Goal: Information Seeking & Learning: Learn about a topic

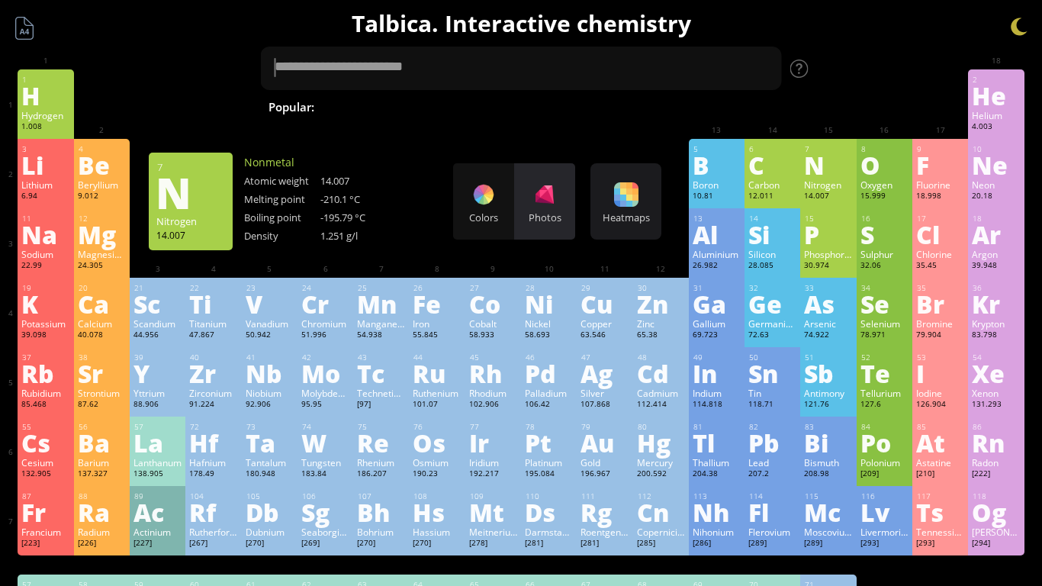
click at [557, 224] on div "Photos" at bounding box center [544, 201] width 61 height 76
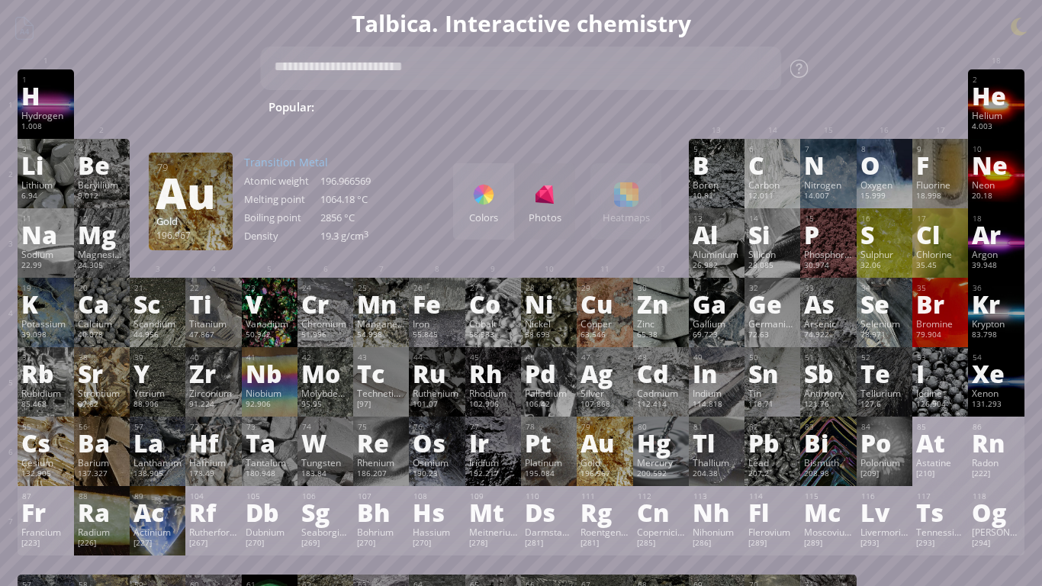
click at [612, 458] on div "Gold" at bounding box center [604, 462] width 48 height 12
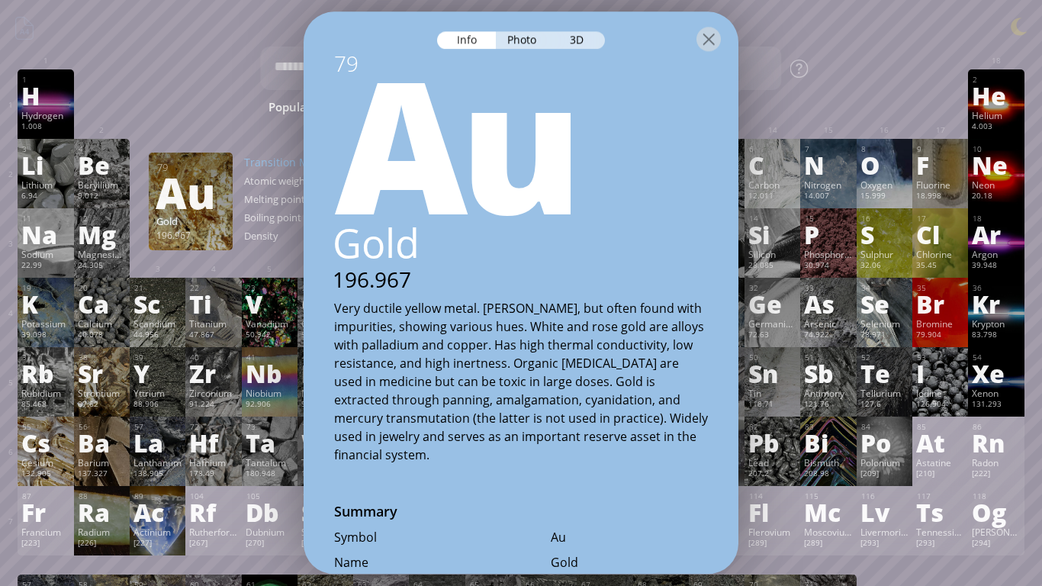
click at [589, 30] on div at bounding box center [520, 37] width 435 height 53
click at [581, 21] on div at bounding box center [520, 37] width 435 height 53
click at [575, 50] on div at bounding box center [520, 37] width 435 height 53
click at [562, 38] on div "3D" at bounding box center [577, 40] width 55 height 18
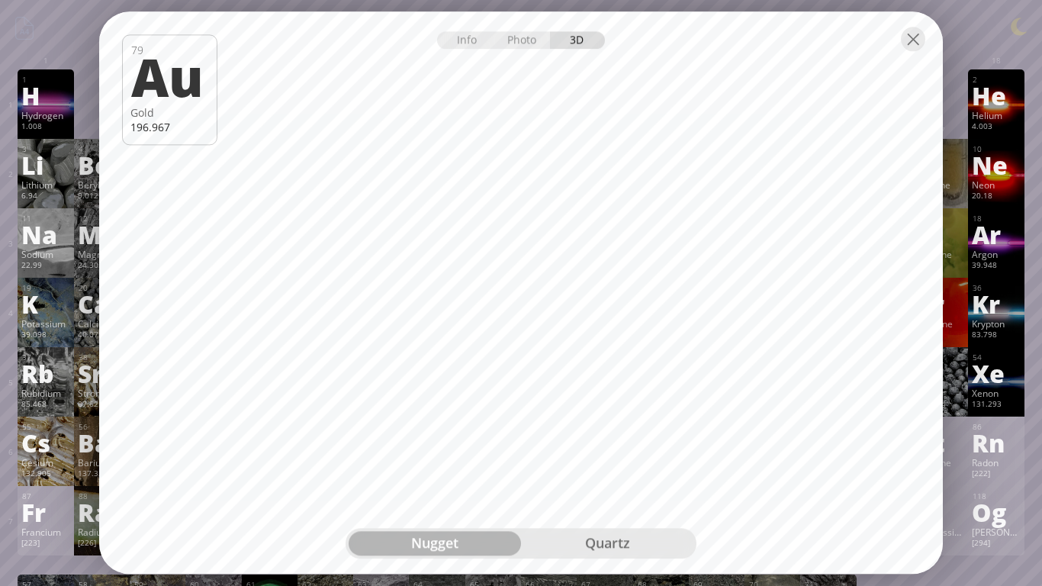
click at [653, 493] on div "quartz" at bounding box center [607, 543] width 172 height 24
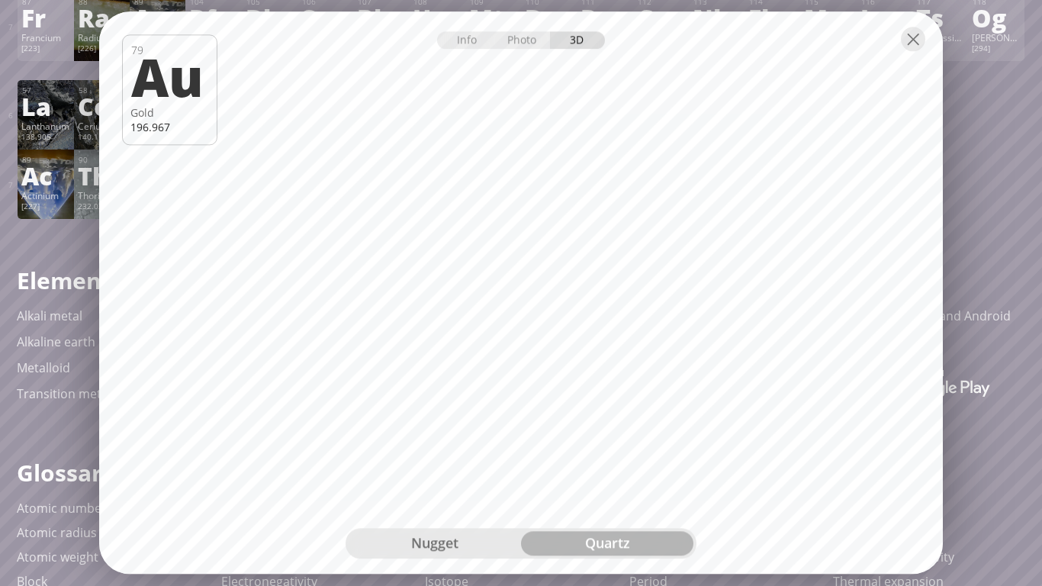
scroll to position [512, 0]
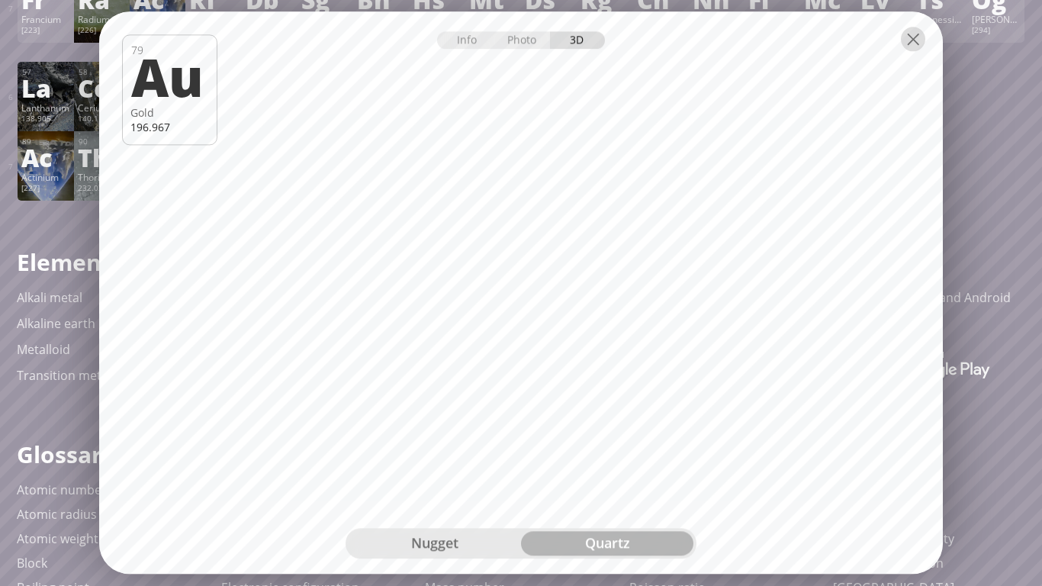
click at [917, 48] on div at bounding box center [913, 39] width 24 height 24
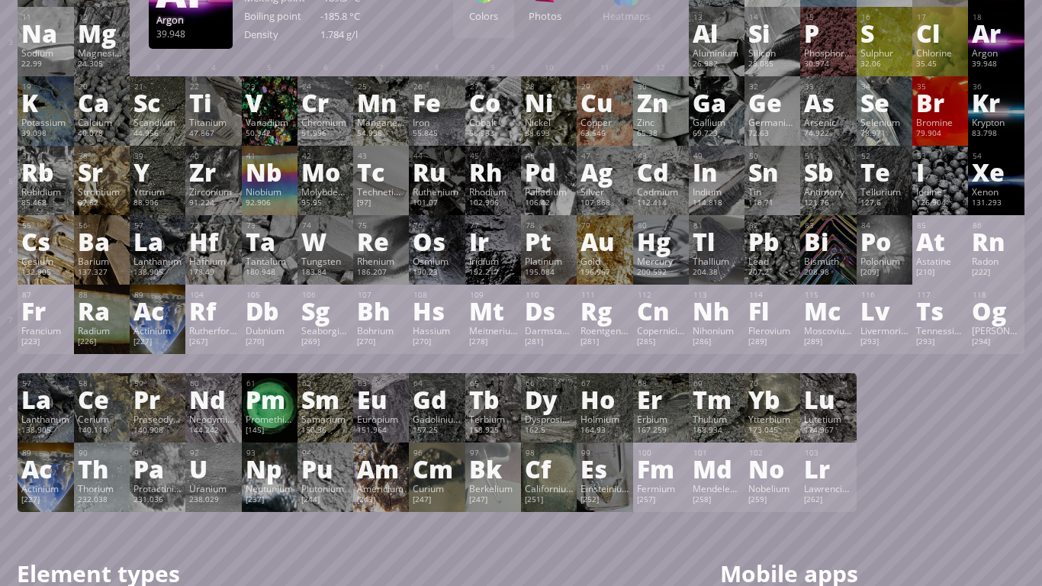
scroll to position [198, 0]
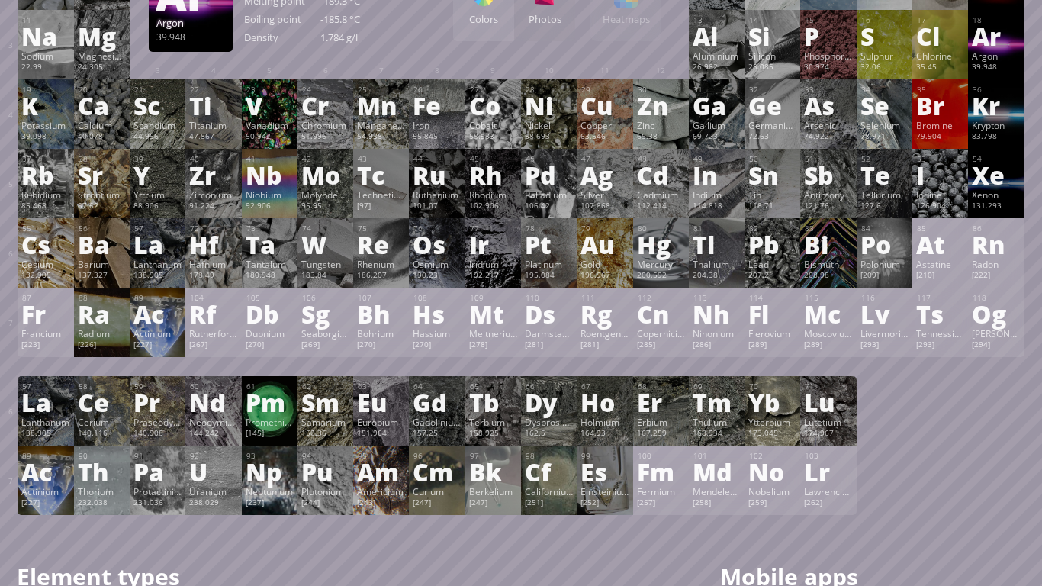
click at [205, 488] on div "Uranium" at bounding box center [213, 491] width 48 height 12
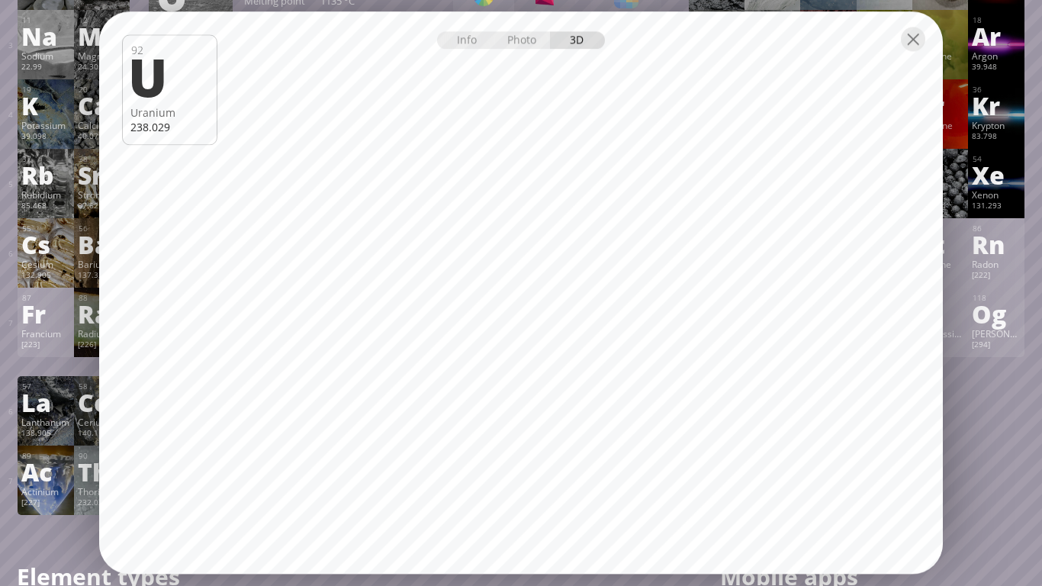
click at [916, 37] on div at bounding box center [913, 39] width 24 height 24
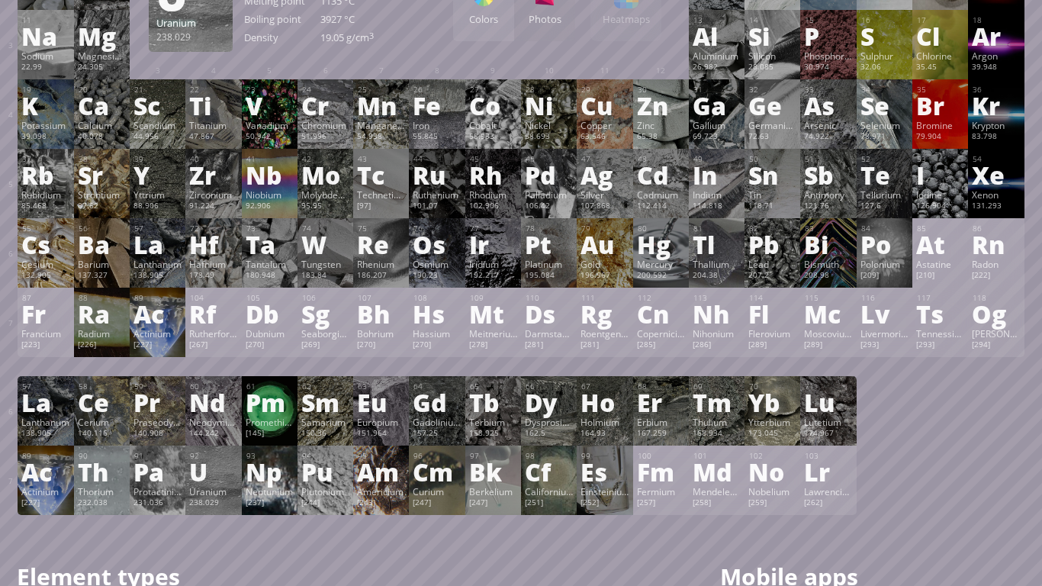
click at [322, 460] on div "Pu" at bounding box center [325, 471] width 48 height 24
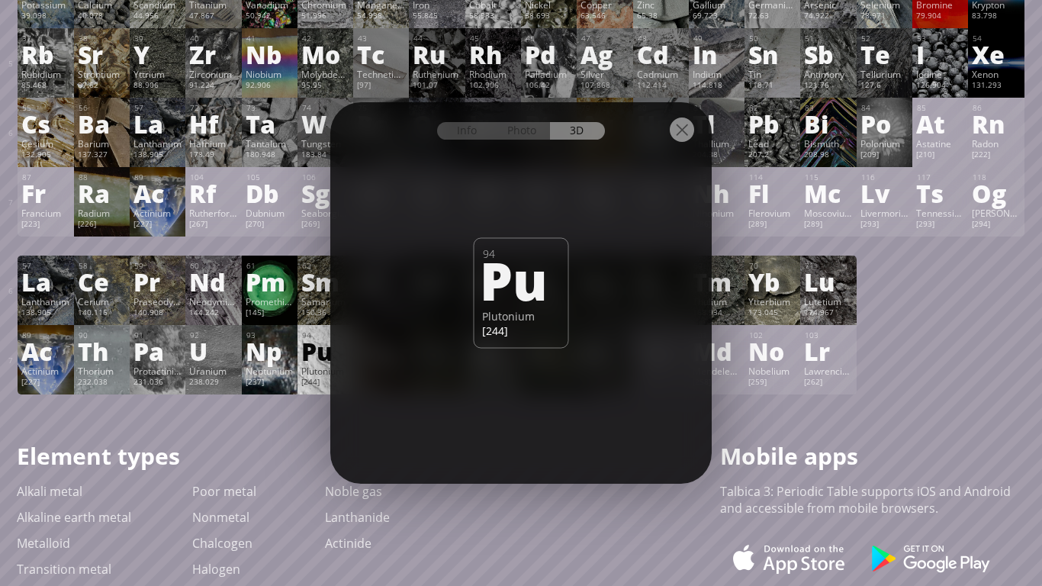
click at [682, 138] on div at bounding box center [681, 129] width 24 height 24
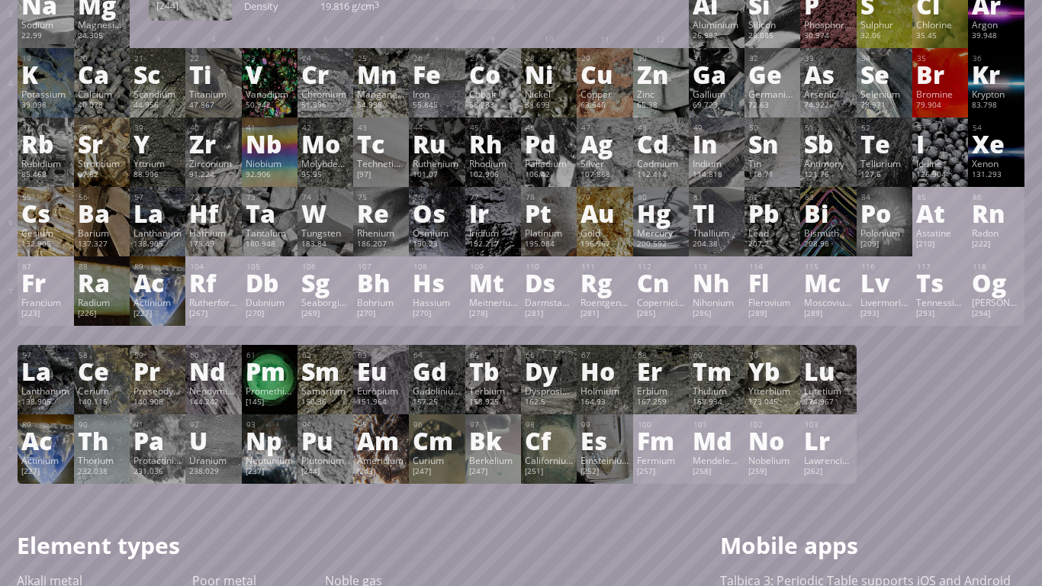
scroll to position [228, 0]
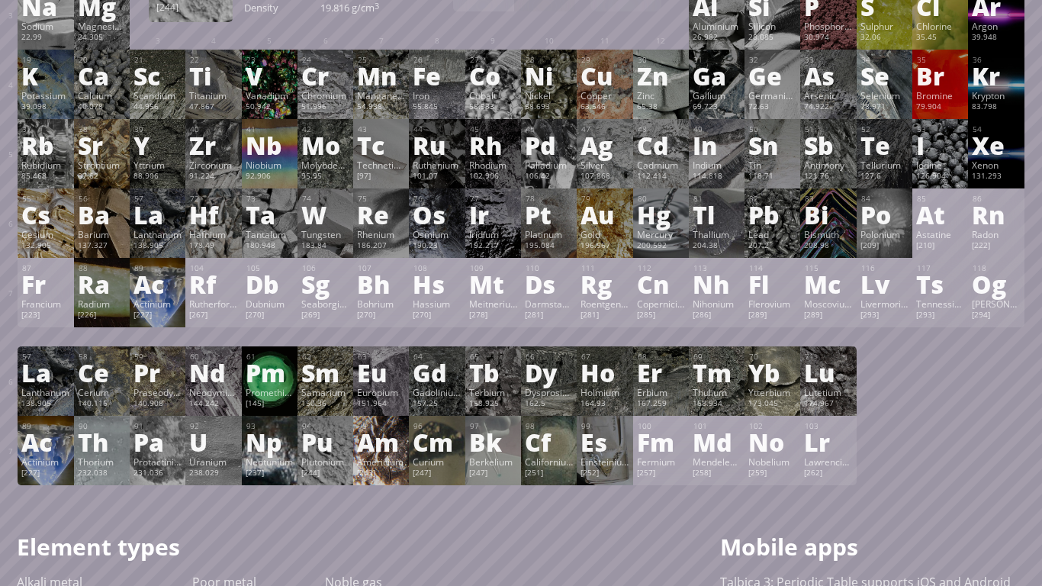
click at [374, 458] on div "Americium" at bounding box center [381, 461] width 48 height 12
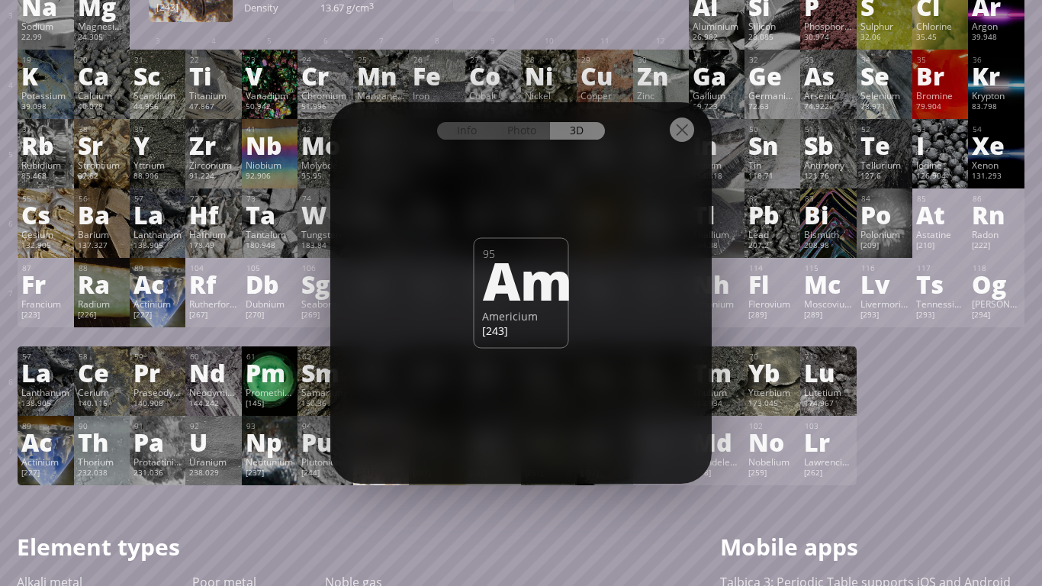
click at [691, 133] on div at bounding box center [681, 129] width 24 height 24
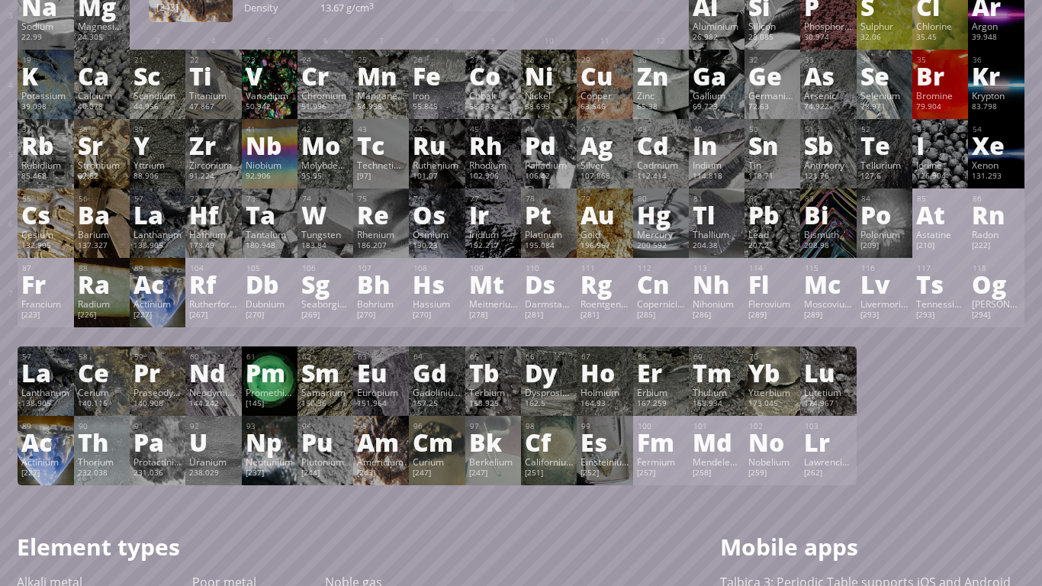
click at [66, 449] on div "Ac" at bounding box center [45, 441] width 48 height 24
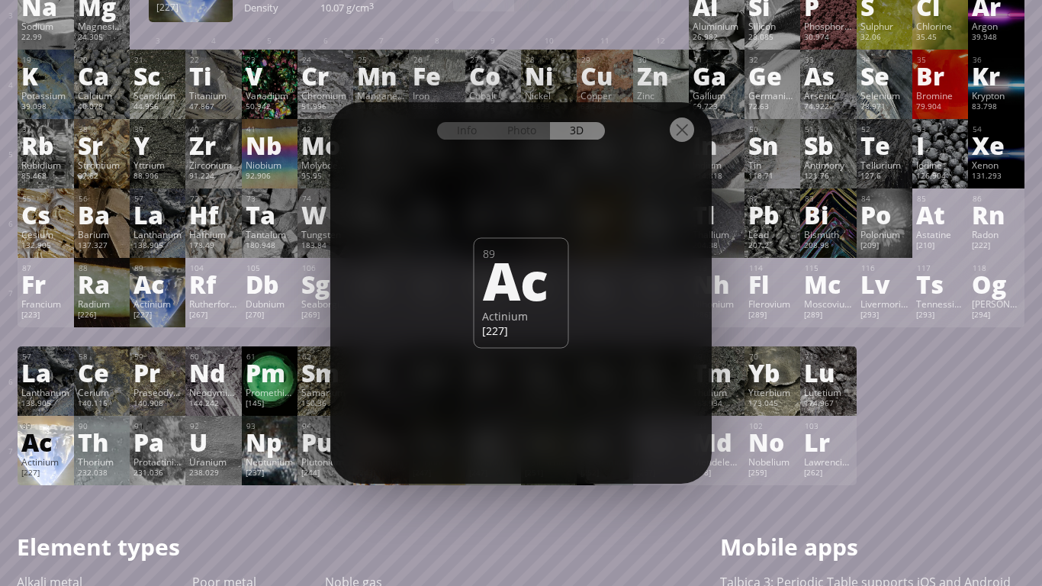
click at [681, 136] on div at bounding box center [681, 129] width 24 height 24
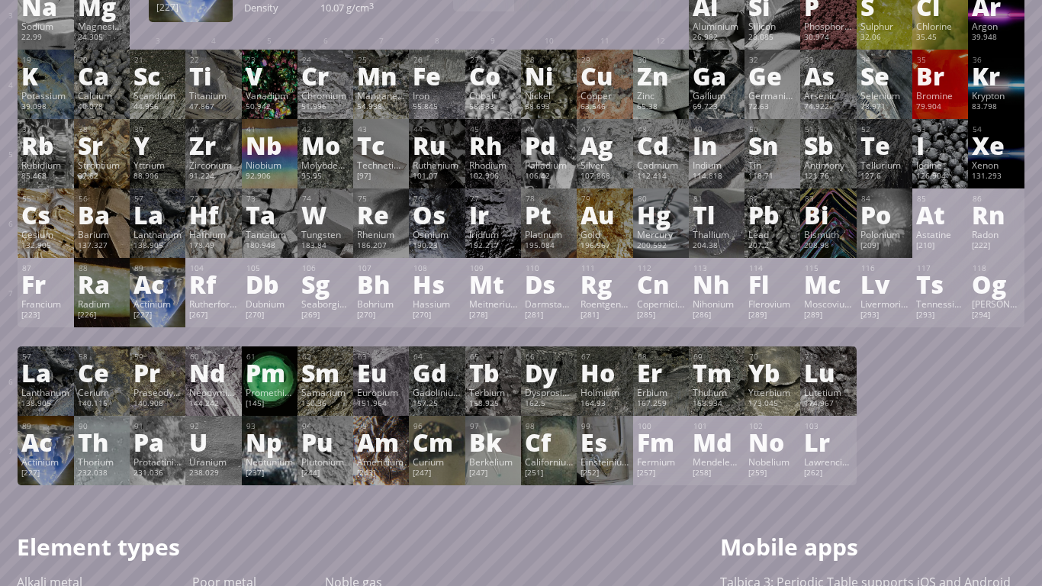
click at [225, 381] on div "Nd" at bounding box center [213, 372] width 48 height 24
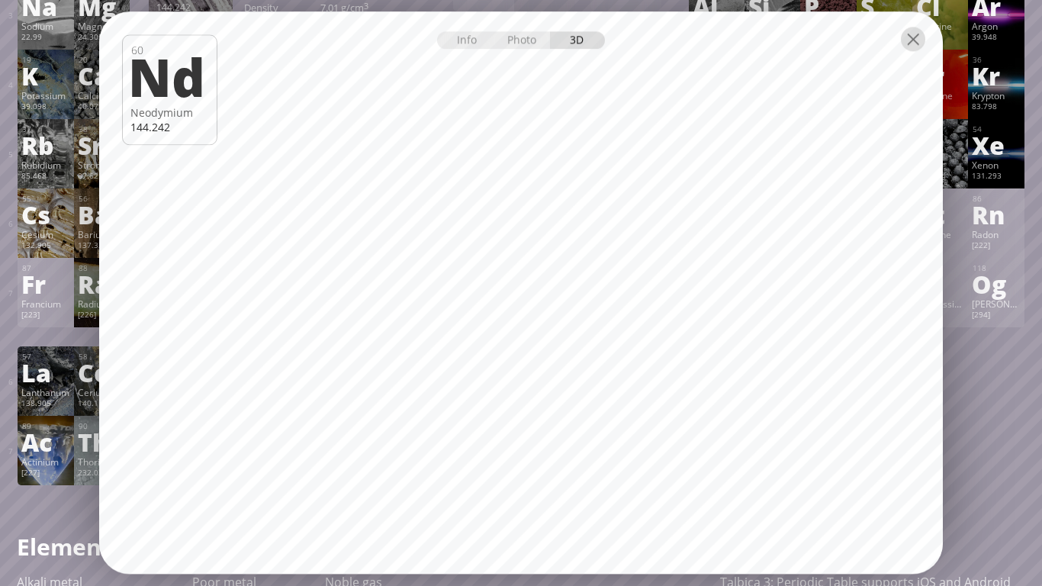
click at [914, 51] on div at bounding box center [913, 39] width 24 height 24
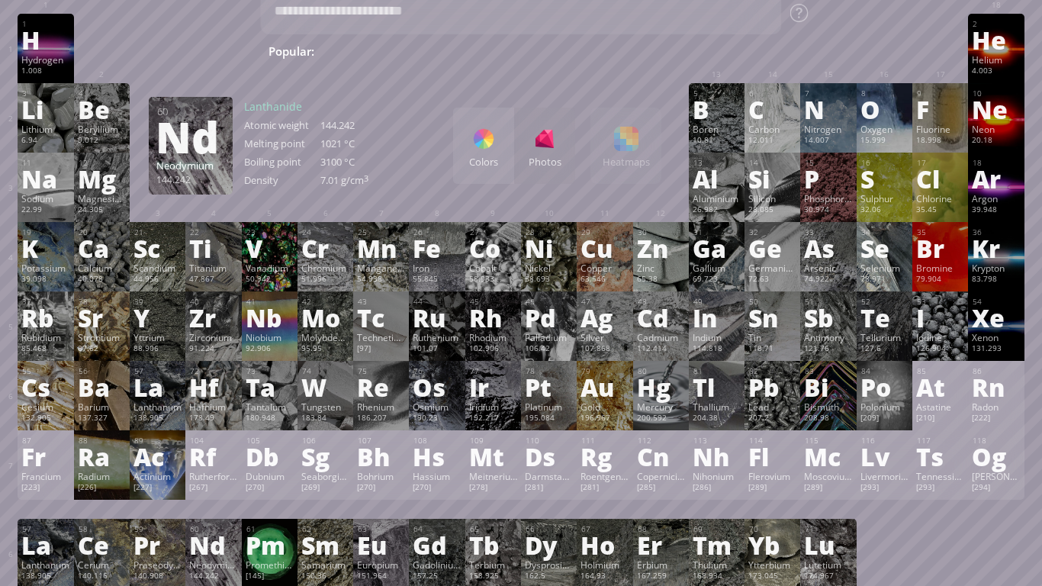
scroll to position [51, 0]
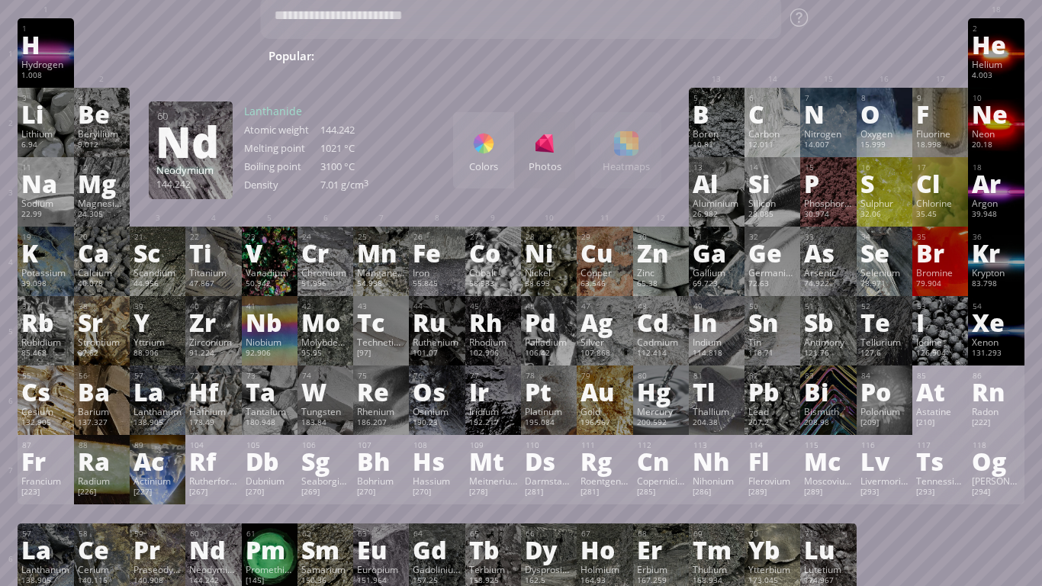
click at [881, 195] on div "16 S Sulphur 32.06 −2, −1, 0, +1, +2, +3, +4, +5, +6 −2, −1, 0, +1, +2, +3, +4,…" at bounding box center [884, 191] width 56 height 69
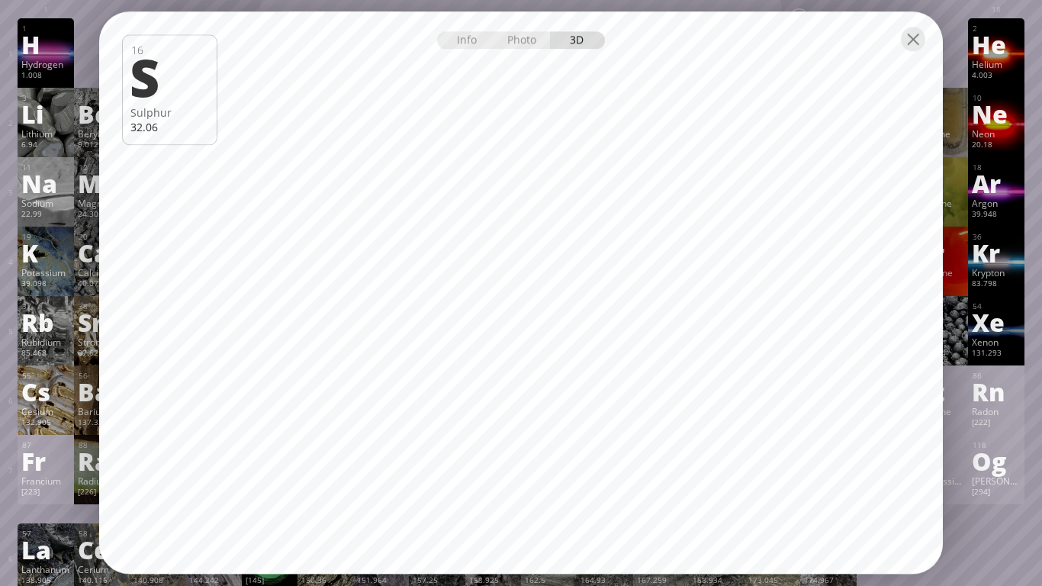
click at [897, 45] on div at bounding box center [520, 37] width 843 height 53
click at [917, 45] on div at bounding box center [913, 39] width 24 height 24
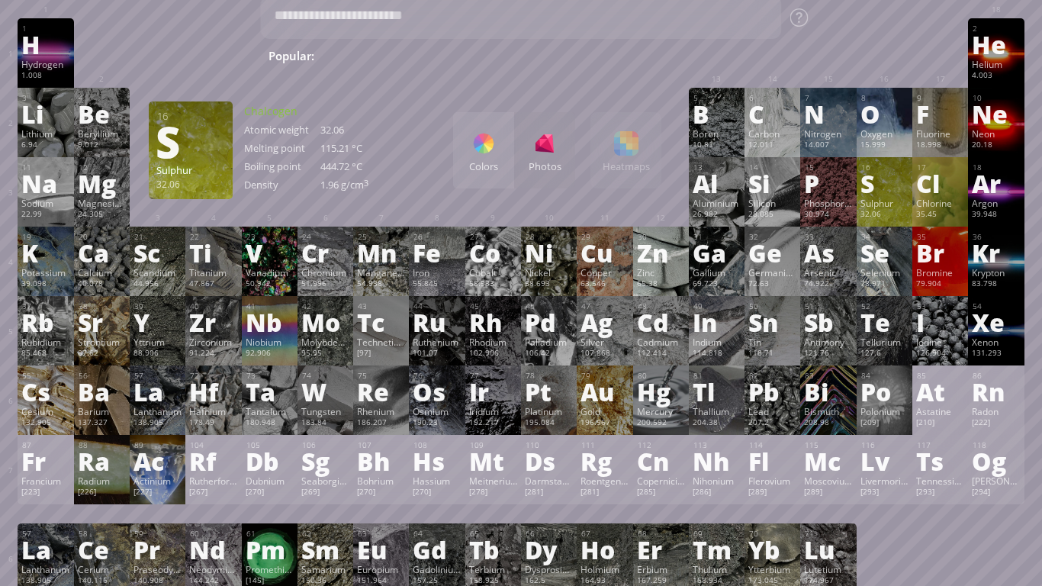
click at [656, 283] on div "65.38" at bounding box center [661, 284] width 48 height 12
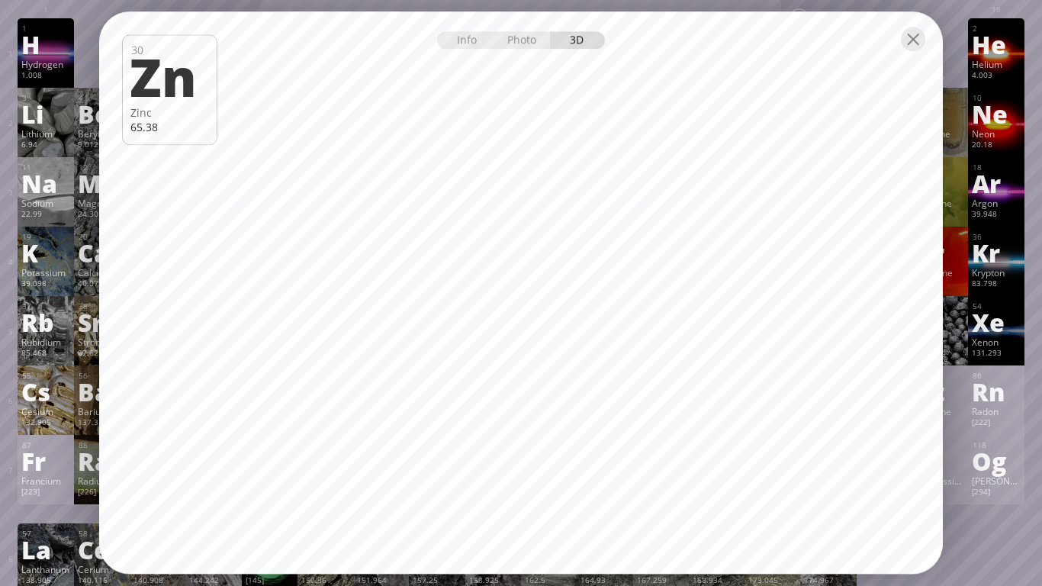
click at [907, 54] on div at bounding box center [520, 37] width 843 height 53
click at [920, 38] on div at bounding box center [913, 39] width 24 height 24
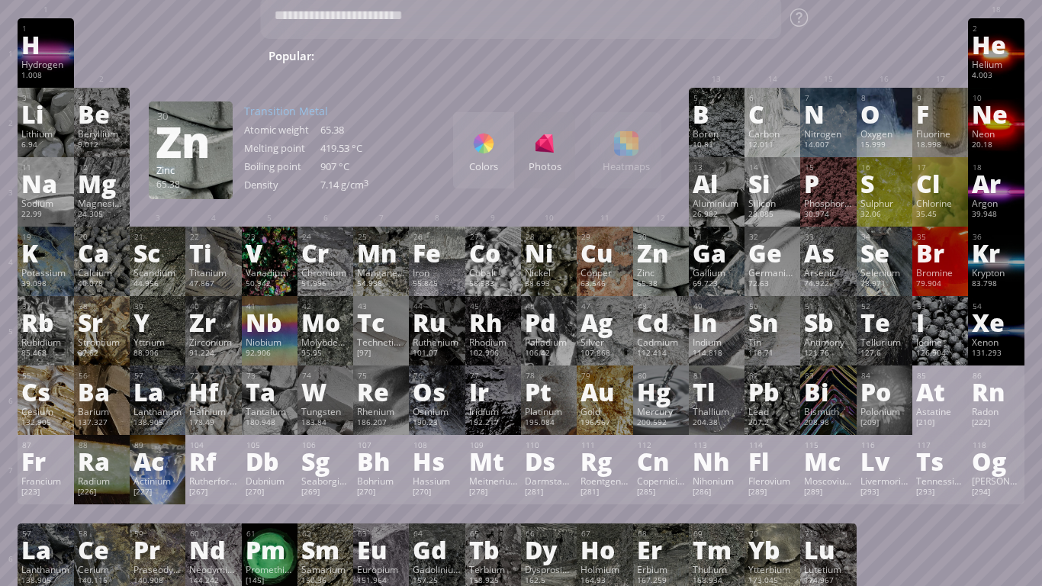
click at [451, 286] on div "55.845" at bounding box center [437, 284] width 48 height 12
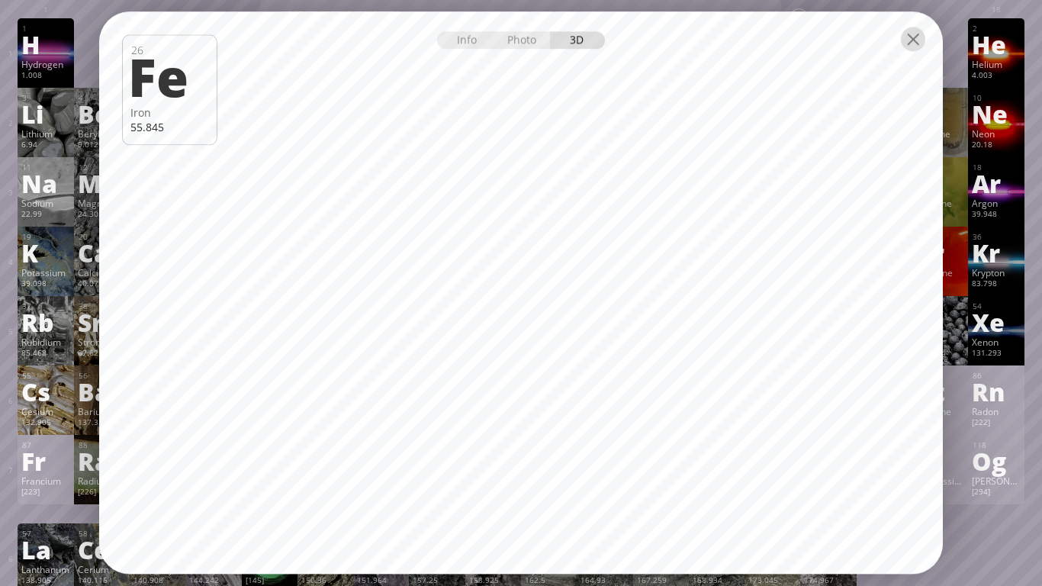
click at [920, 40] on div at bounding box center [913, 39] width 24 height 24
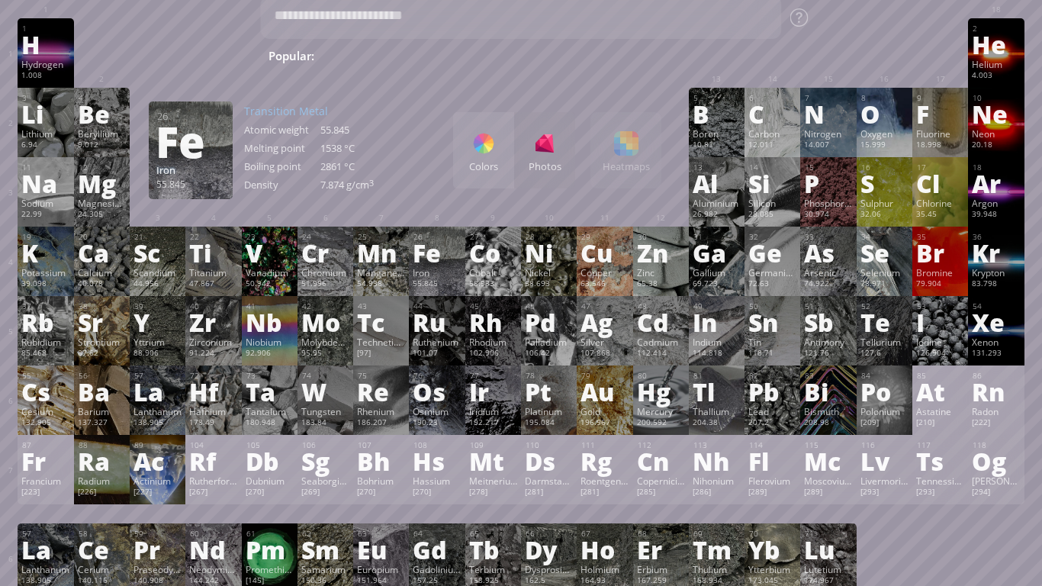
click at [603, 272] on div "Copper" at bounding box center [604, 272] width 48 height 12
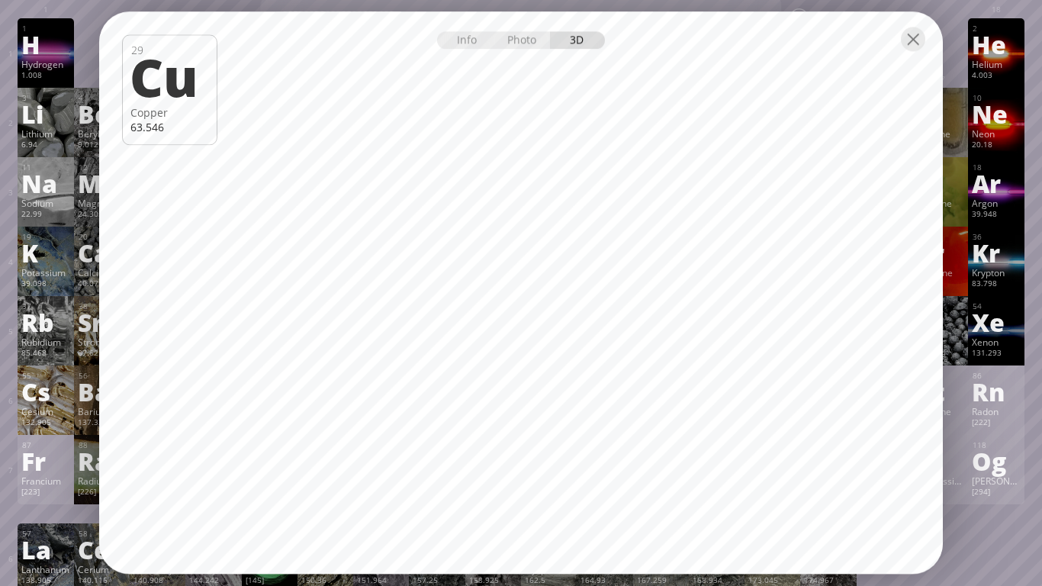
click at [913, 27] on div at bounding box center [913, 39] width 24 height 24
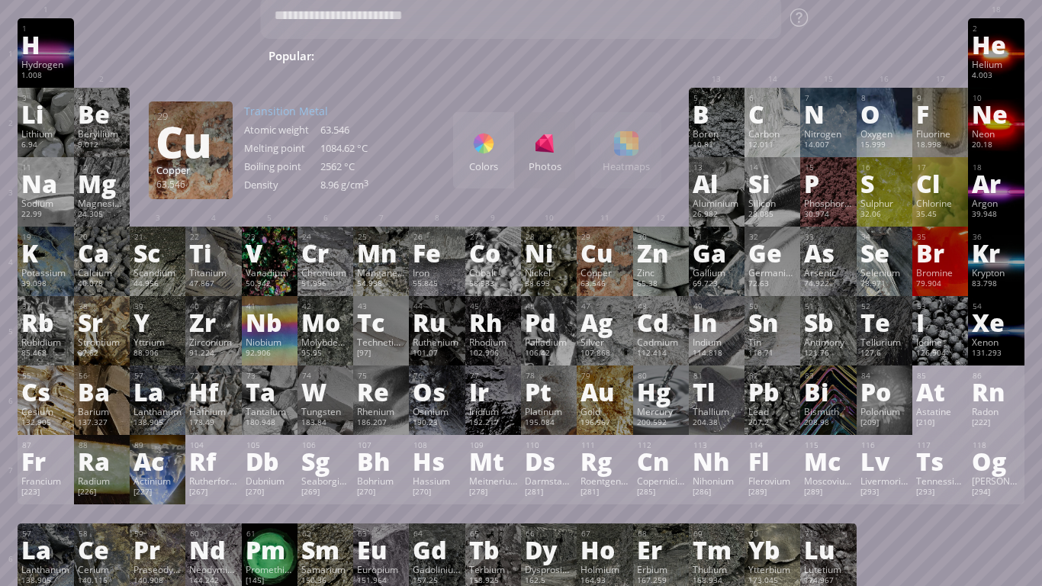
click at [253, 340] on div "Niobium" at bounding box center [270, 342] width 48 height 12
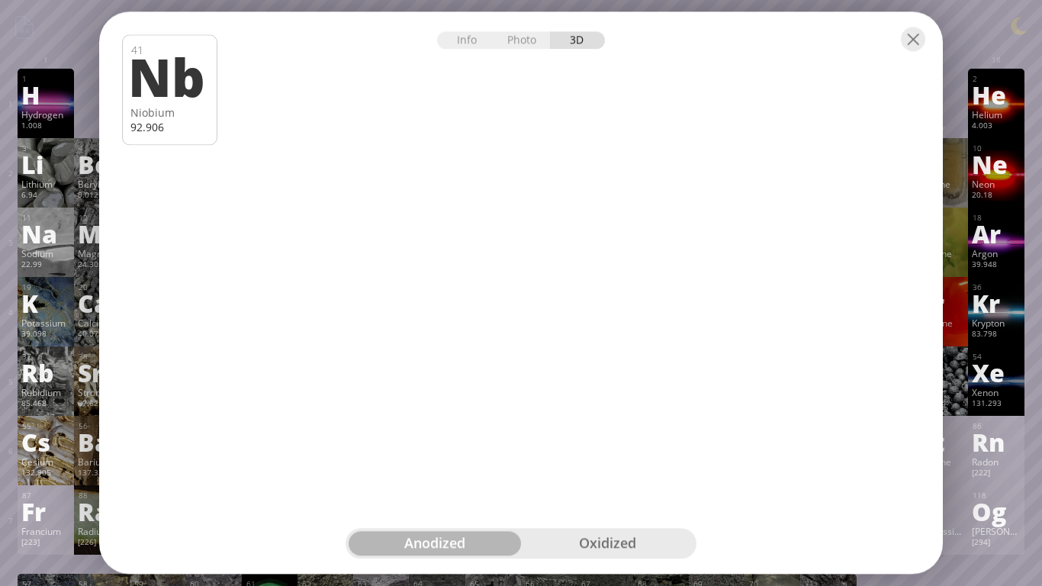
scroll to position [0, 0]
click at [641, 493] on div "oxidized" at bounding box center [607, 543] width 172 height 24
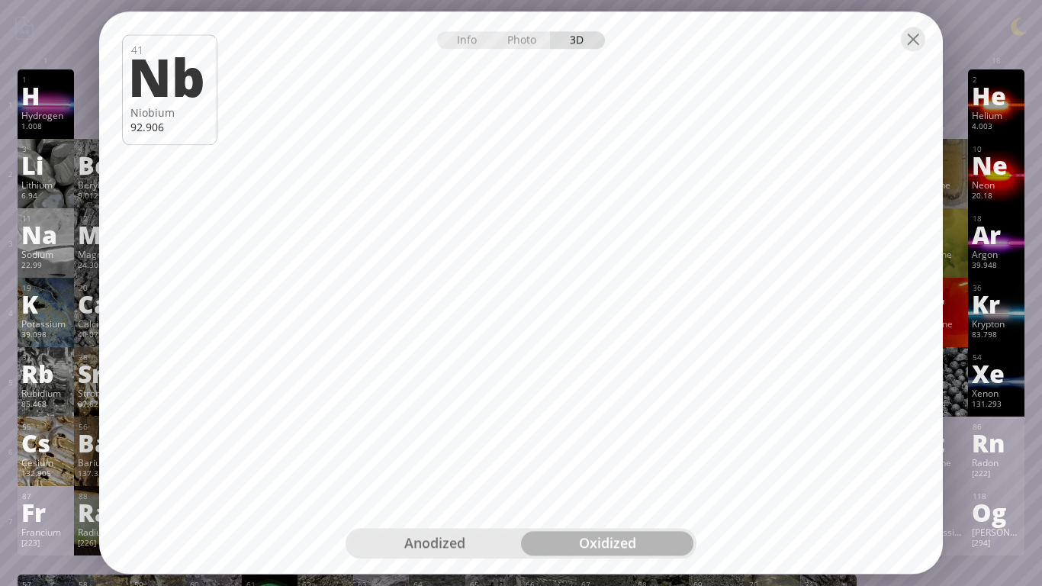
click at [477, 493] on div "anodized" at bounding box center [434, 543] width 172 height 24
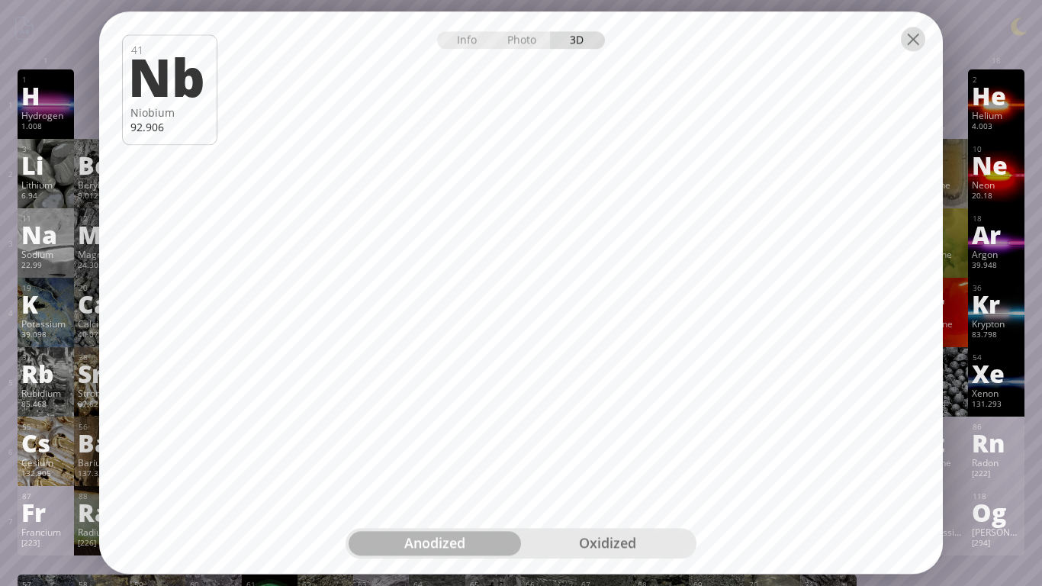
click at [902, 43] on div at bounding box center [913, 39] width 24 height 24
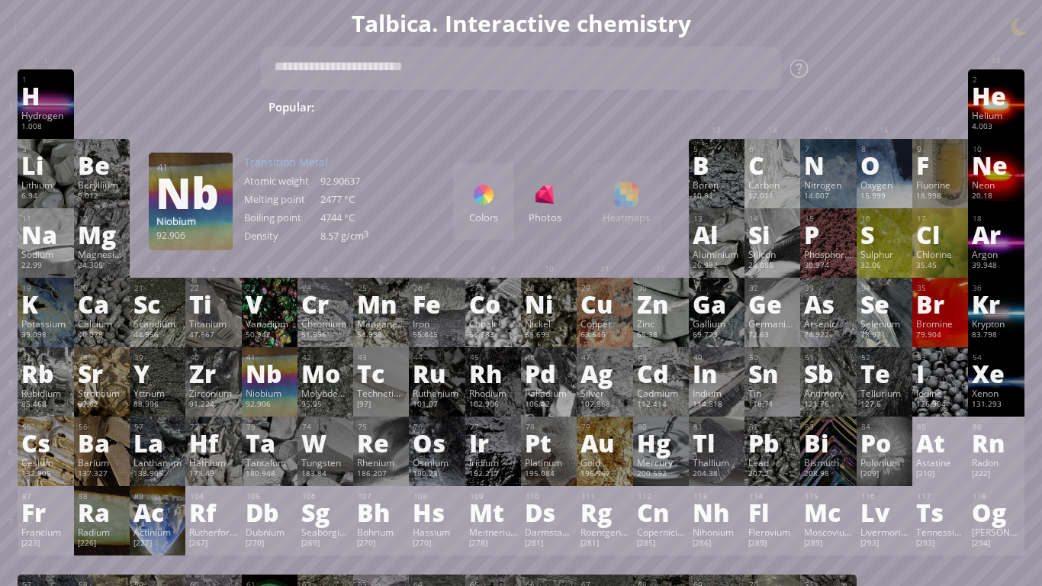
click at [1000, 111] on div "Helium" at bounding box center [995, 115] width 48 height 12
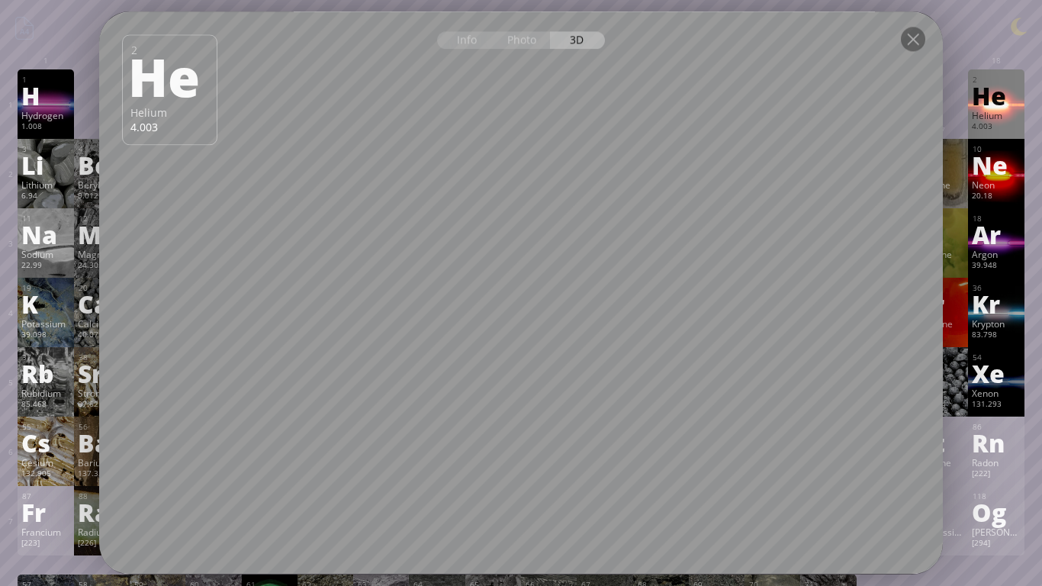
click at [1001, 167] on div "Ne" at bounding box center [995, 165] width 48 height 24
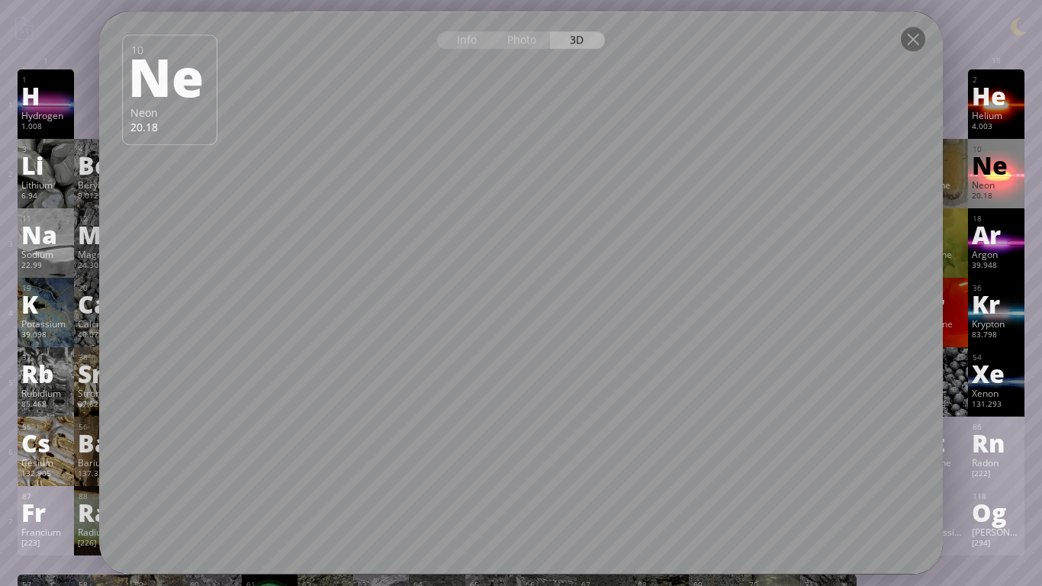
click at [992, 235] on div "Ar" at bounding box center [995, 234] width 48 height 24
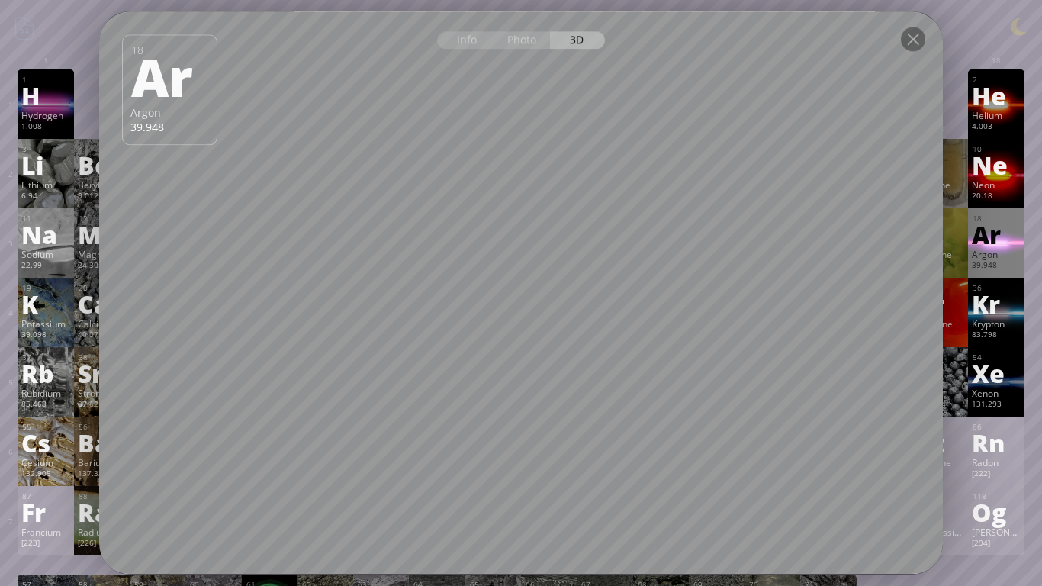
click at [910, 59] on div at bounding box center [520, 37] width 843 height 53
click at [1001, 319] on div "Krypton" at bounding box center [995, 323] width 48 height 12
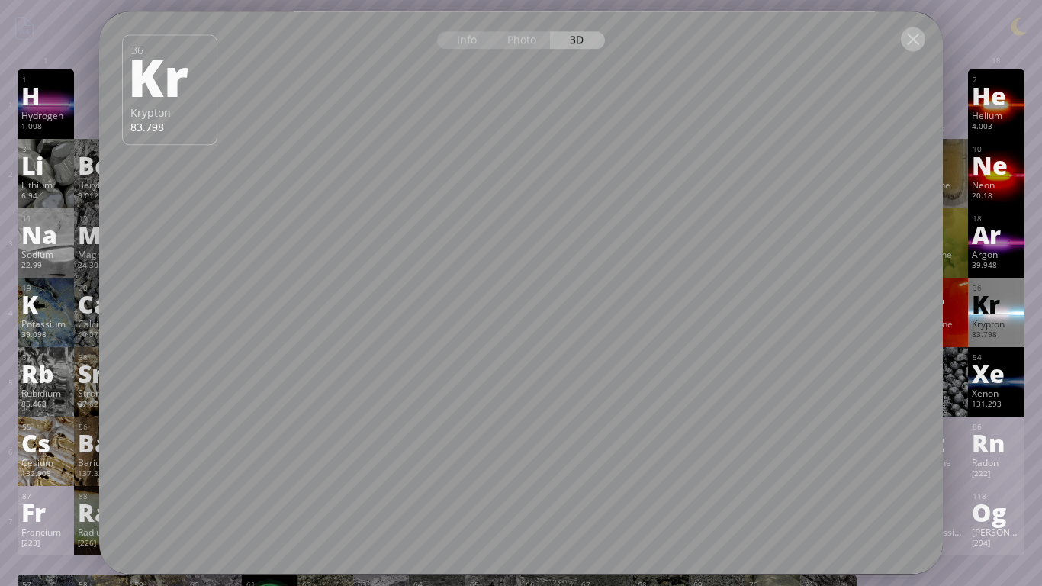
click at [917, 41] on div at bounding box center [913, 39] width 24 height 24
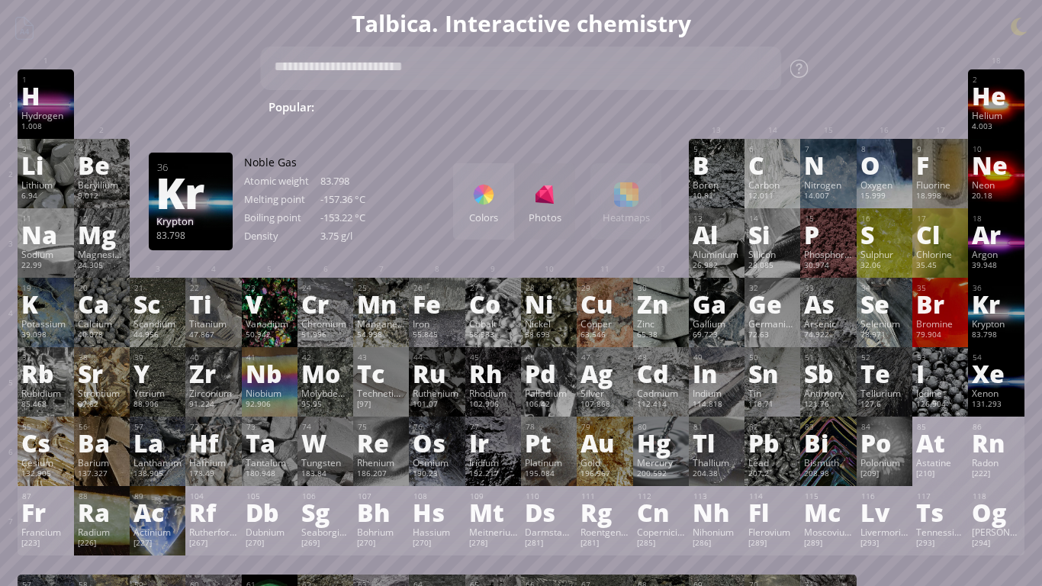
click at [987, 388] on div "Xenon" at bounding box center [995, 393] width 48 height 12
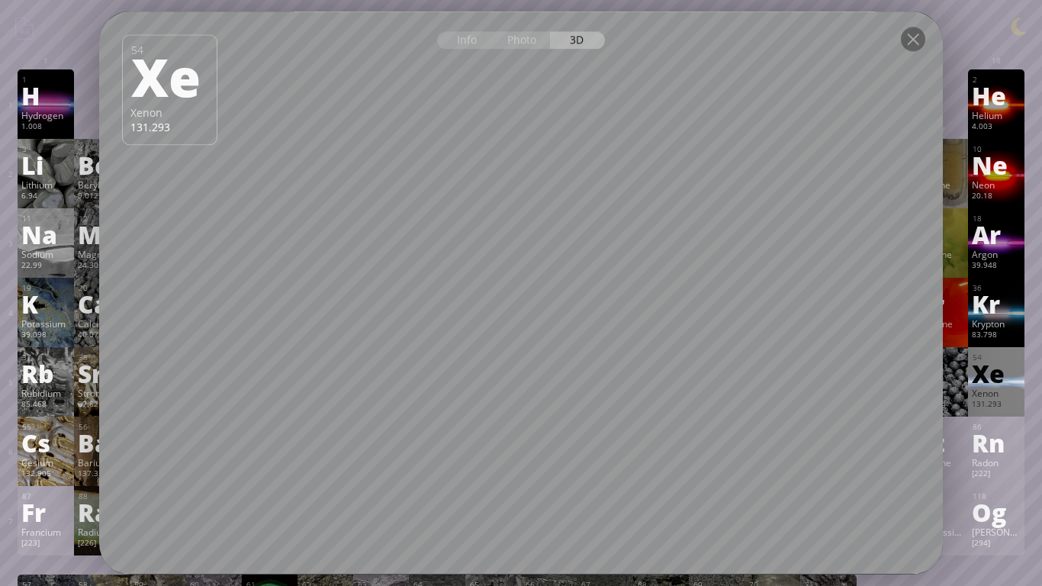
click at [913, 37] on div at bounding box center [913, 39] width 24 height 24
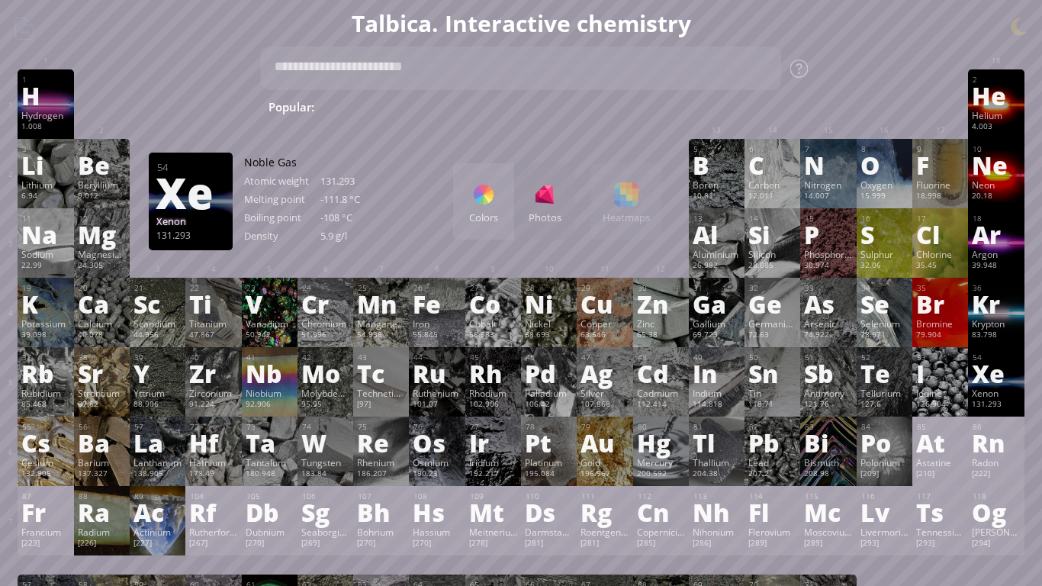
click at [944, 387] on div "Iodine" at bounding box center [940, 393] width 48 height 12
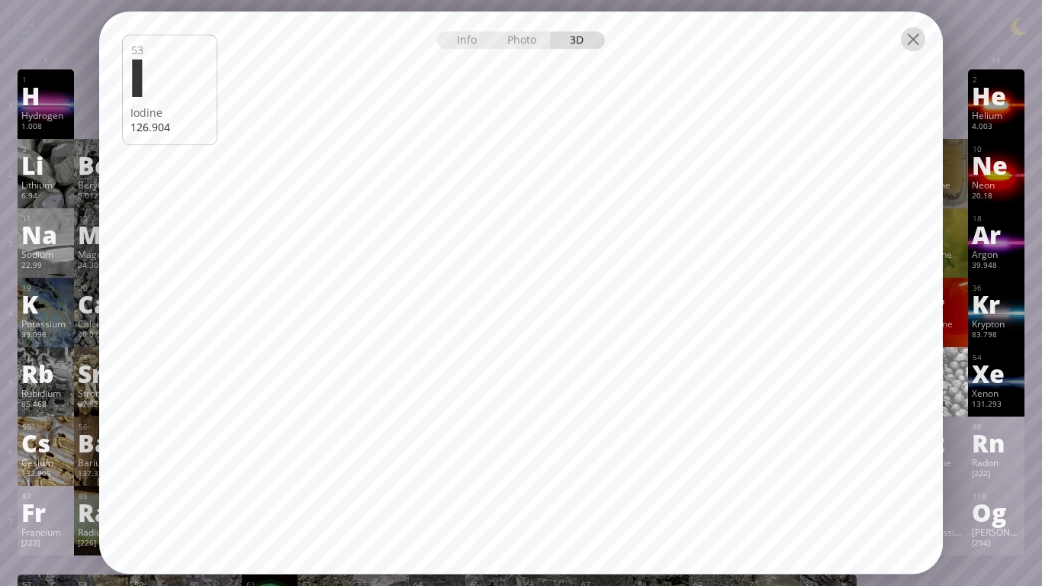
click at [917, 43] on div at bounding box center [913, 39] width 24 height 24
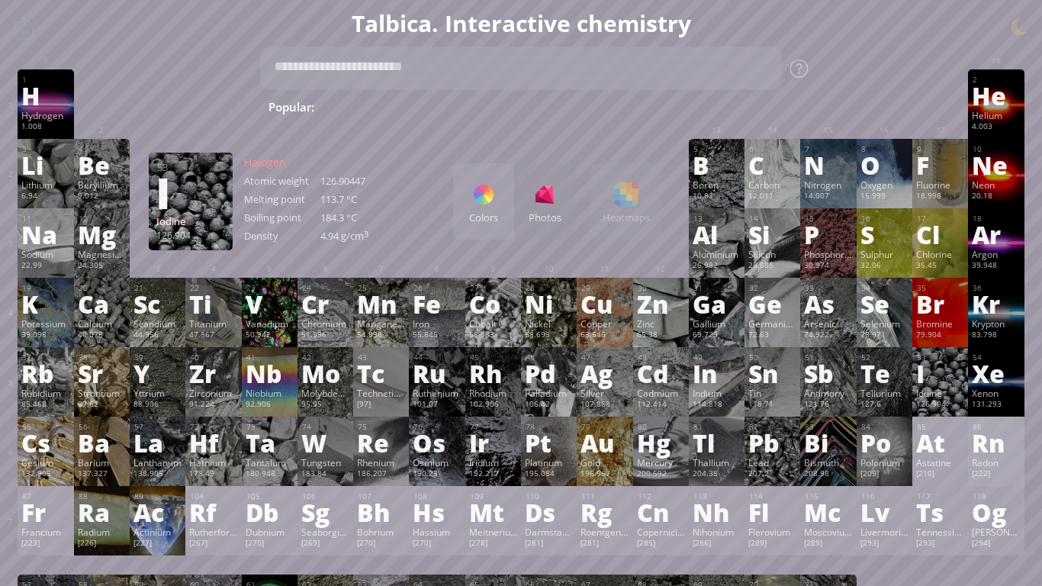
click at [992, 463] on div "Radon" at bounding box center [995, 462] width 48 height 12
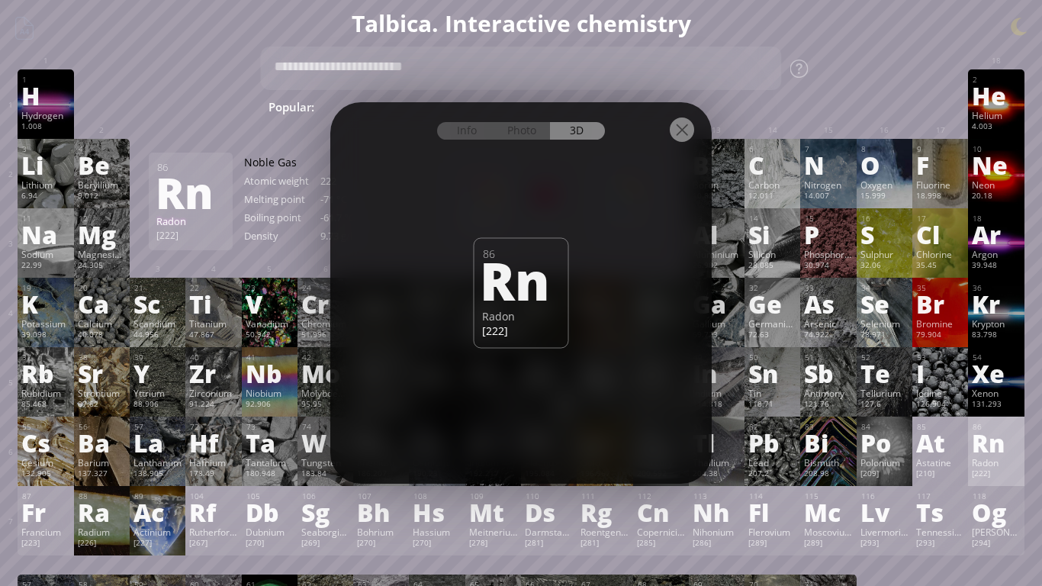
click at [676, 133] on div at bounding box center [681, 129] width 24 height 24
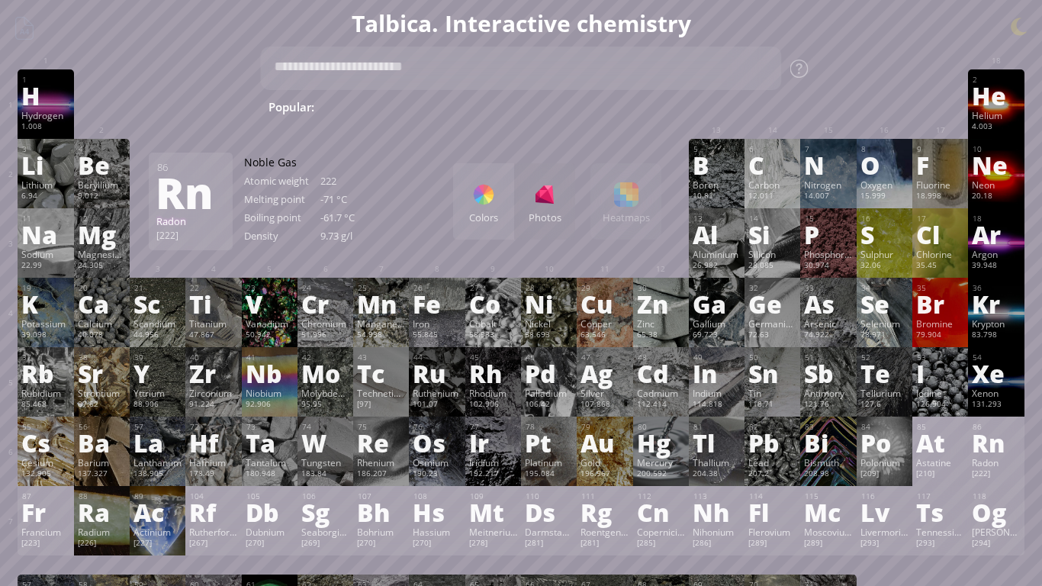
click at [882, 479] on div "[209]" at bounding box center [884, 474] width 48 height 12
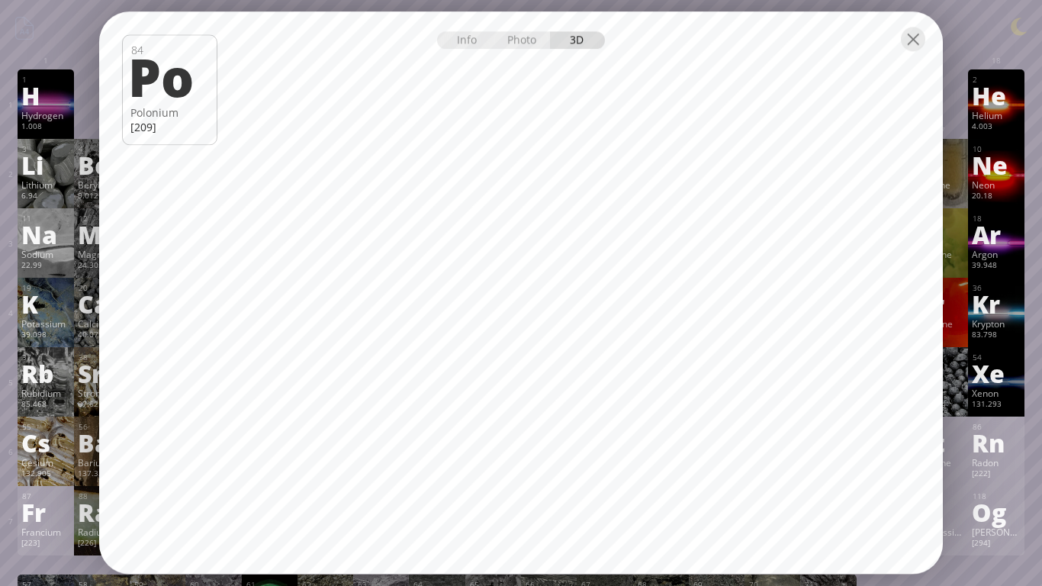
click at [896, 39] on div at bounding box center [520, 37] width 843 height 53
click at [918, 43] on div at bounding box center [913, 39] width 24 height 24
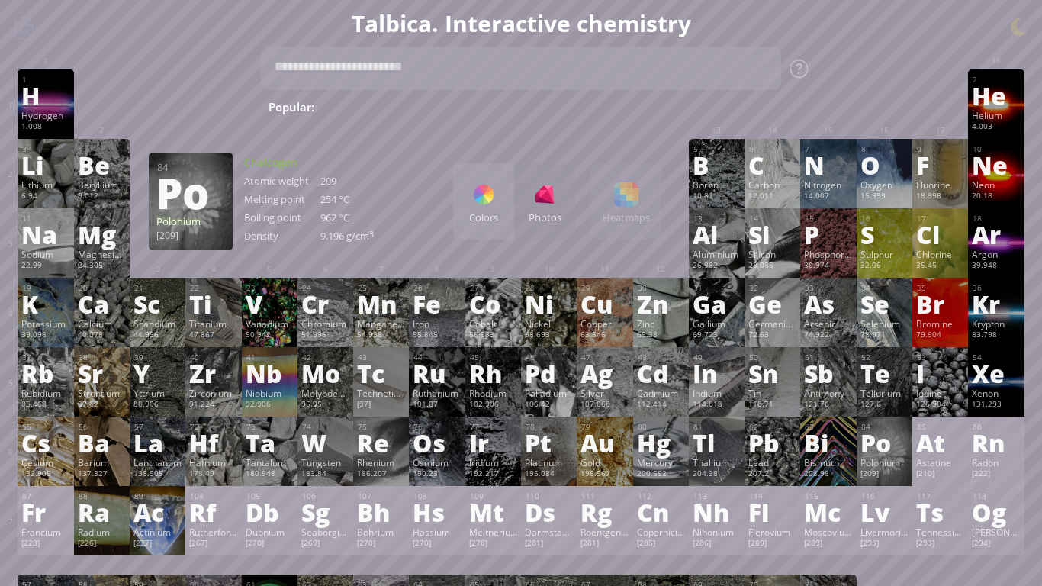
click at [838, 454] on div "Bi" at bounding box center [828, 442] width 48 height 24
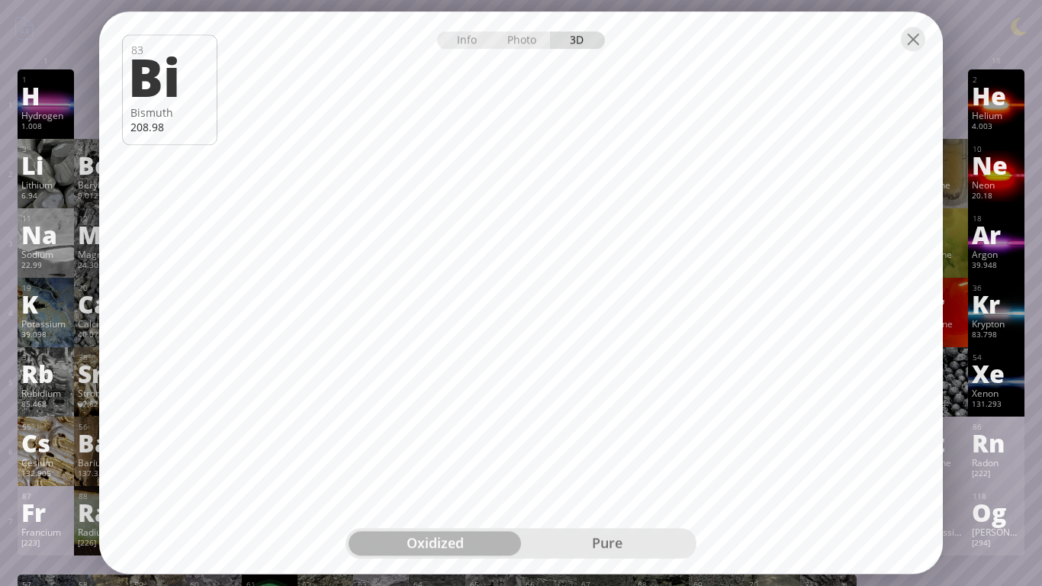
click at [630, 493] on div "pure" at bounding box center [607, 543] width 172 height 24
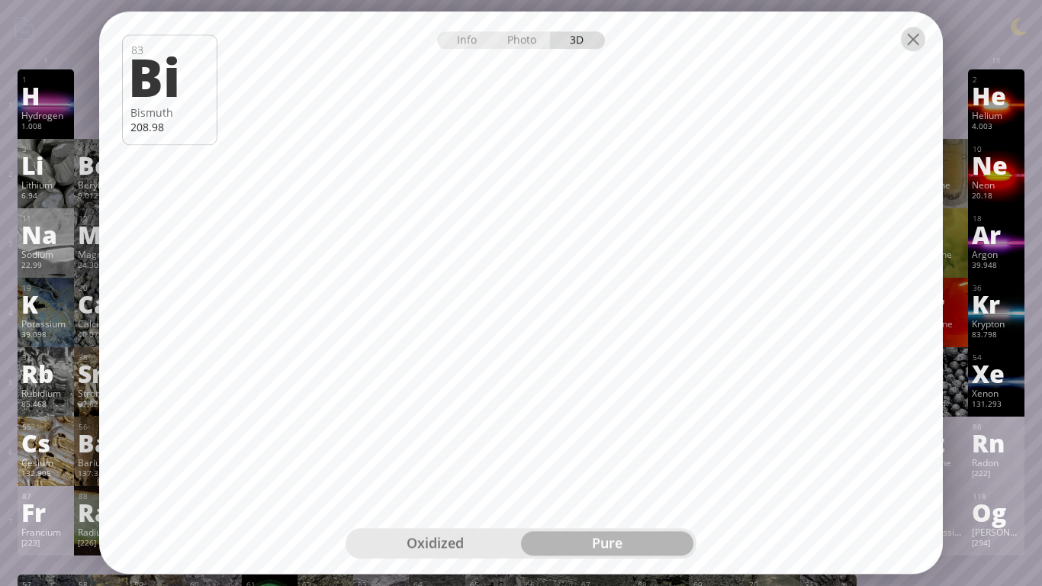
click at [921, 34] on div at bounding box center [913, 39] width 24 height 24
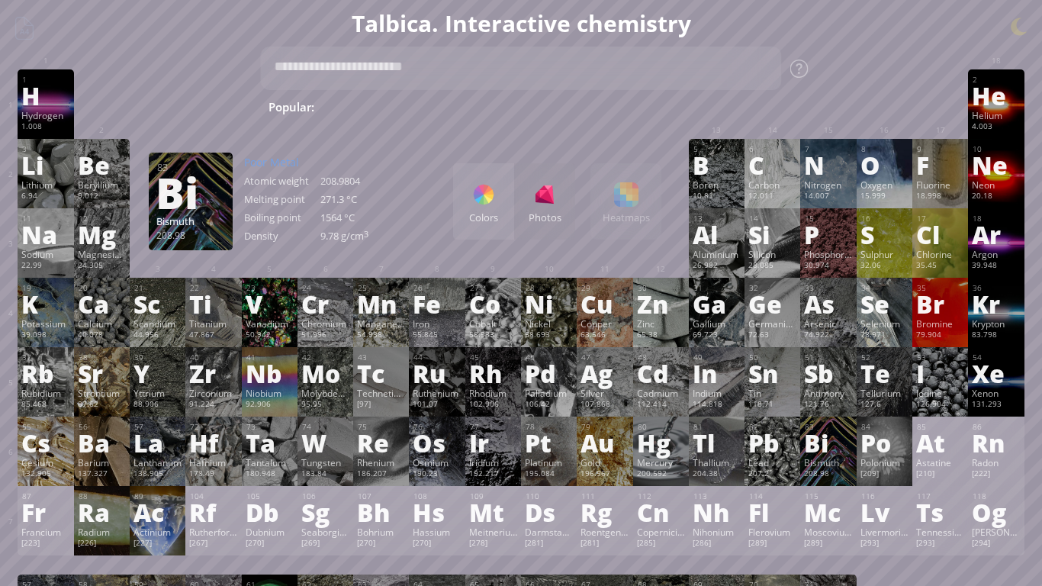
click at [778, 438] on div "Pb" at bounding box center [772, 442] width 48 height 24
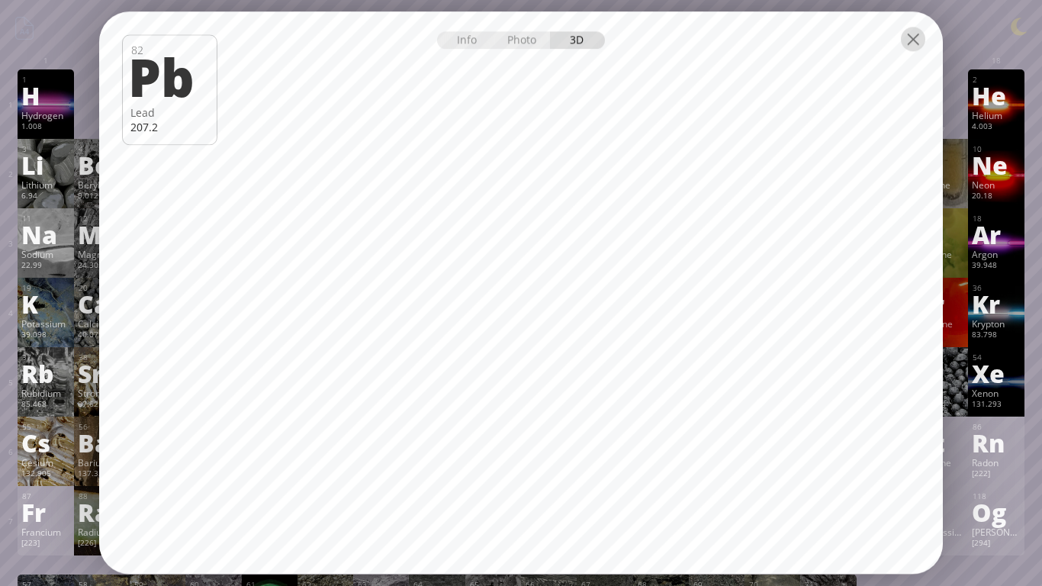
click at [920, 48] on div at bounding box center [913, 39] width 24 height 24
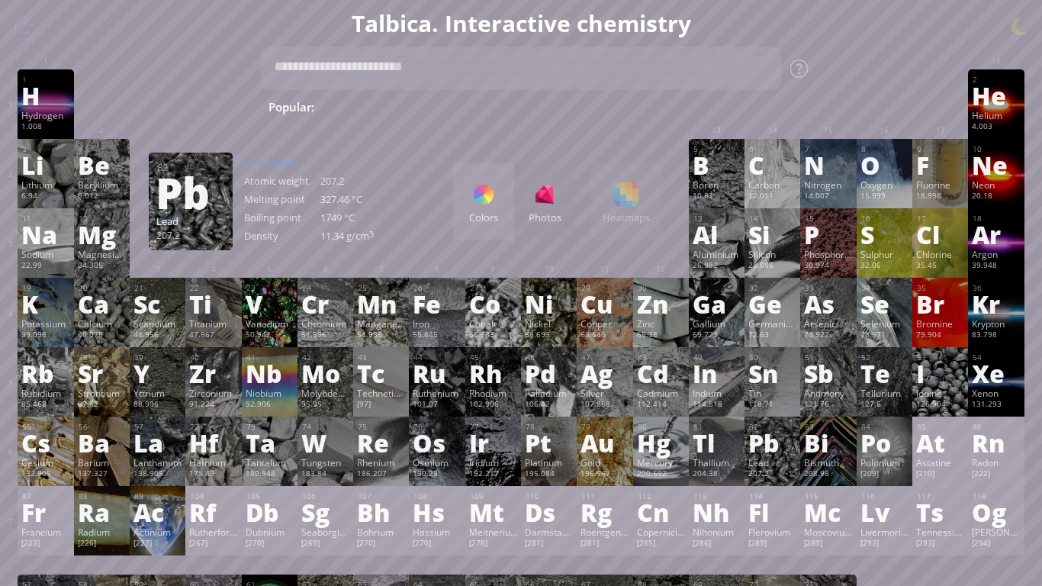
click at [669, 464] on div "Mercury" at bounding box center [661, 462] width 48 height 12
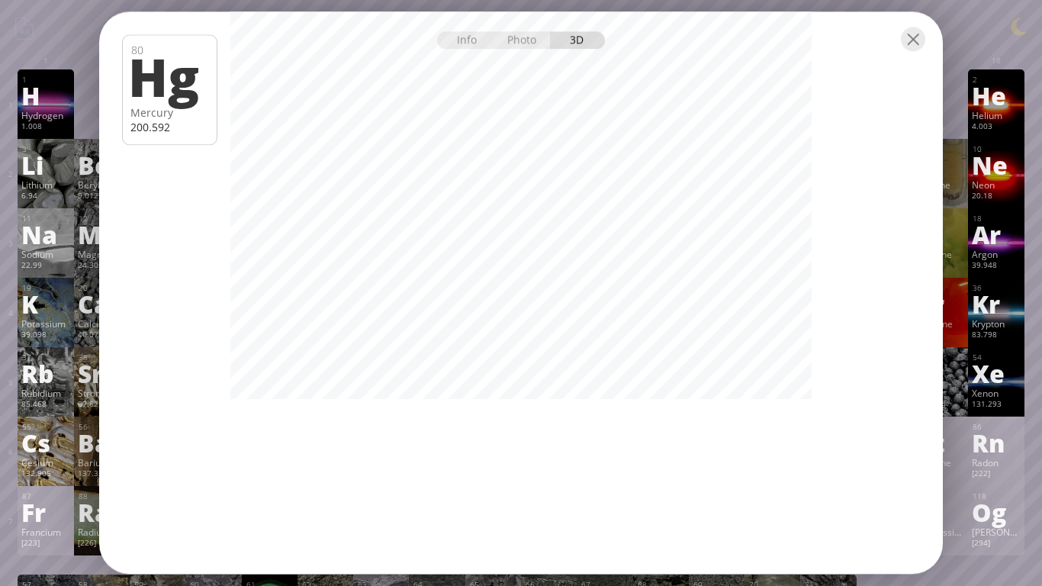
click at [923, 40] on div at bounding box center [913, 39] width 24 height 24
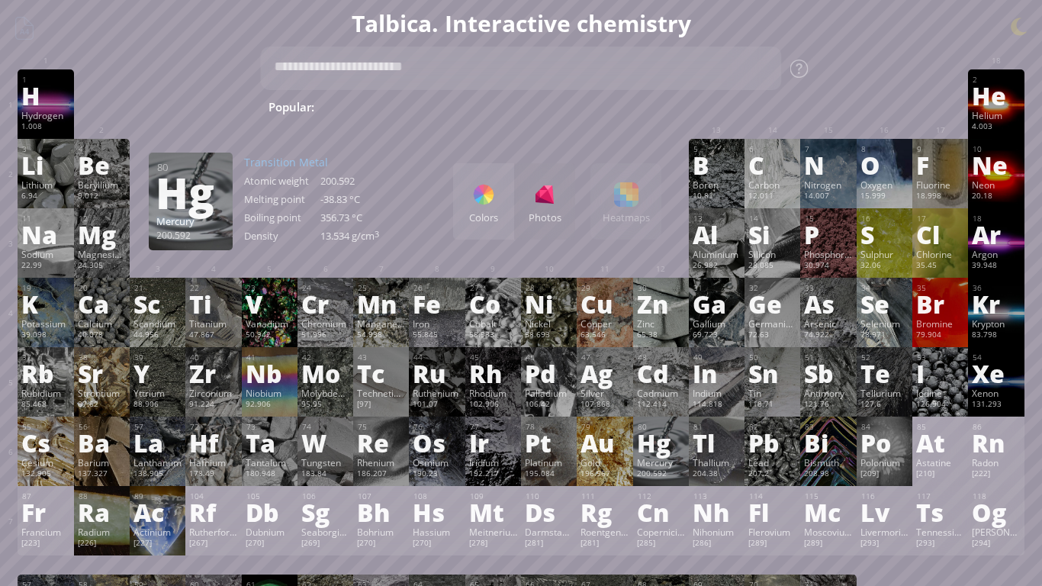
click at [605, 470] on div "196.967" at bounding box center [604, 474] width 48 height 12
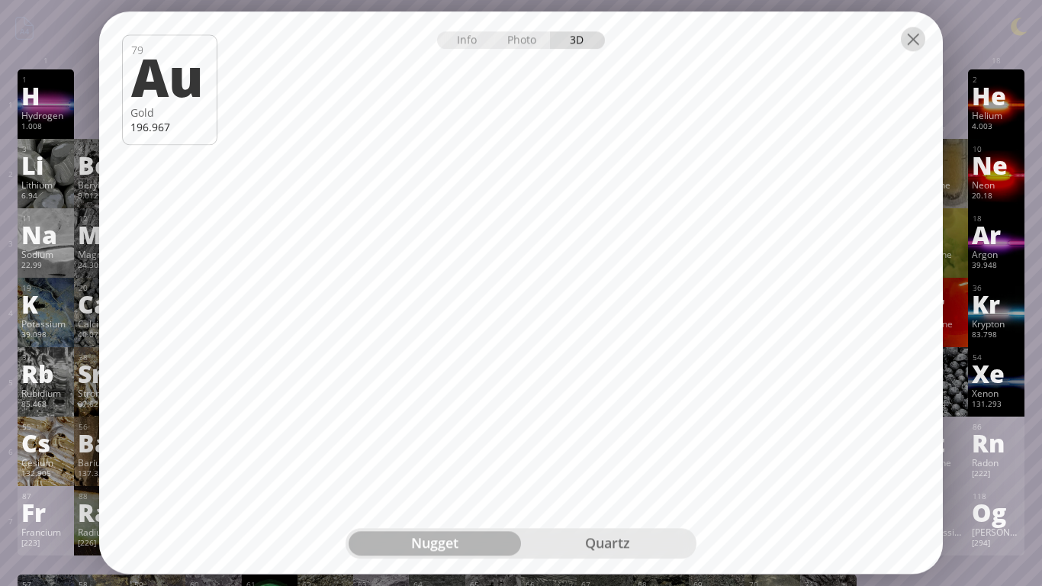
click at [921, 50] on div at bounding box center [913, 39] width 24 height 24
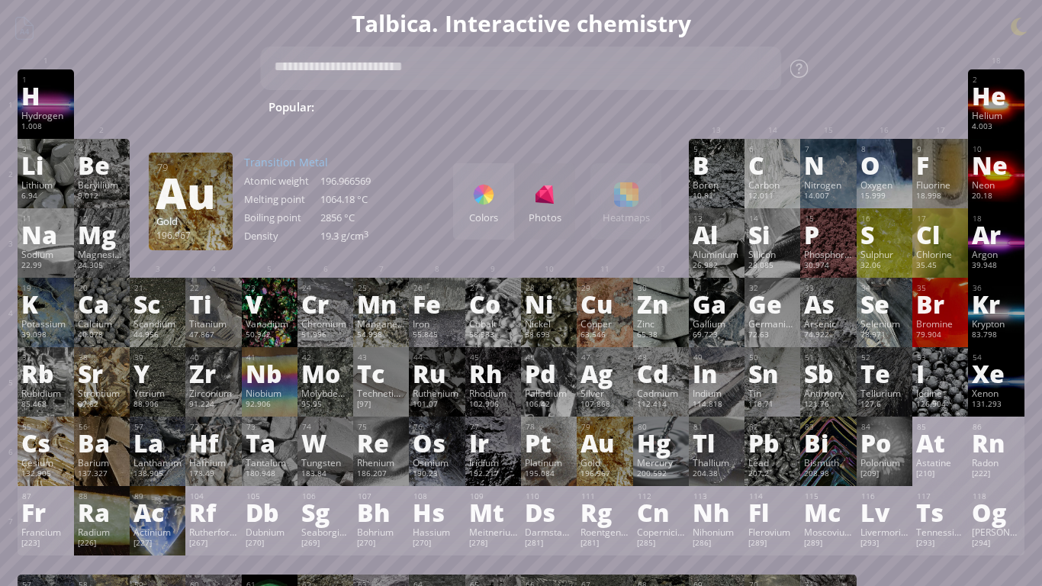
click at [555, 444] on div "Pt" at bounding box center [549, 442] width 48 height 24
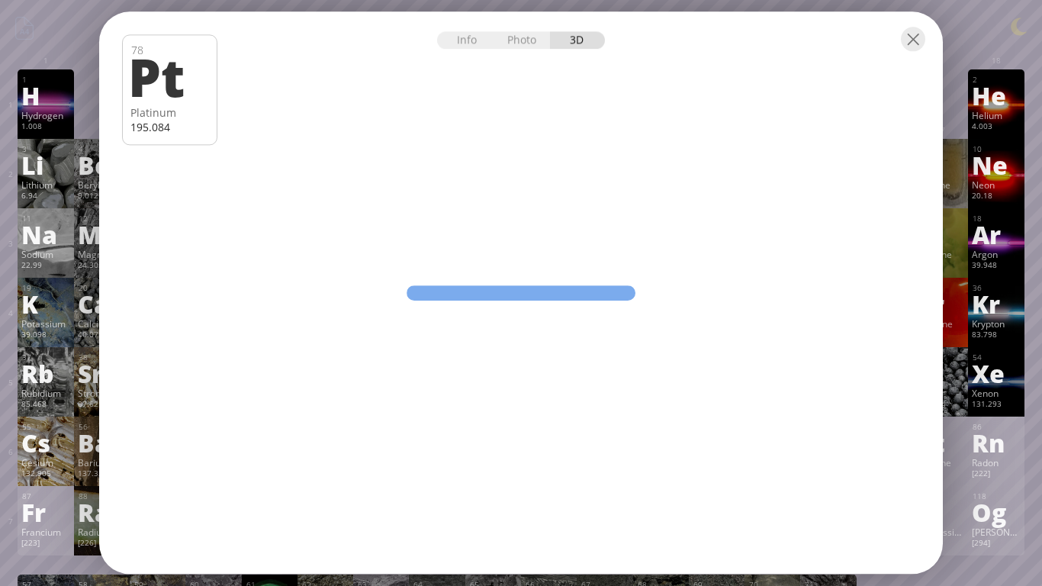
click at [634, 388] on div "Info Photo 3D Info Photo 3D 78 Pt Platinum 195.084 nugget pure oxidized nugget …" at bounding box center [520, 292] width 843 height 562
click at [926, 42] on div at bounding box center [520, 37] width 843 height 53
click at [905, 43] on div at bounding box center [913, 39] width 24 height 24
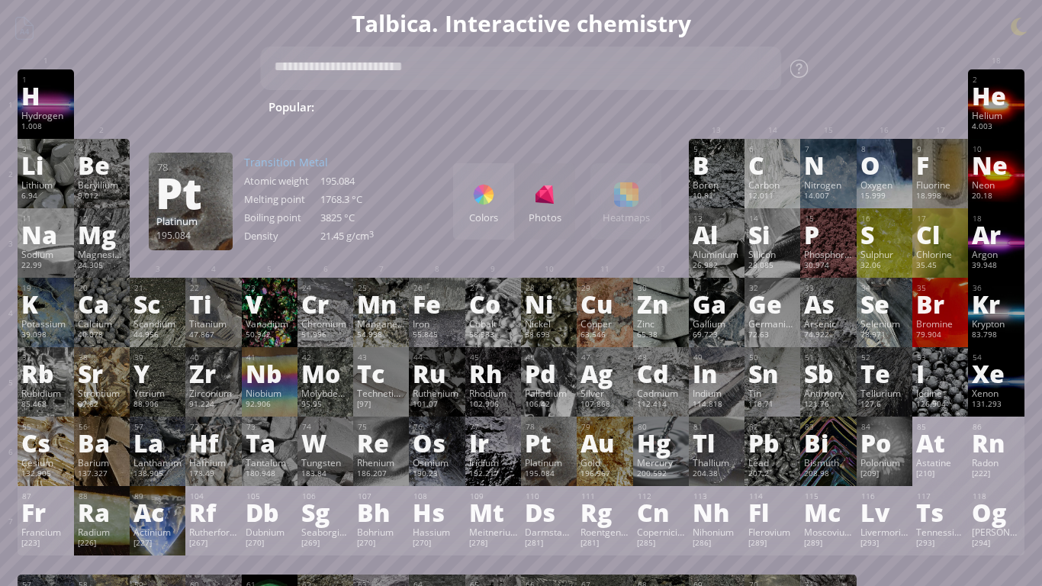
click at [497, 440] on div "Ir" at bounding box center [493, 442] width 48 height 24
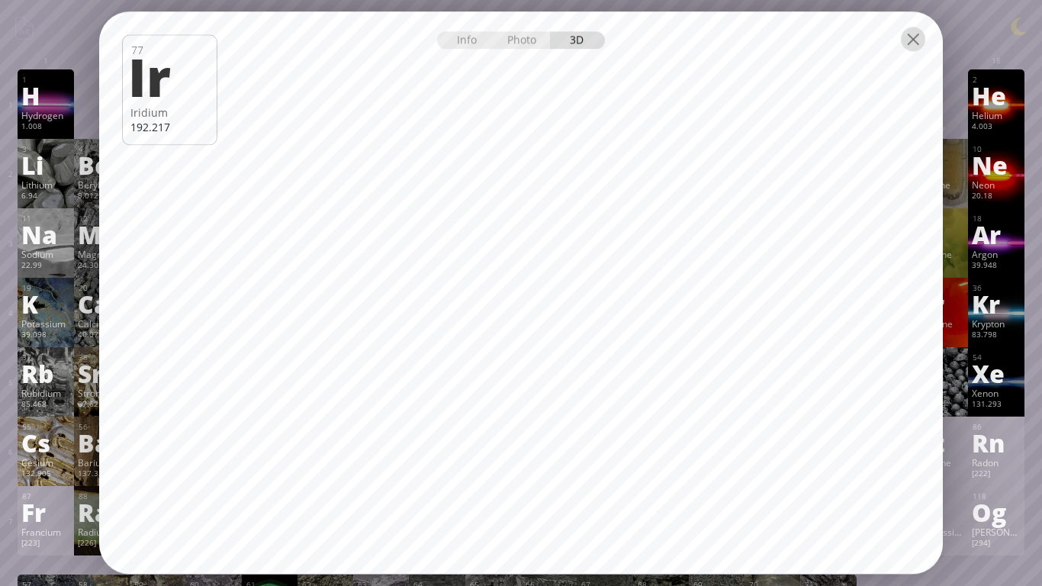
click at [922, 47] on div at bounding box center [913, 39] width 24 height 24
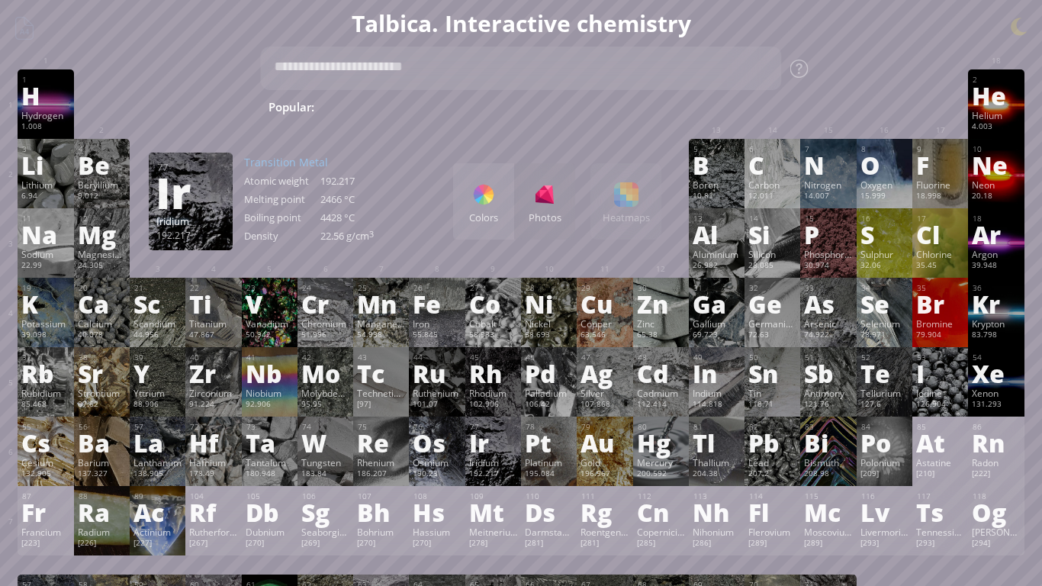
click at [435, 430] on div "Os" at bounding box center [437, 442] width 48 height 24
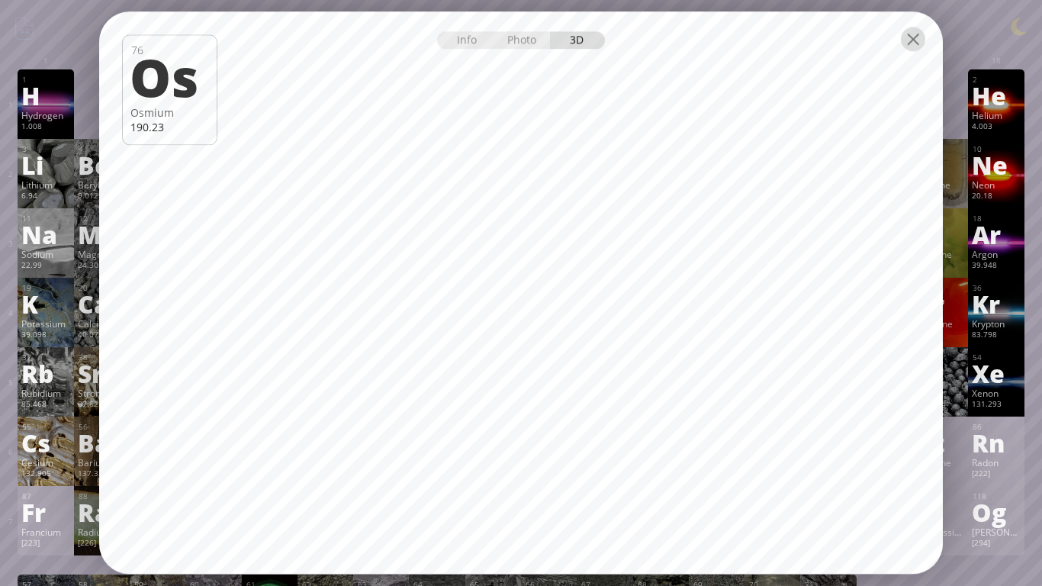
click at [901, 43] on div at bounding box center [913, 39] width 24 height 24
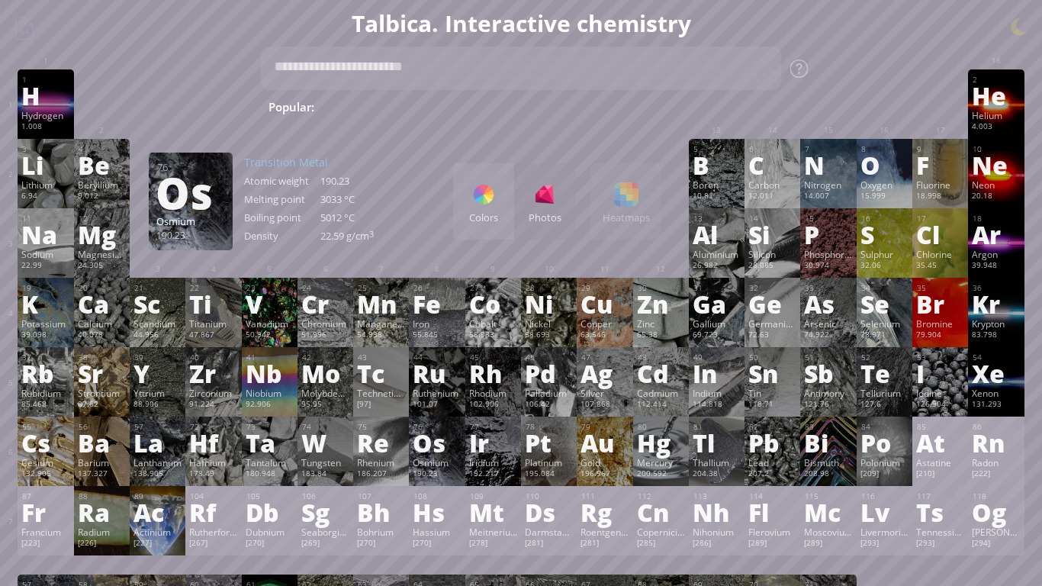
click at [372, 454] on div "Re" at bounding box center [381, 442] width 48 height 24
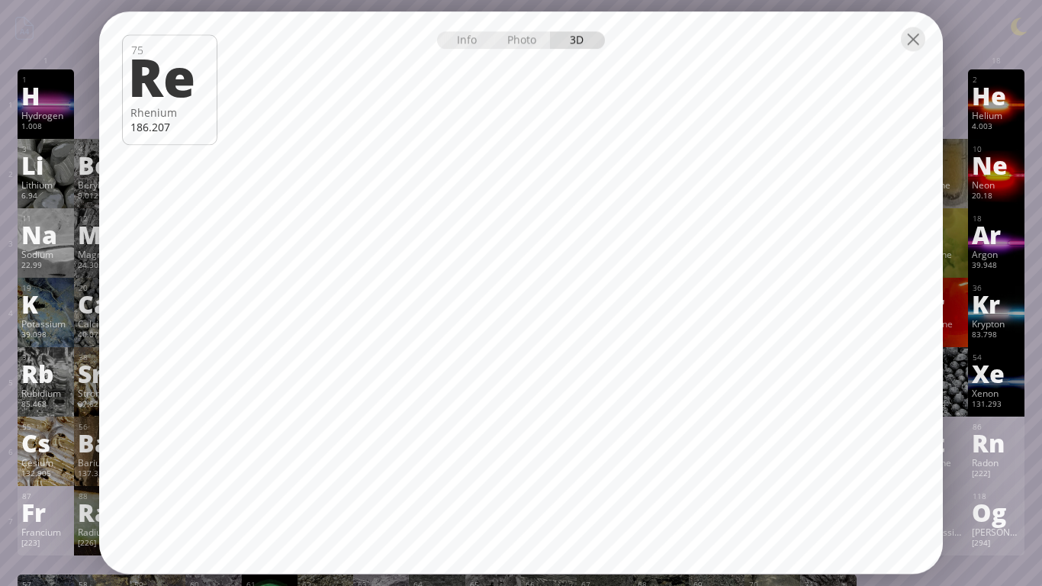
click at [920, 42] on div at bounding box center [913, 39] width 24 height 24
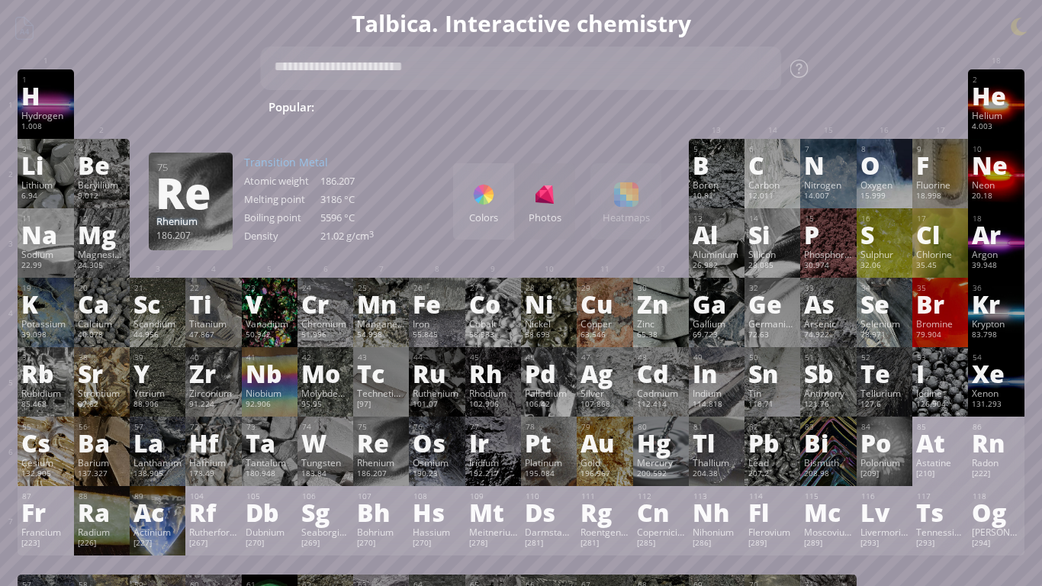
click at [339, 458] on div "Tungsten" at bounding box center [325, 462] width 48 height 12
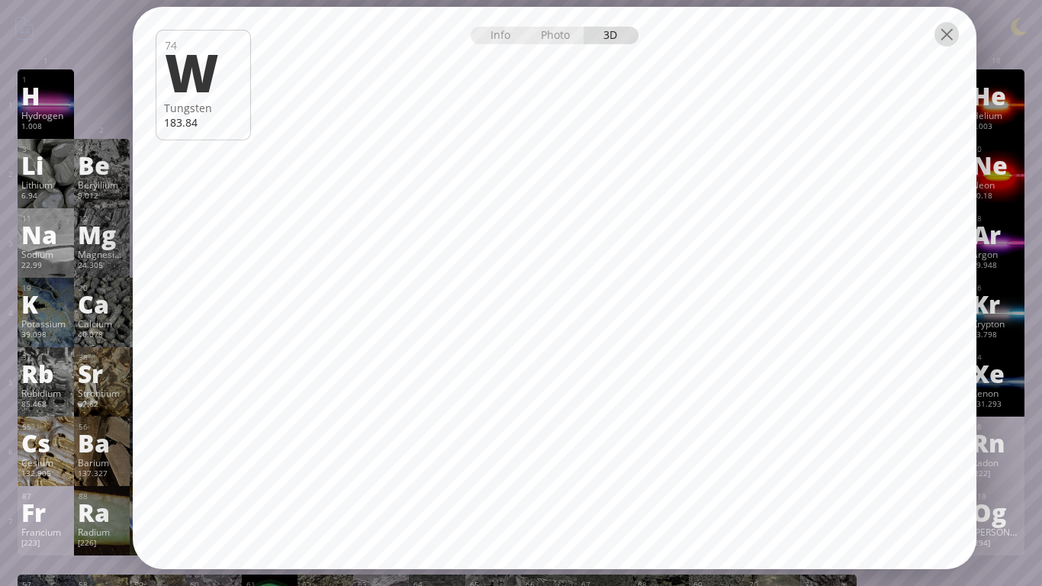
click at [956, 46] on div at bounding box center [946, 34] width 24 height 24
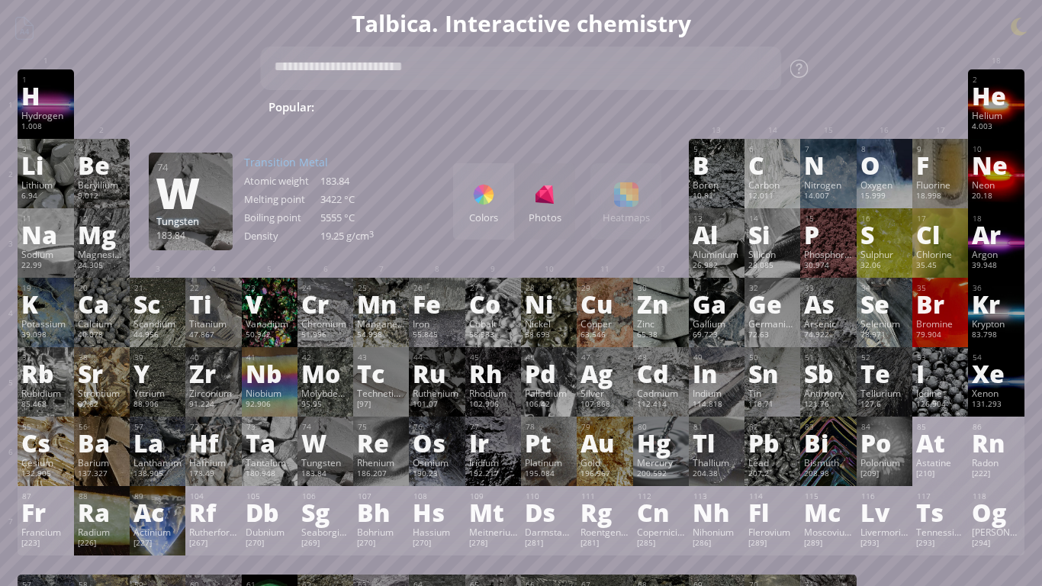
click at [279, 451] on div "Ta" at bounding box center [270, 442] width 48 height 24
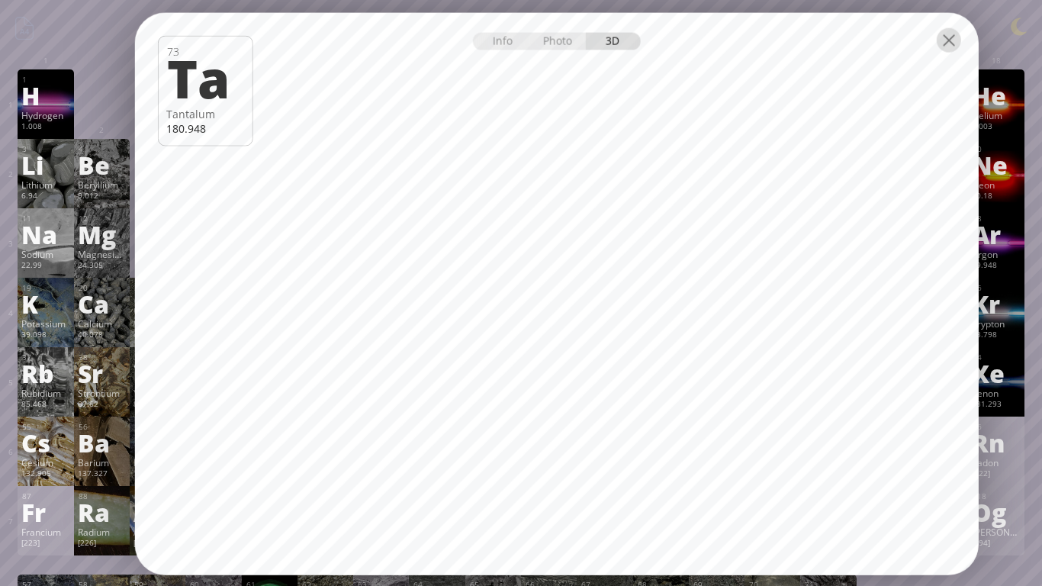
click at [936, 46] on div at bounding box center [948, 40] width 24 height 24
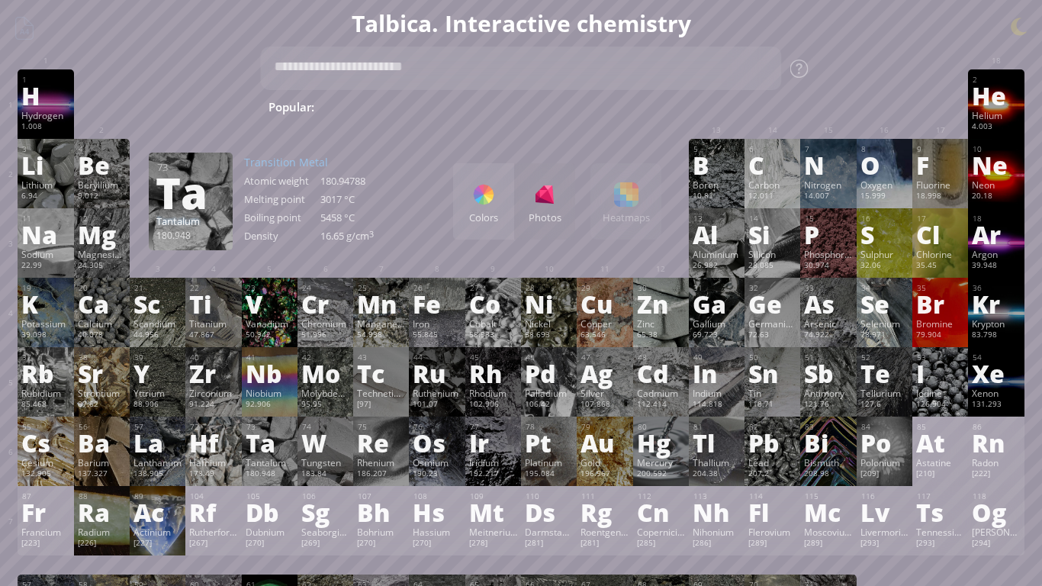
click at [207, 448] on div "Hf" at bounding box center [213, 442] width 48 height 24
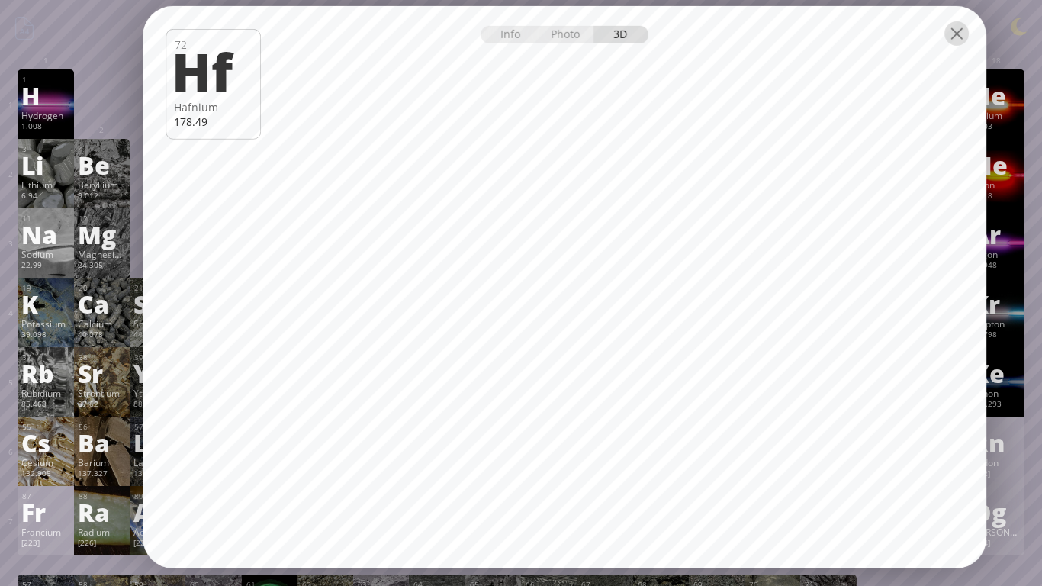
click at [958, 34] on div at bounding box center [956, 33] width 24 height 24
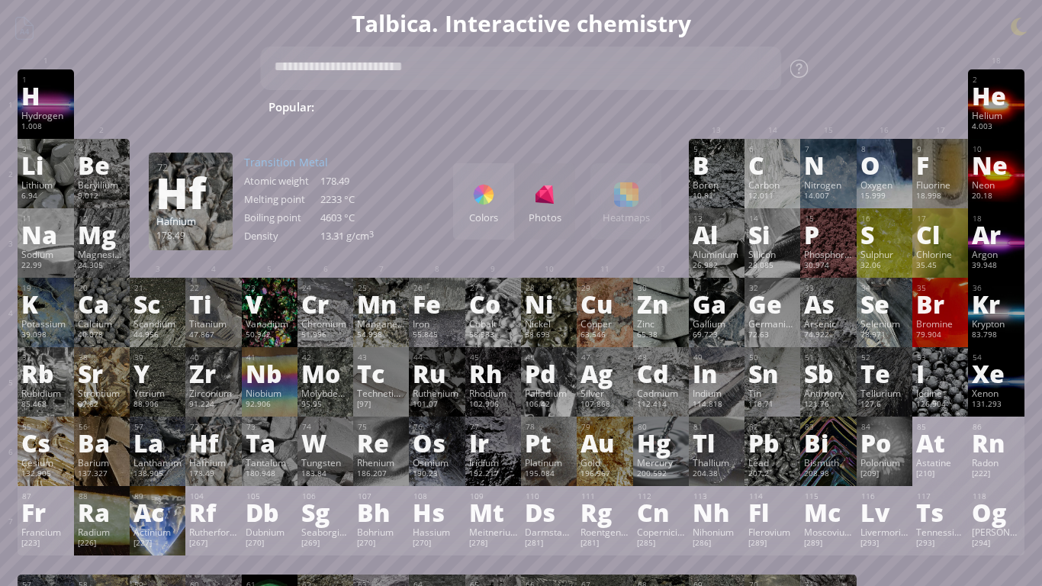
click at [175, 493] on div "Ac" at bounding box center [157, 511] width 48 height 24
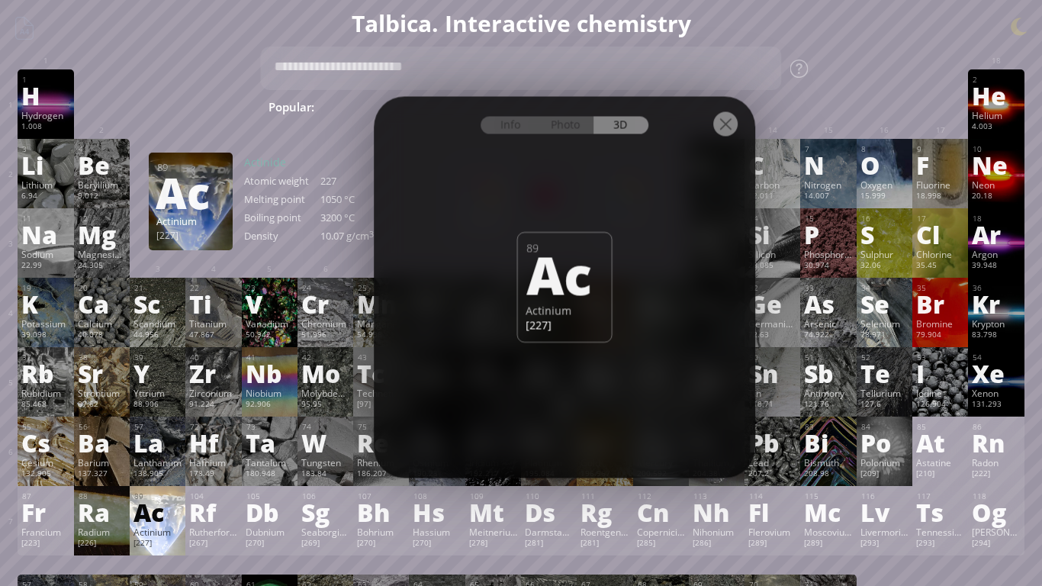
click at [728, 118] on div at bounding box center [725, 123] width 24 height 24
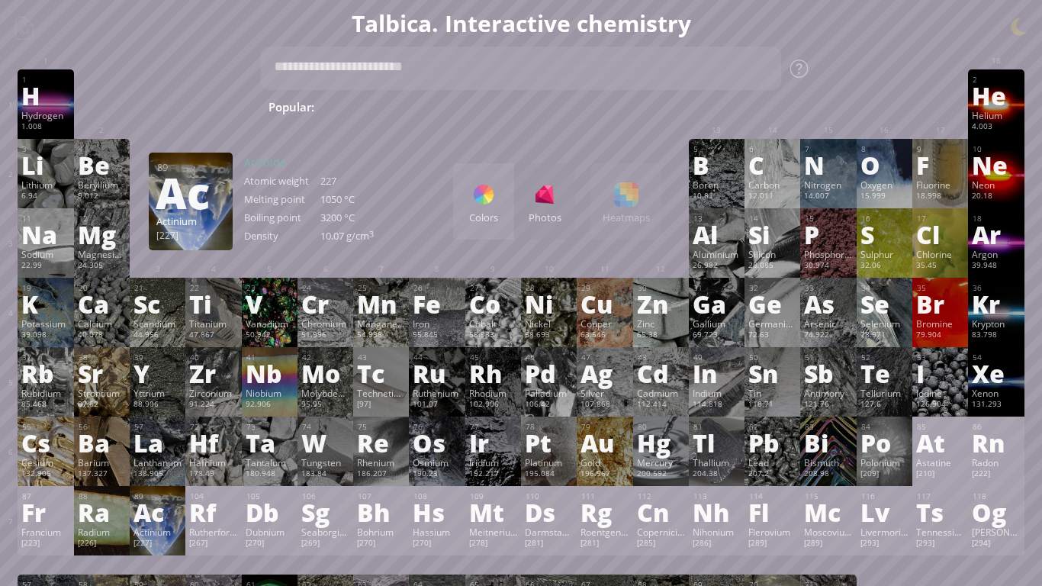
click at [104, 493] on div "Ra" at bounding box center [102, 511] width 48 height 24
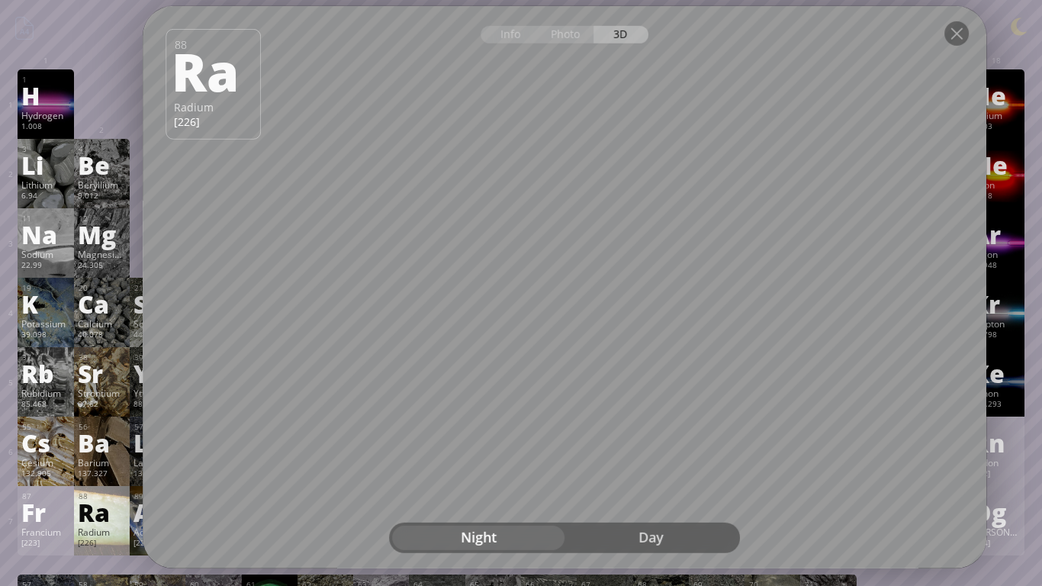
click at [673, 493] on div "Day" at bounding box center [650, 537] width 172 height 24
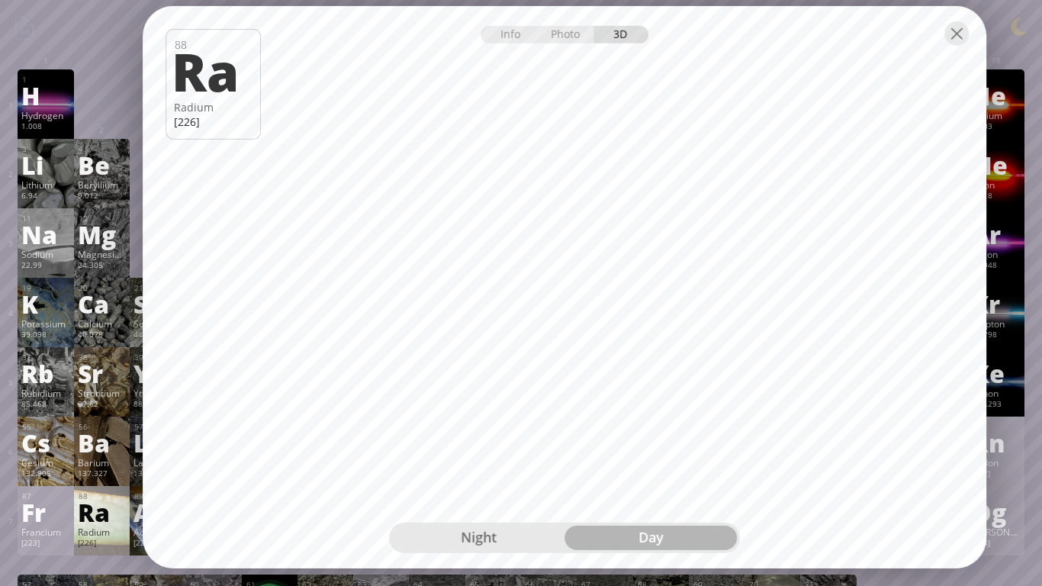
click at [951, 47] on div at bounding box center [564, 32] width 843 height 53
click at [964, 34] on div at bounding box center [956, 33] width 24 height 24
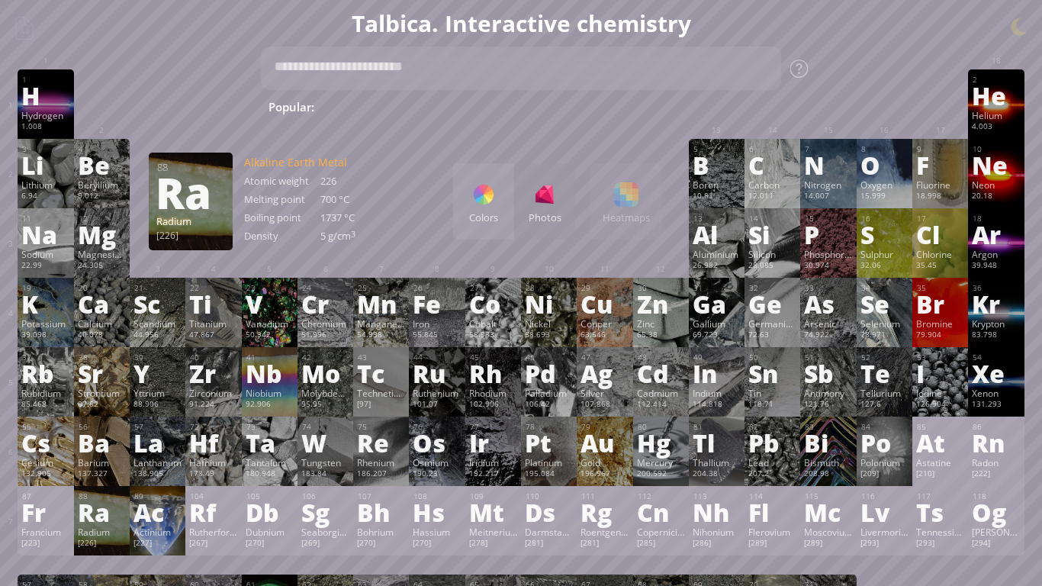
click at [284, 454] on div "Ta" at bounding box center [270, 442] width 48 height 24
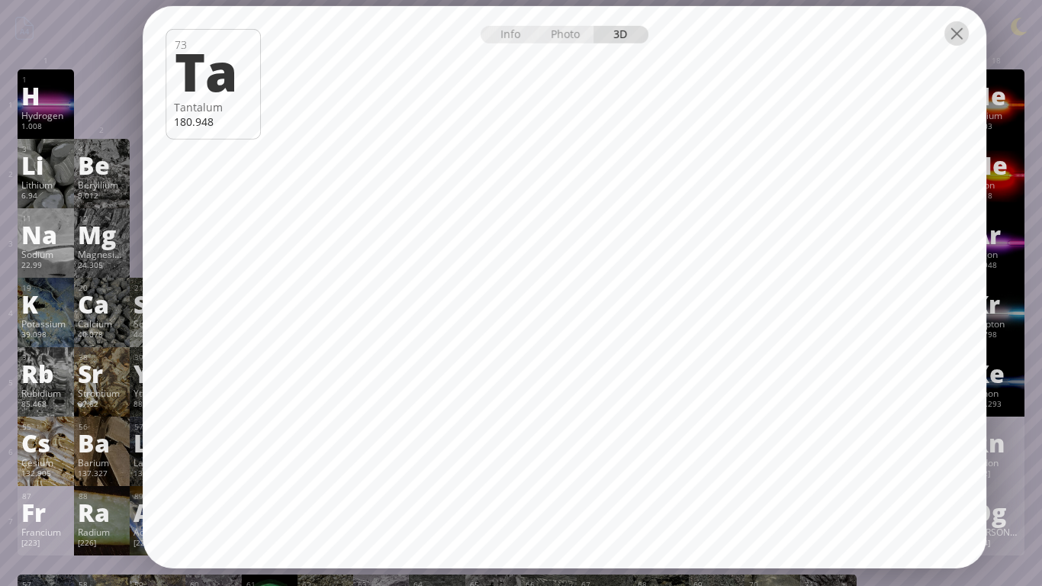
click at [964, 37] on div at bounding box center [956, 33] width 24 height 24
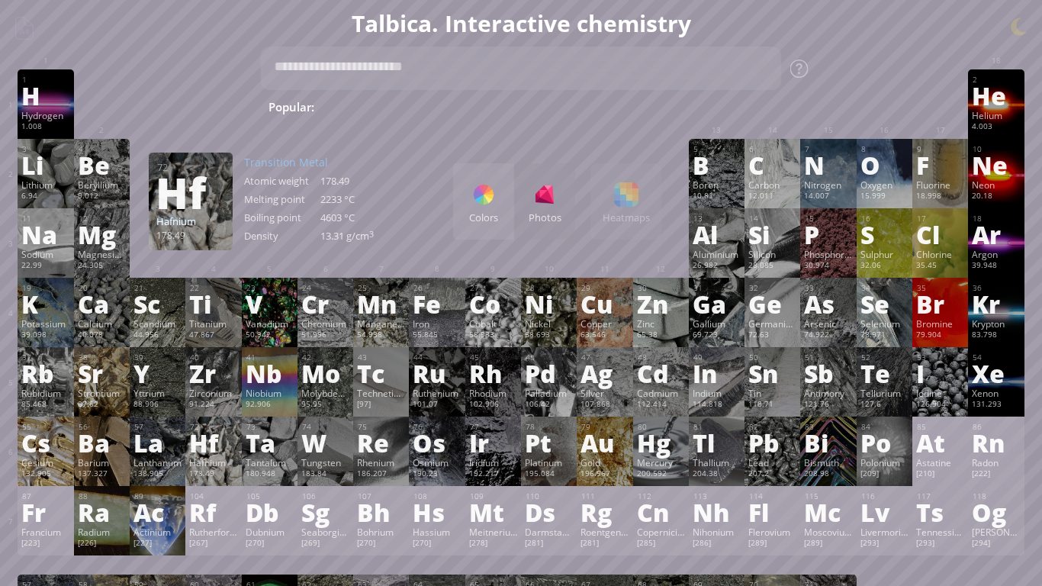
click at [204, 464] on div "Hafnium" at bounding box center [213, 462] width 48 height 12
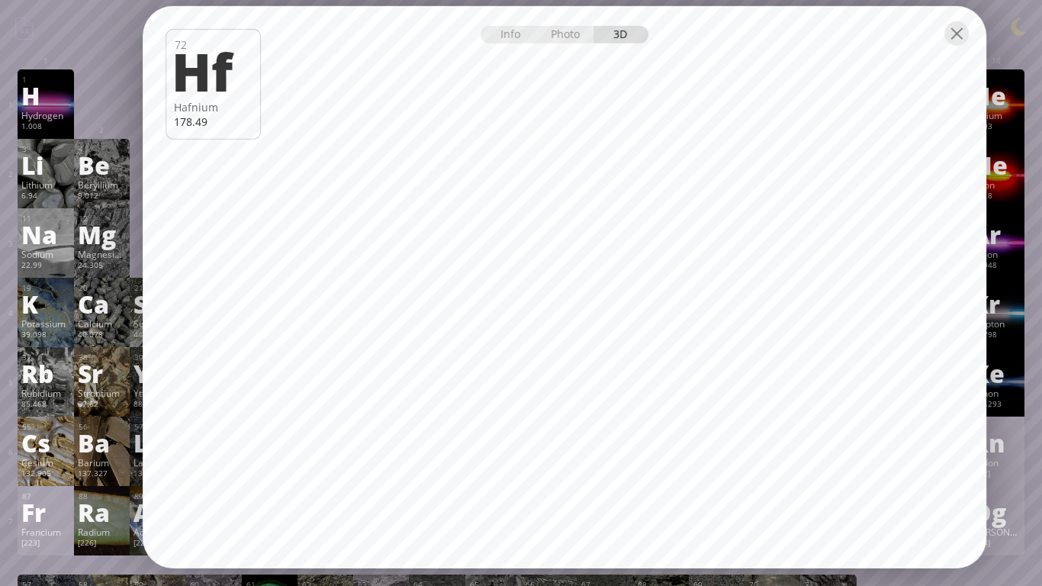
click at [955, 34] on div at bounding box center [956, 33] width 24 height 24
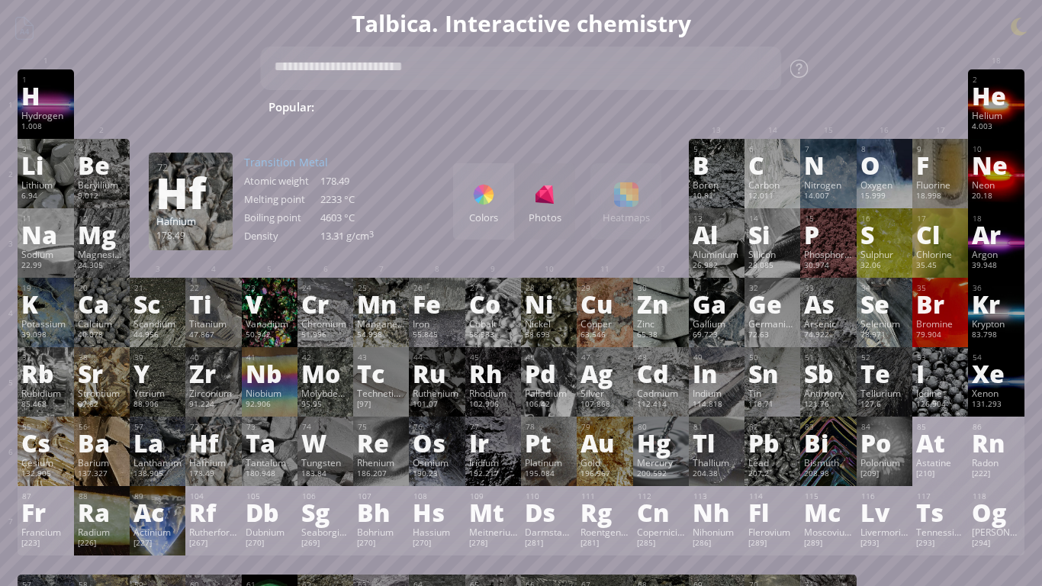
click at [108, 449] on div "Ba" at bounding box center [102, 442] width 48 height 24
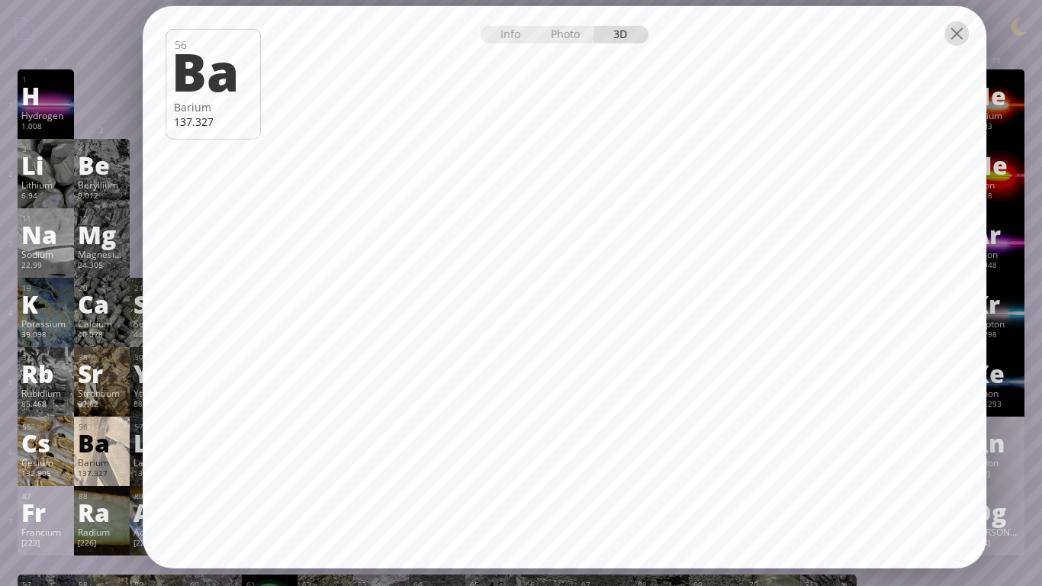
click at [957, 32] on div at bounding box center [956, 33] width 24 height 24
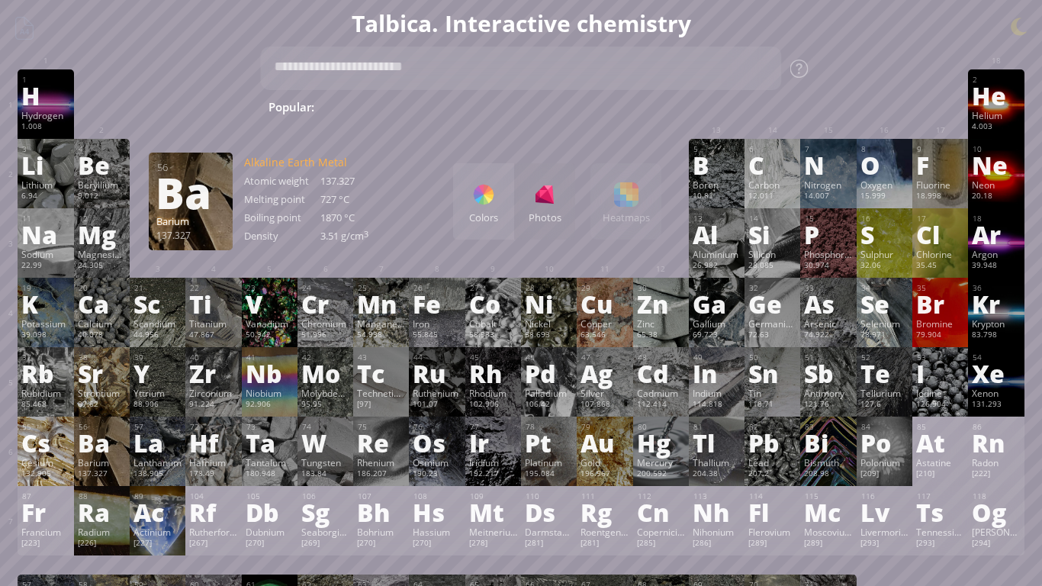
click at [30, 446] on div "Cs" at bounding box center [45, 442] width 48 height 24
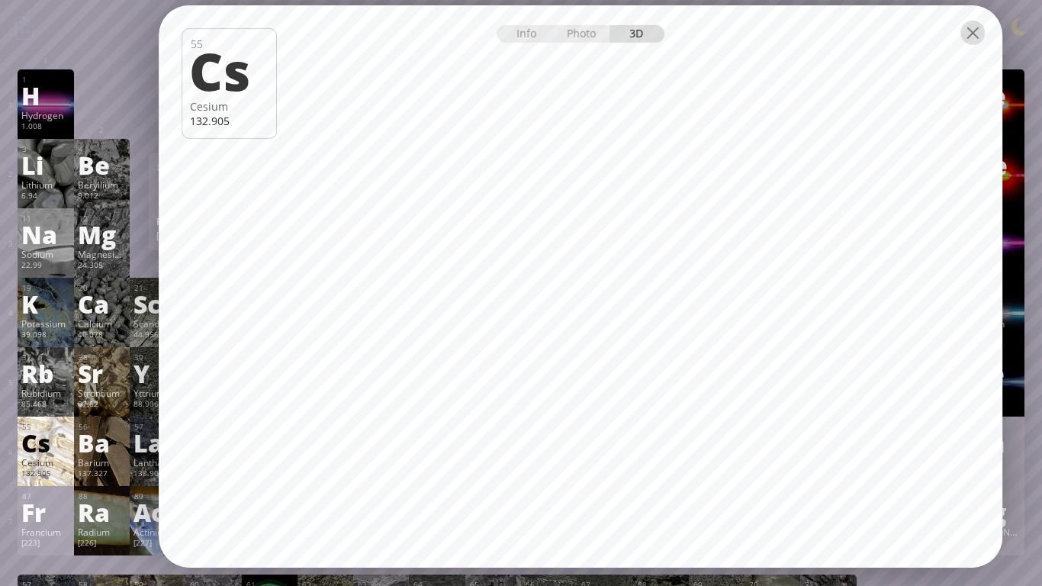
click at [969, 44] on div at bounding box center [972, 33] width 24 height 24
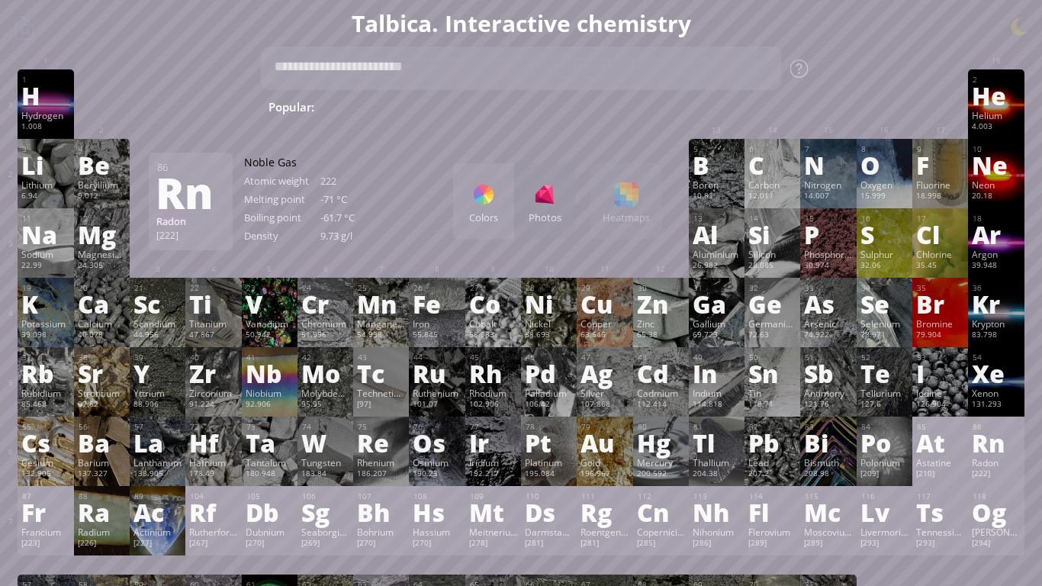
click at [763, 396] on div "Tin" at bounding box center [772, 393] width 48 height 12
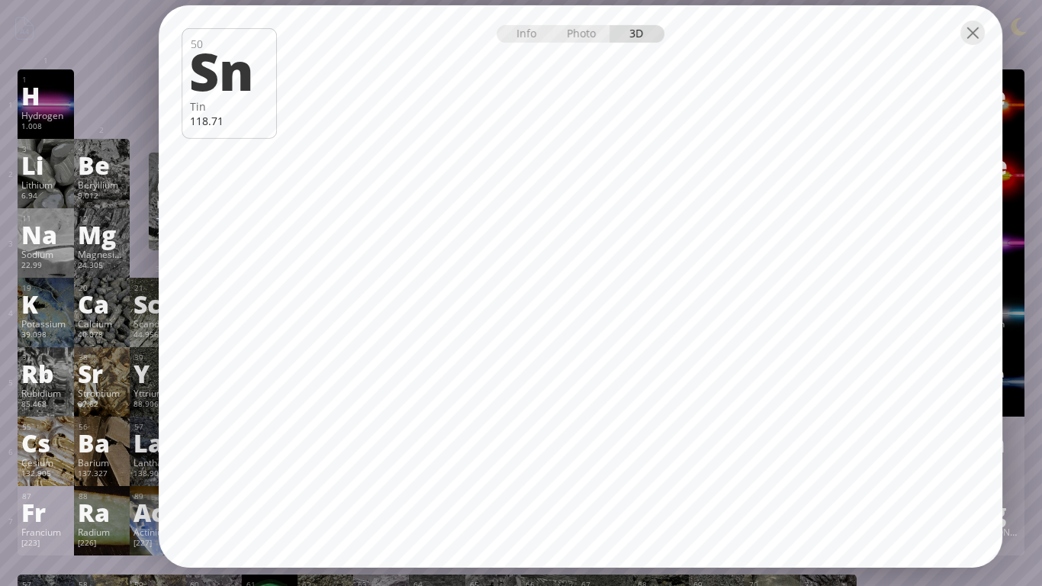
click at [984, 49] on div at bounding box center [580, 31] width 843 height 53
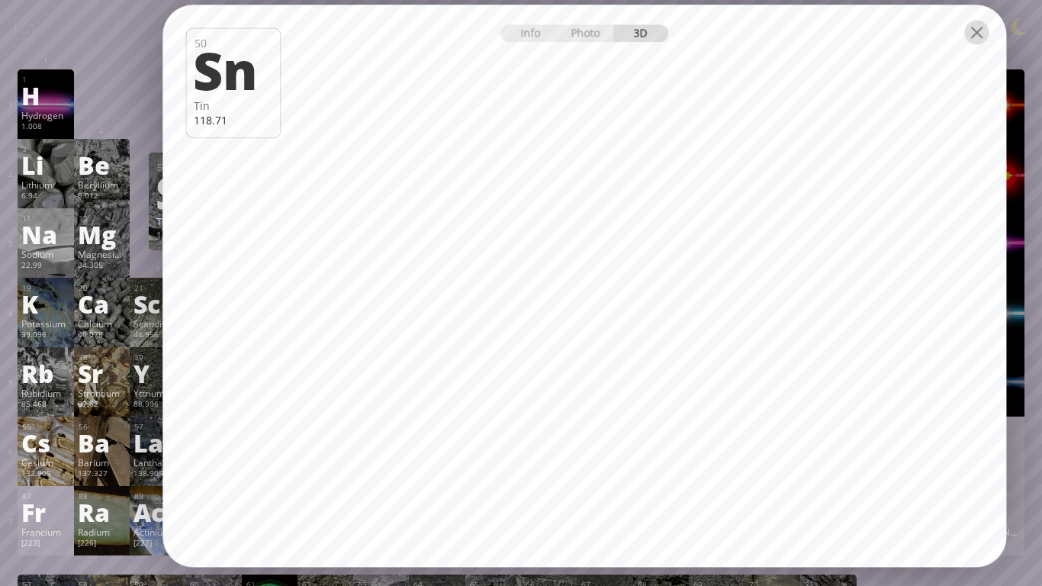
click at [975, 36] on div at bounding box center [976, 32] width 24 height 24
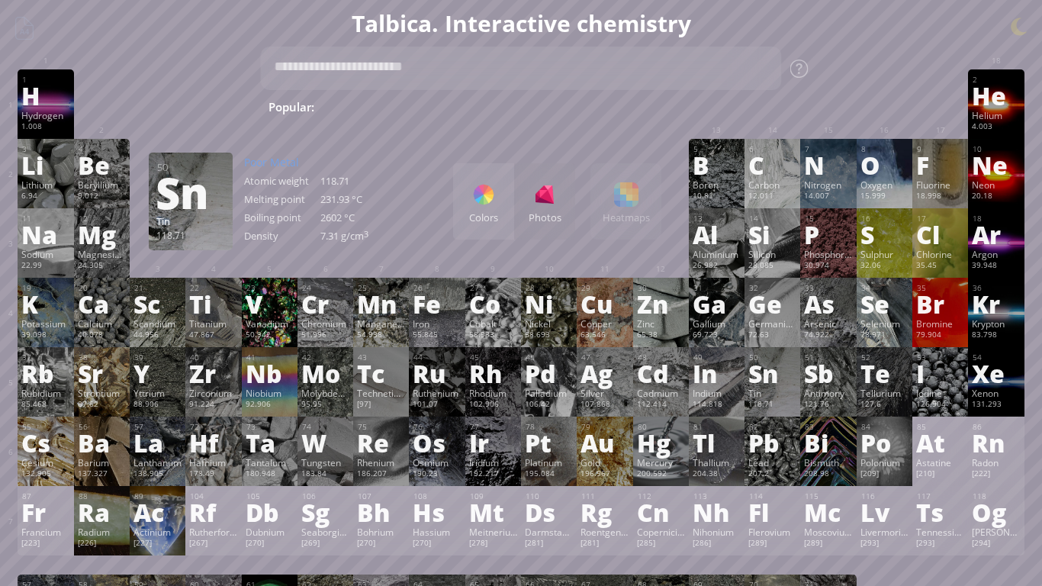
click at [277, 304] on div "V" at bounding box center [270, 303] width 48 height 24
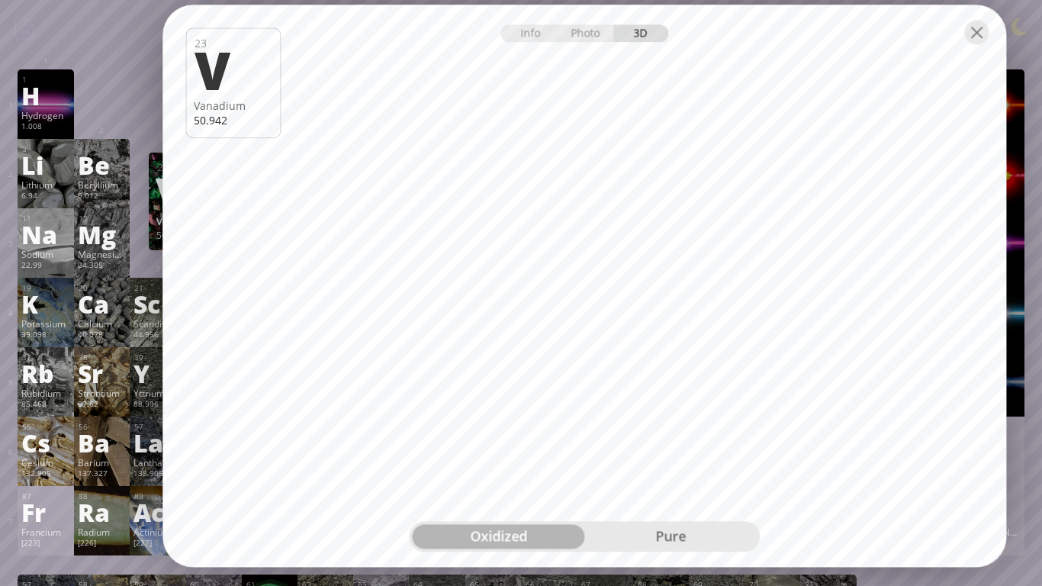
click at [718, 493] on div "pure" at bounding box center [670, 537] width 172 height 24
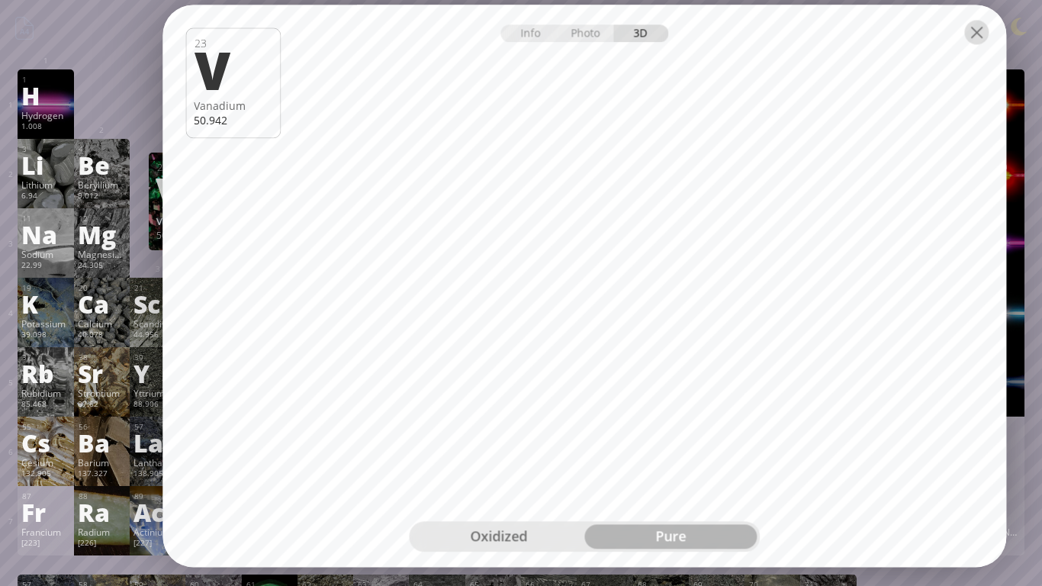
click at [980, 39] on div at bounding box center [976, 32] width 24 height 24
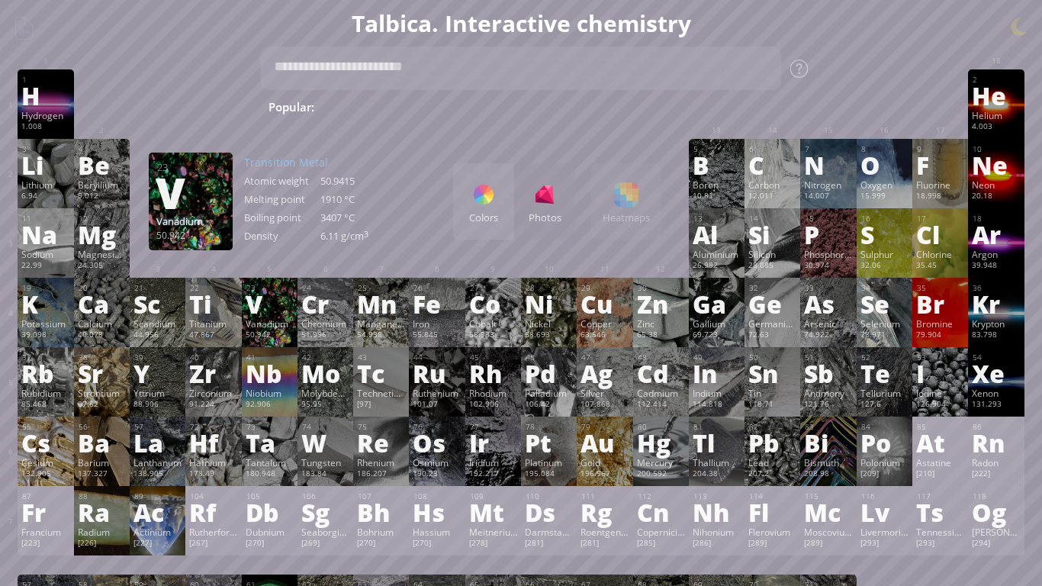
click at [227, 336] on div "47.867" at bounding box center [213, 335] width 48 height 12
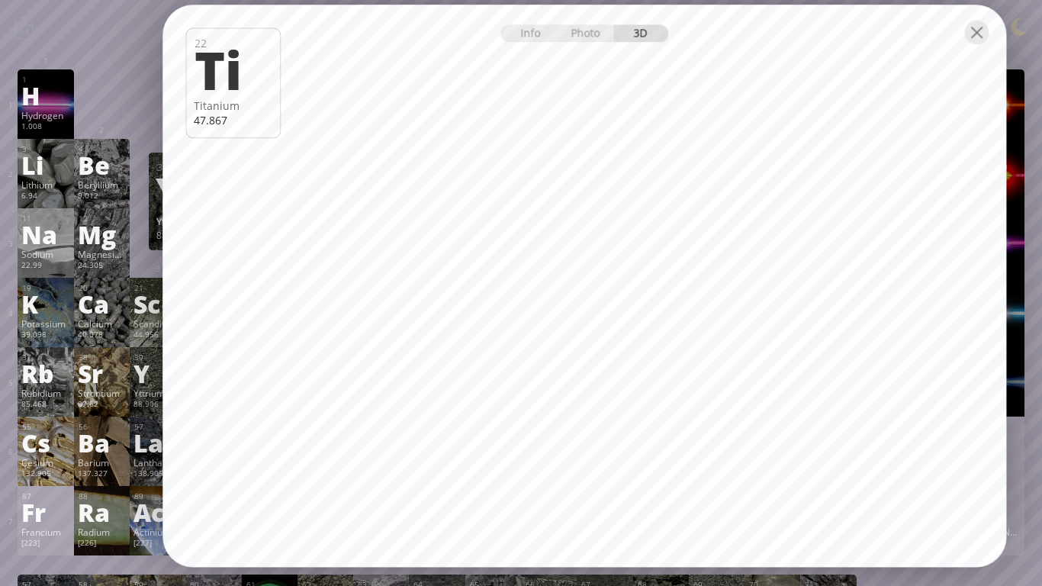
click at [978, 40] on div at bounding box center [976, 32] width 24 height 24
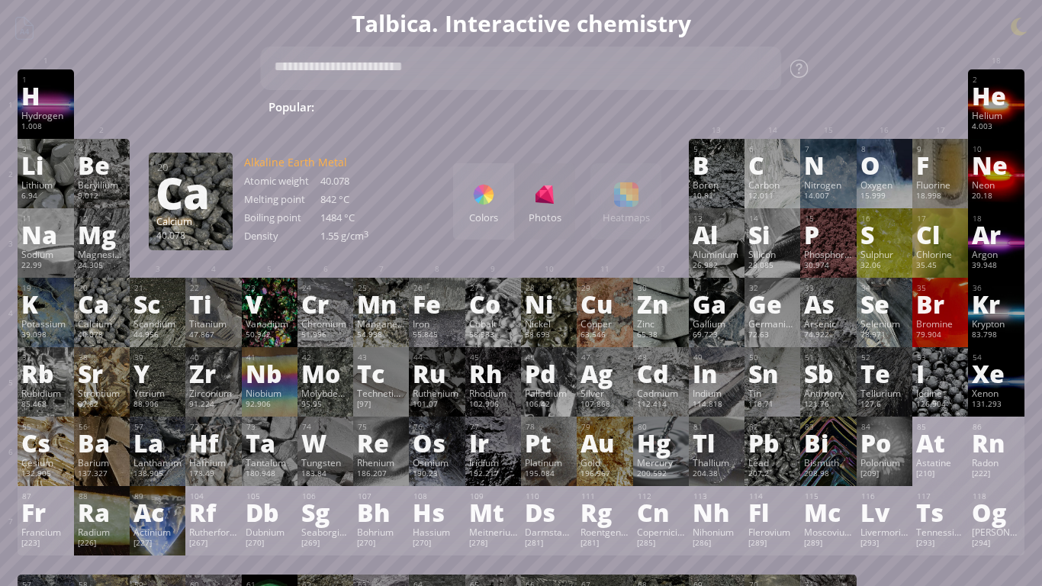
click at [102, 336] on div "40.078" at bounding box center [102, 335] width 48 height 12
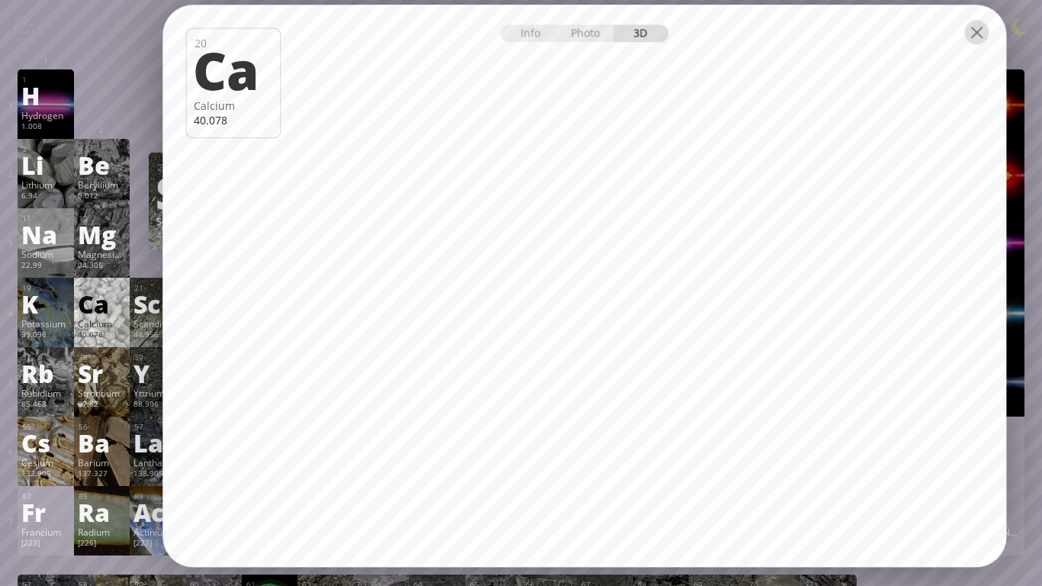
click at [971, 33] on div at bounding box center [976, 32] width 24 height 24
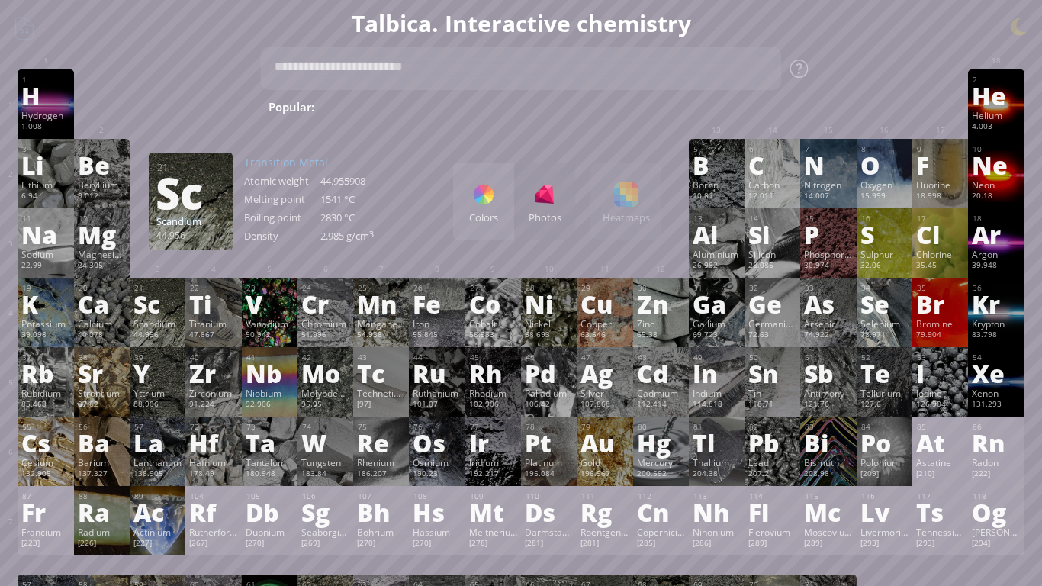
click at [50, 302] on div "K" at bounding box center [45, 303] width 48 height 24
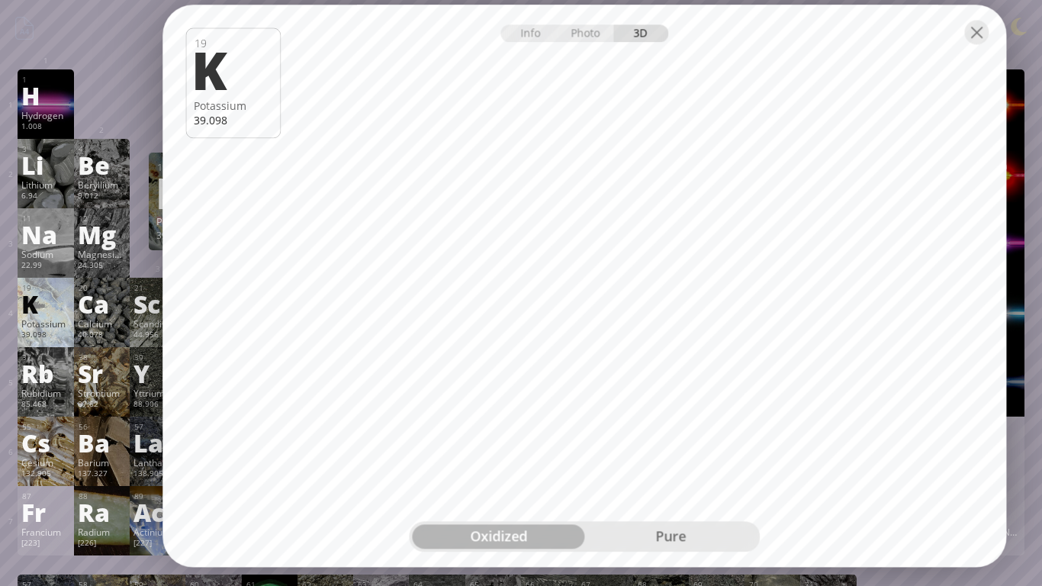
click at [726, 493] on div "pure" at bounding box center [670, 537] width 172 height 24
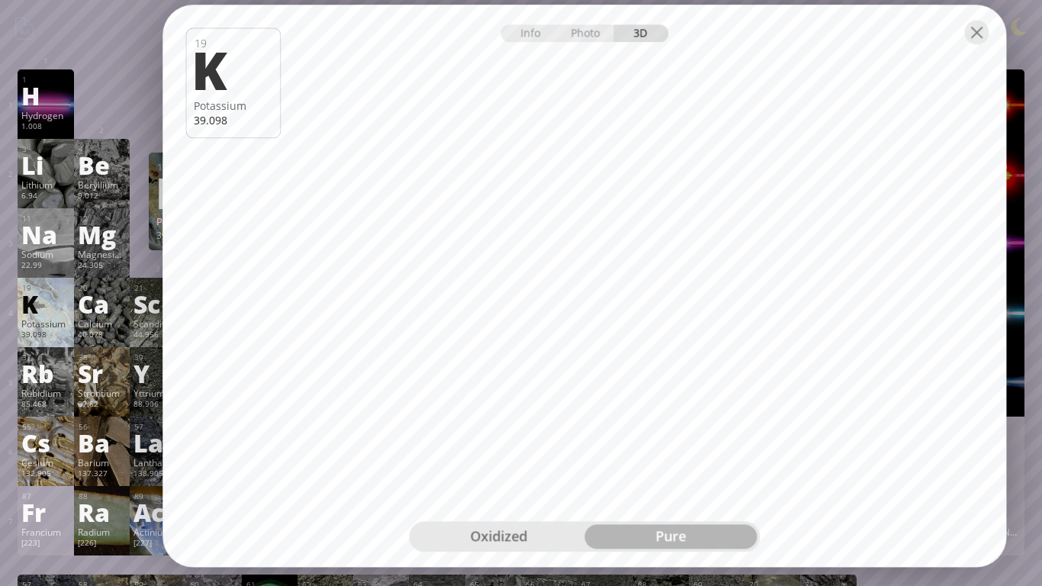
click at [989, 52] on div at bounding box center [583, 31] width 843 height 53
click at [987, 29] on div at bounding box center [976, 32] width 24 height 24
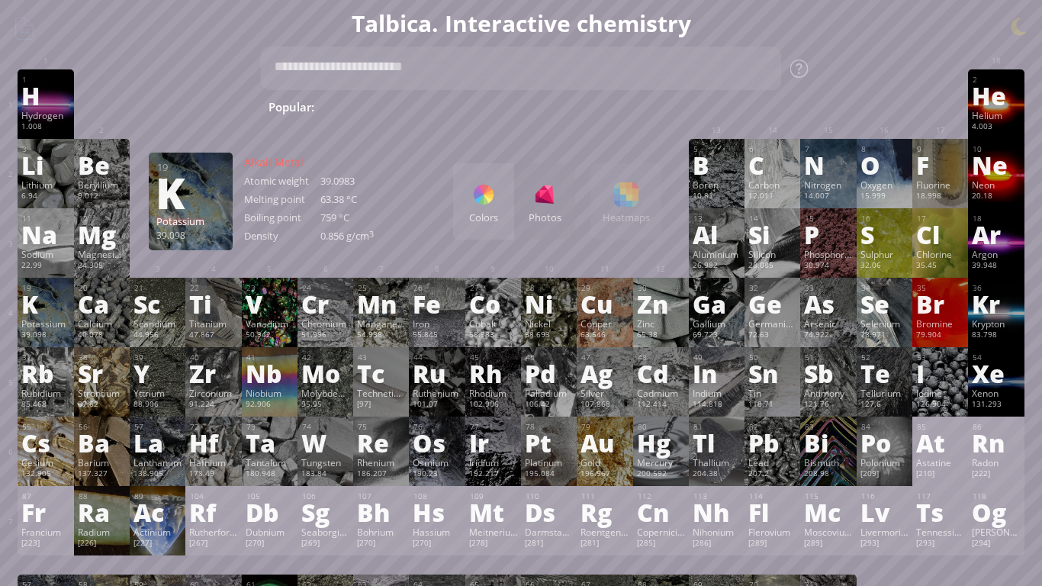
click at [98, 234] on div "Mg" at bounding box center [102, 234] width 48 height 24
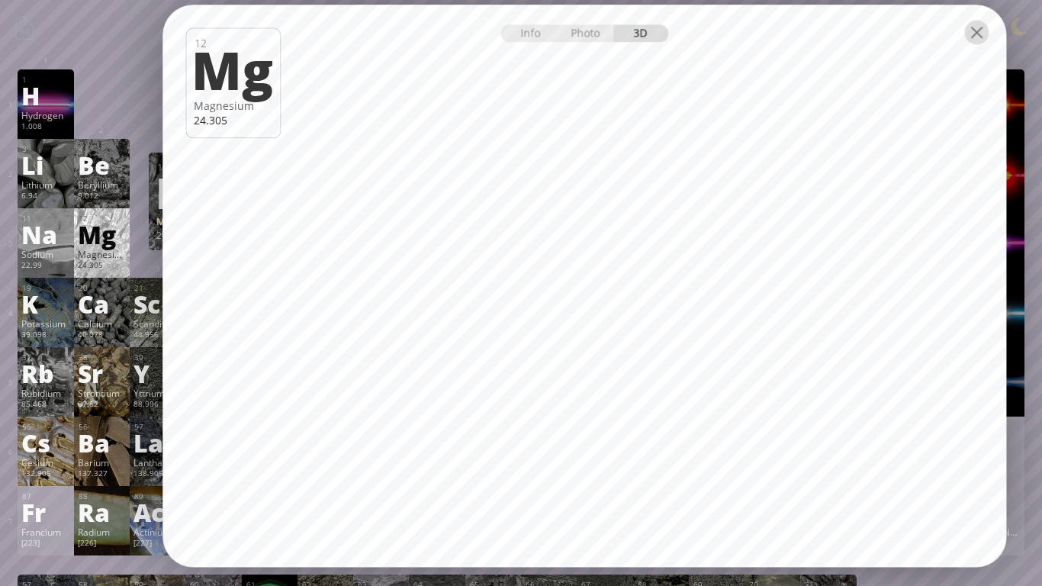
click at [984, 34] on div at bounding box center [976, 32] width 24 height 24
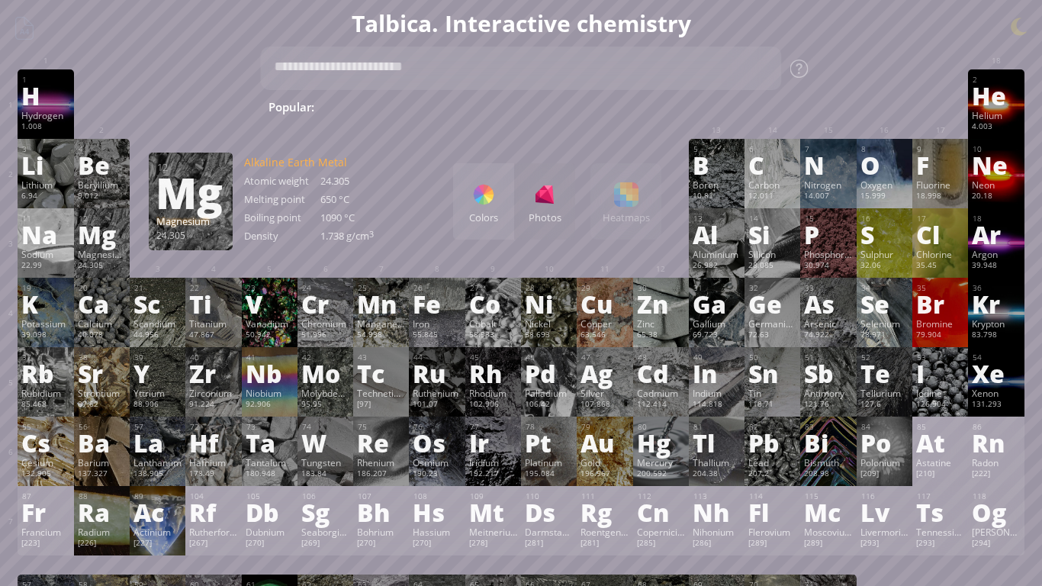
click at [49, 248] on div "Sodium" at bounding box center [45, 254] width 48 height 12
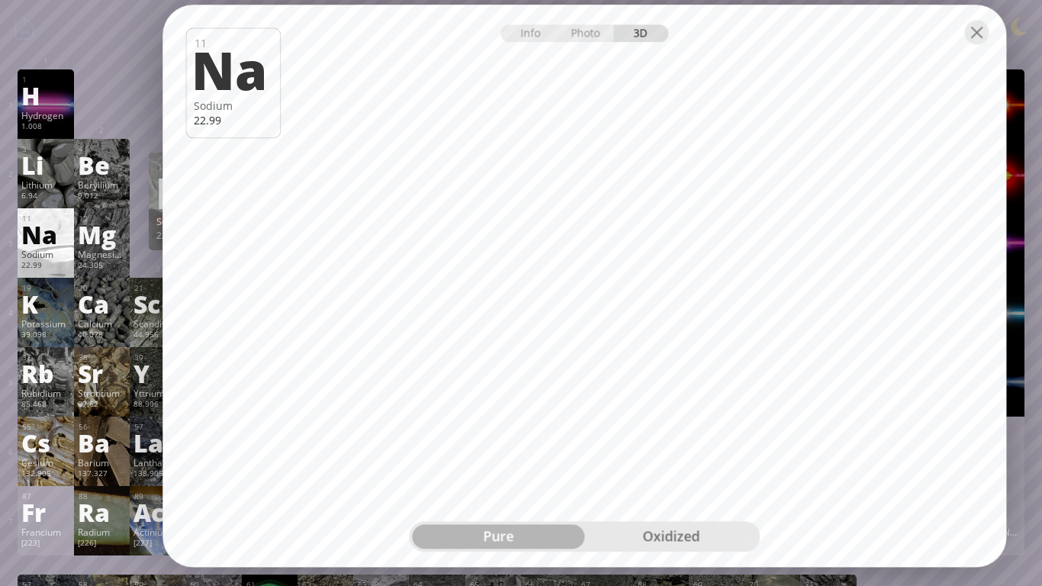
click at [681, 493] on div "oxidized" at bounding box center [670, 537] width 172 height 24
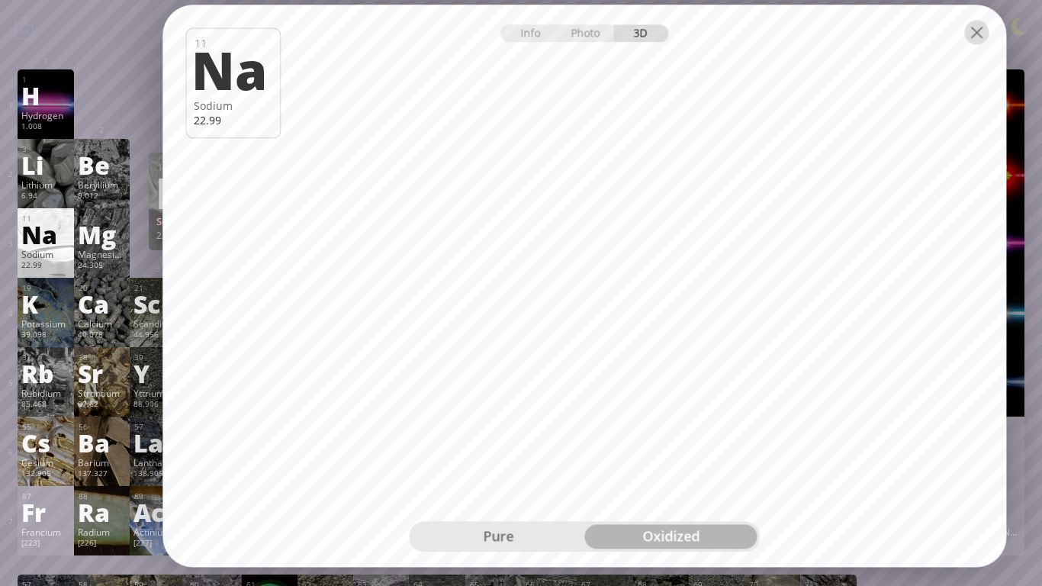
click at [972, 43] on div at bounding box center [976, 32] width 24 height 24
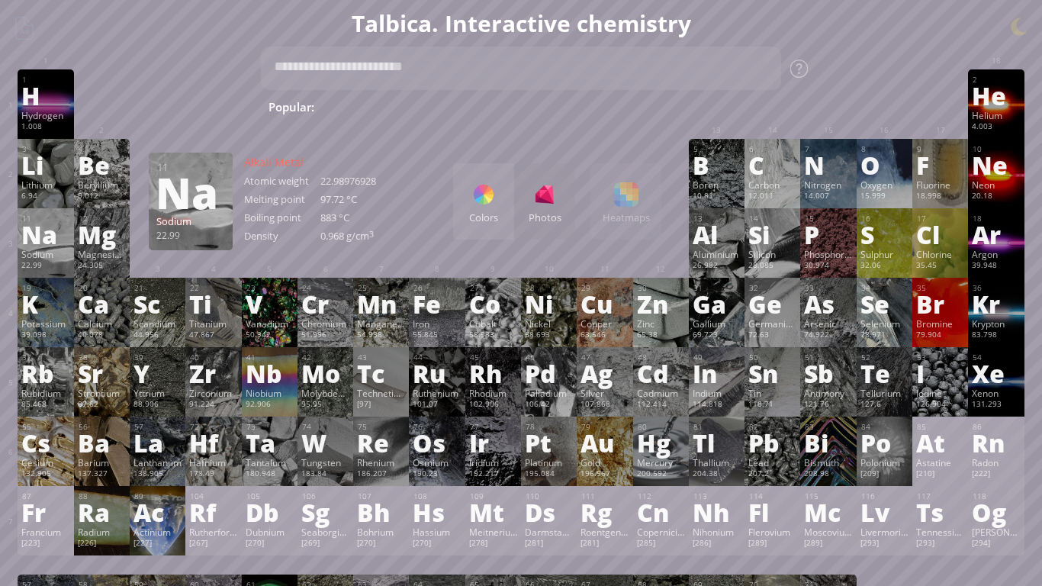
click at [104, 163] on div "Be" at bounding box center [102, 165] width 48 height 24
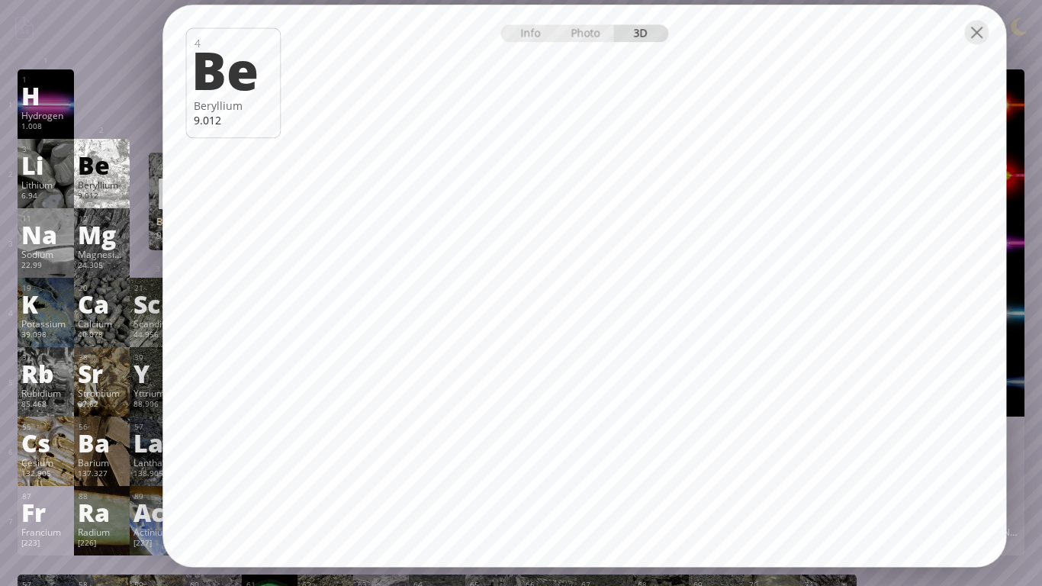
click at [997, 20] on div at bounding box center [583, 31] width 843 height 53
click at [978, 31] on div at bounding box center [976, 32] width 24 height 24
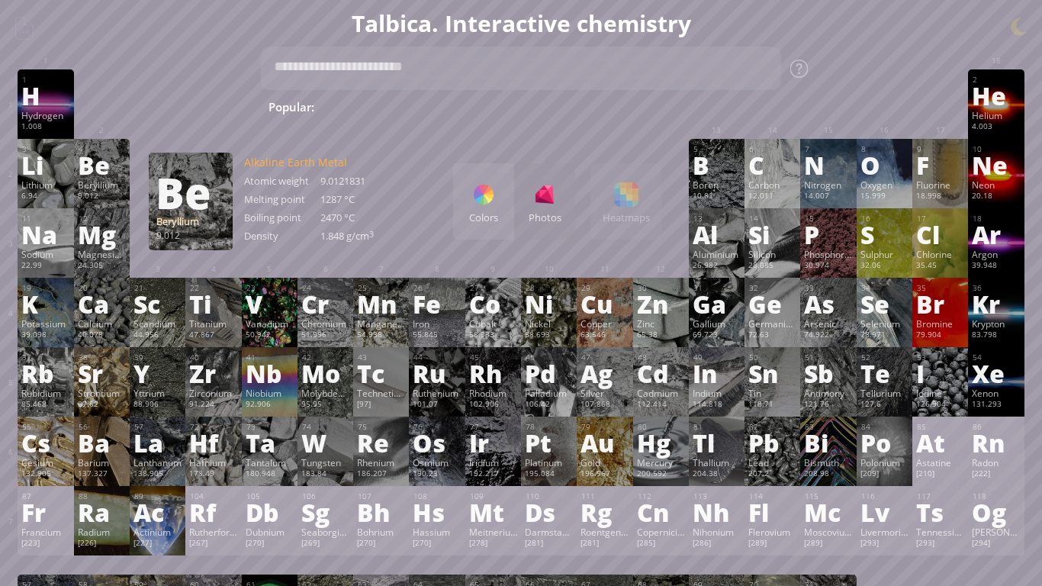
click at [62, 180] on div "Lithium" at bounding box center [45, 184] width 48 height 12
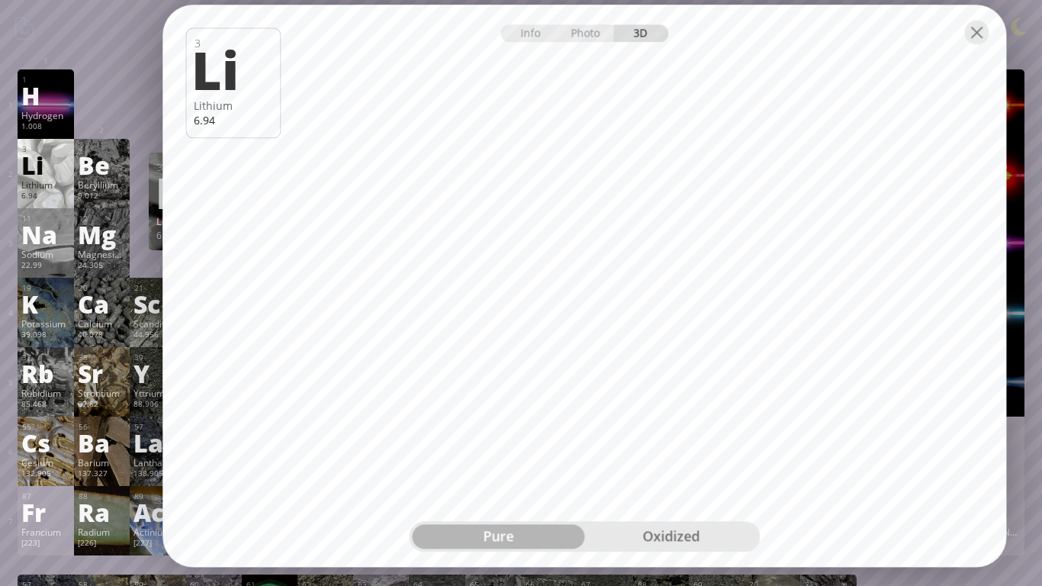
click at [712, 493] on div "oxidized" at bounding box center [670, 537] width 172 height 24
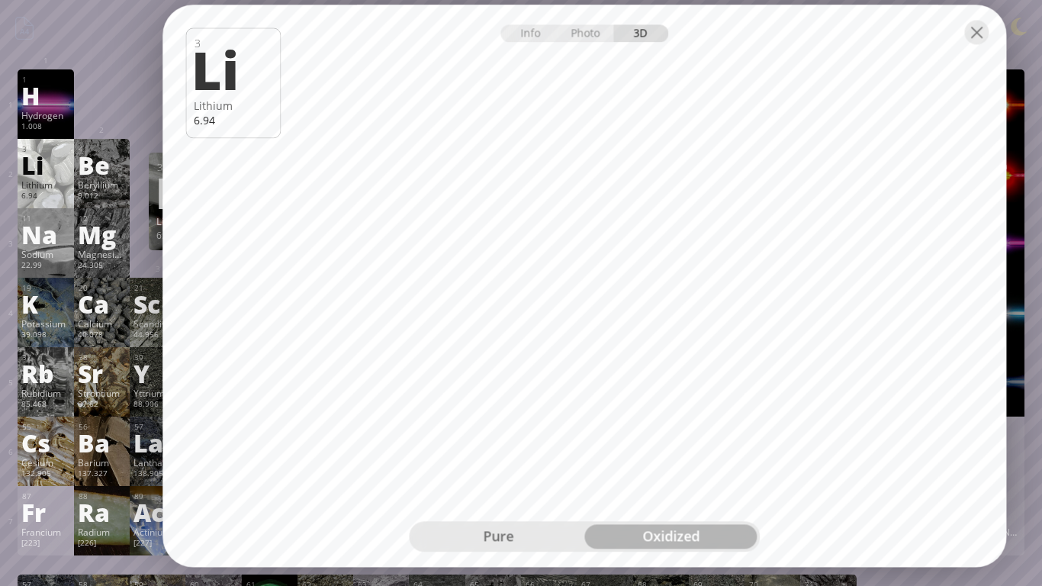
click at [518, 493] on div "pure" at bounding box center [498, 537] width 172 height 24
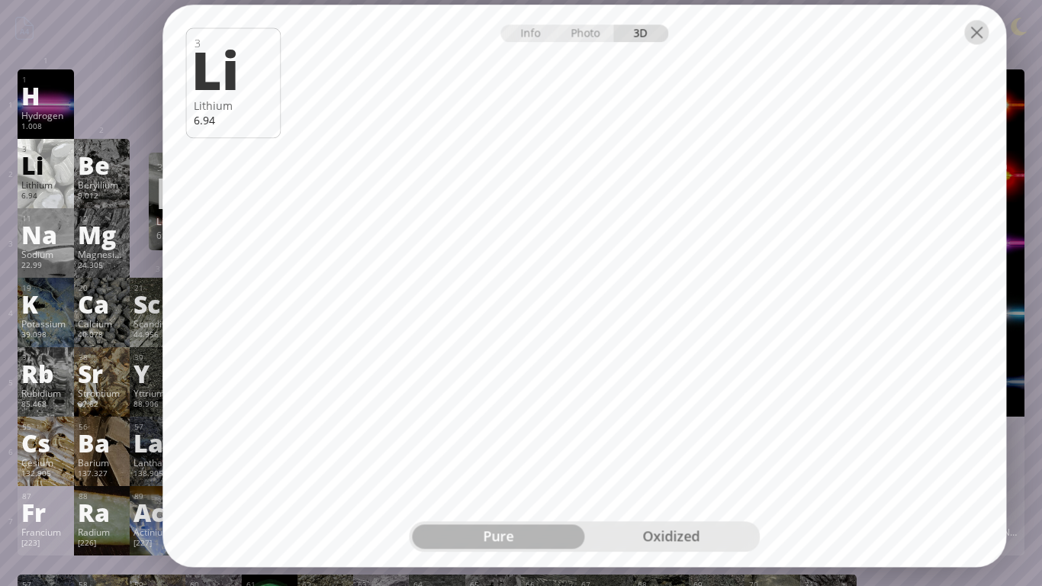
click at [971, 40] on div at bounding box center [976, 32] width 24 height 24
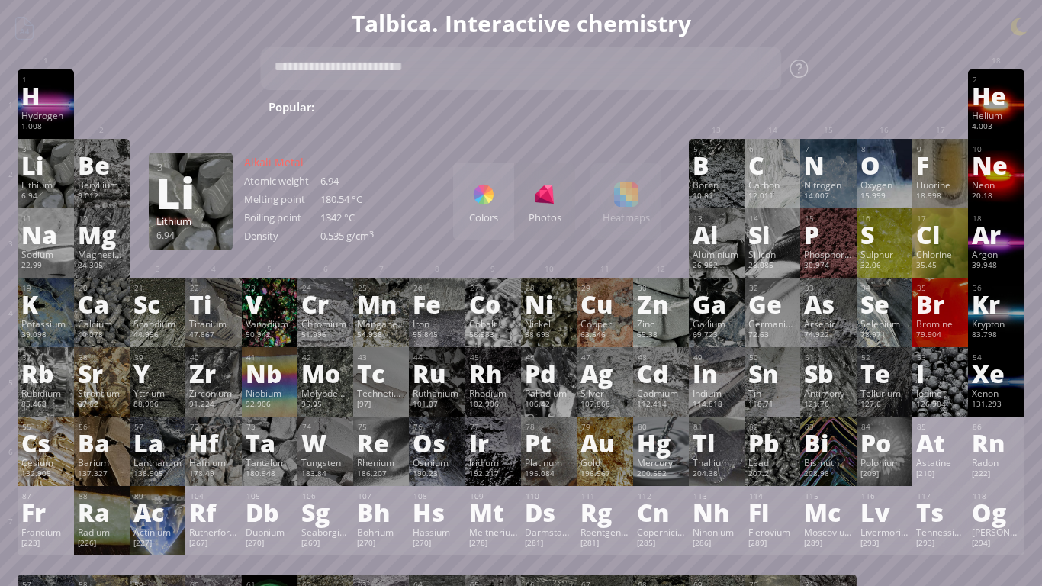
click at [47, 105] on div "H" at bounding box center [45, 95] width 48 height 24
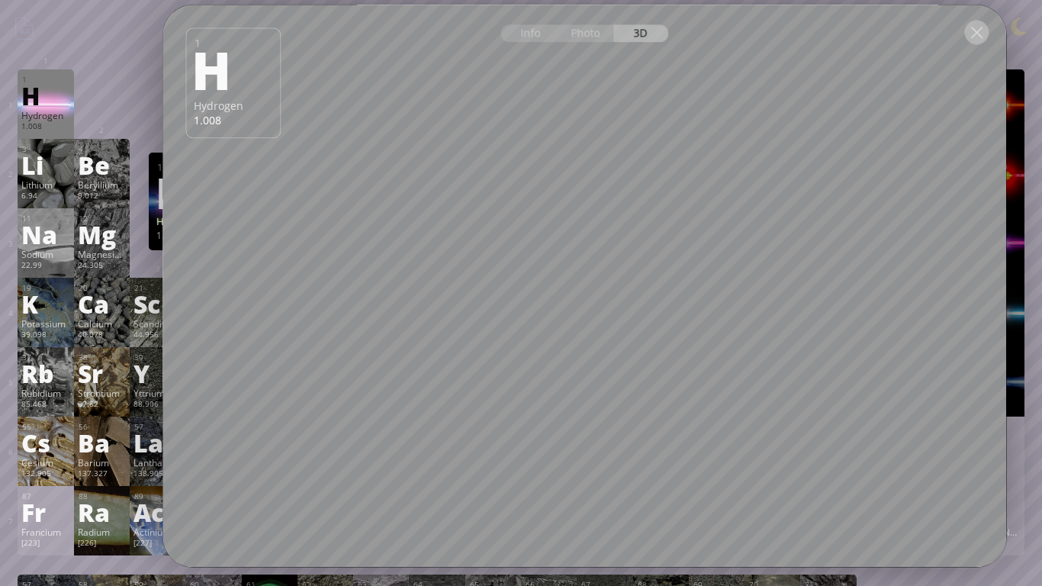
click at [977, 27] on div at bounding box center [976, 32] width 24 height 24
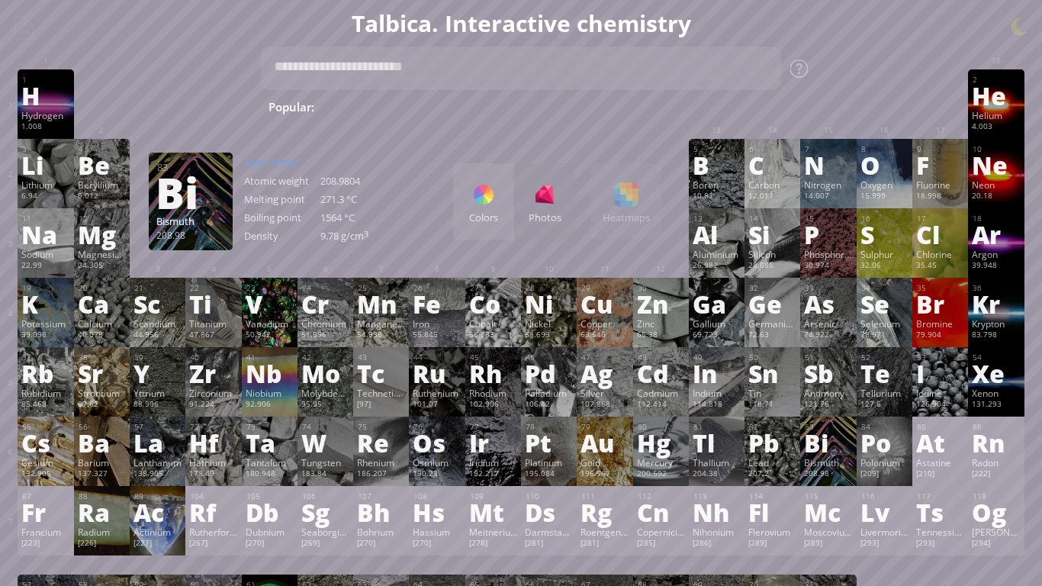
click at [808, 452] on div "Bi" at bounding box center [828, 442] width 48 height 24
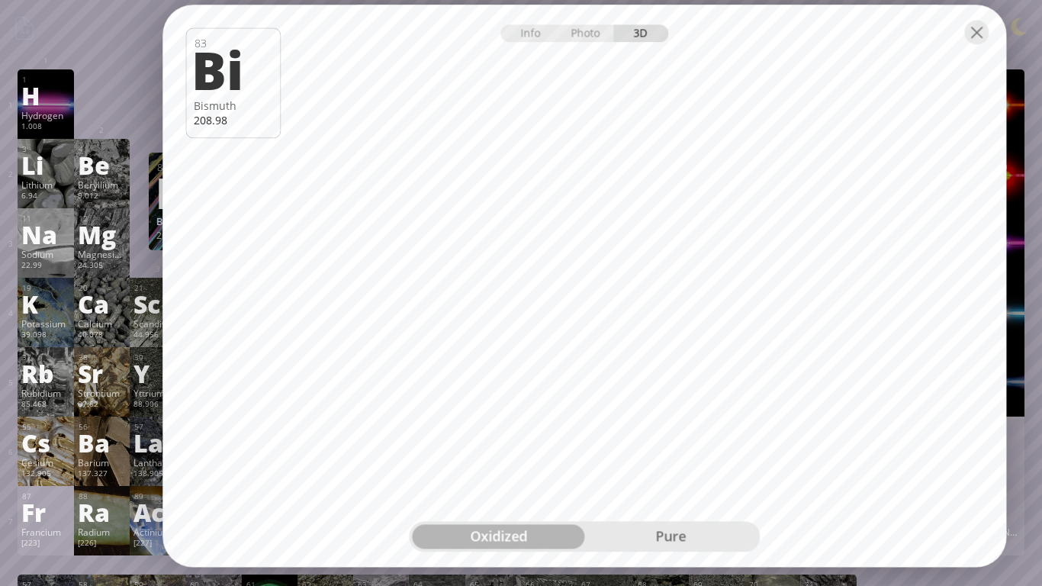
click at [727, 493] on div "oxidized pure" at bounding box center [584, 537] width 351 height 31
click at [726, 493] on div "pure" at bounding box center [670, 537] width 172 height 24
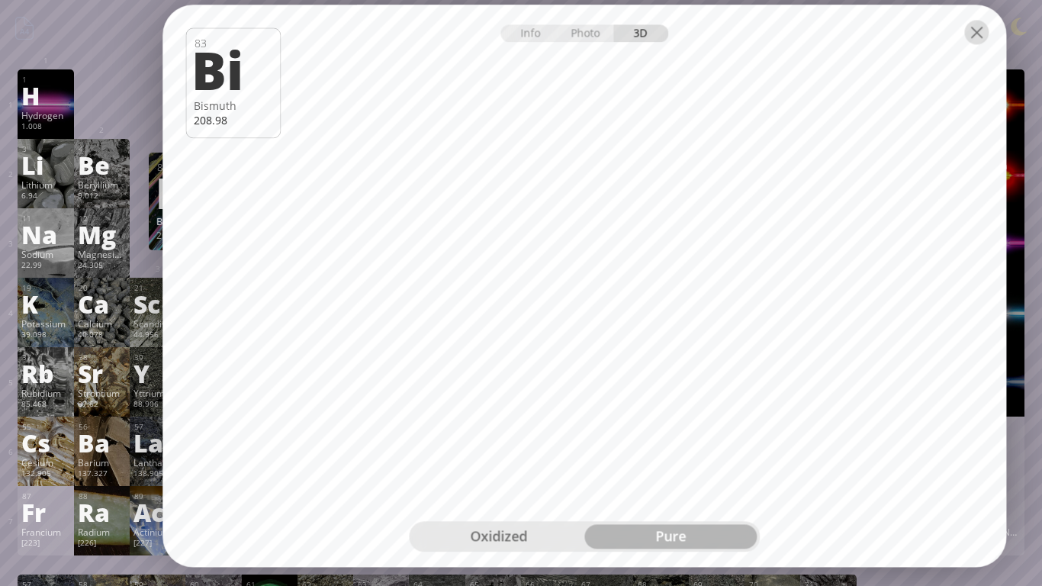
click at [978, 38] on div at bounding box center [976, 32] width 24 height 24
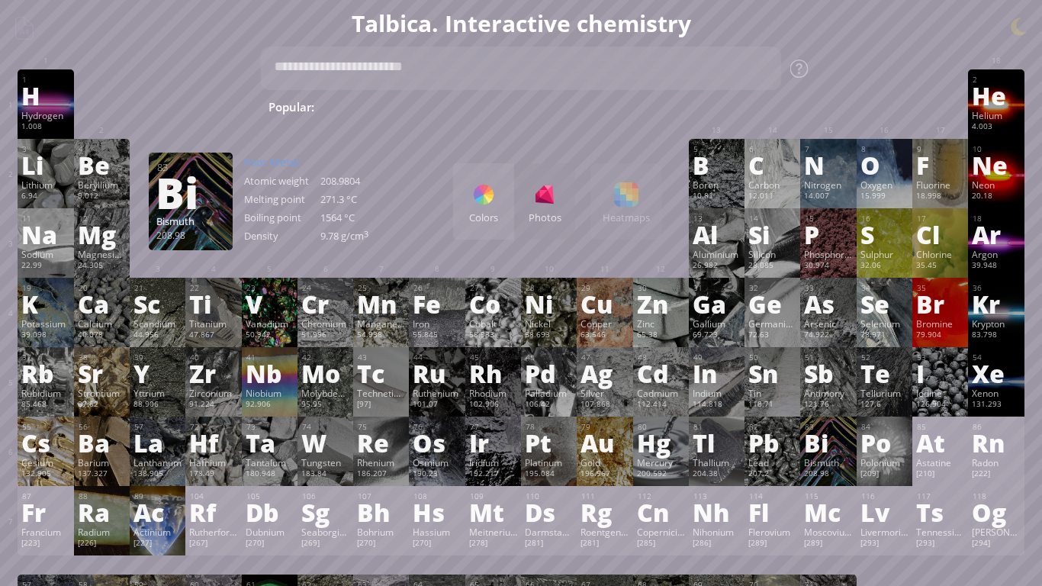
click at [891, 455] on div "84 Po Polonium [209] −2, +2, +4, +5, +6 −2, +2, +4, +5, +6 254 °C 962 °C 9.196 …" at bounding box center [884, 450] width 56 height 69
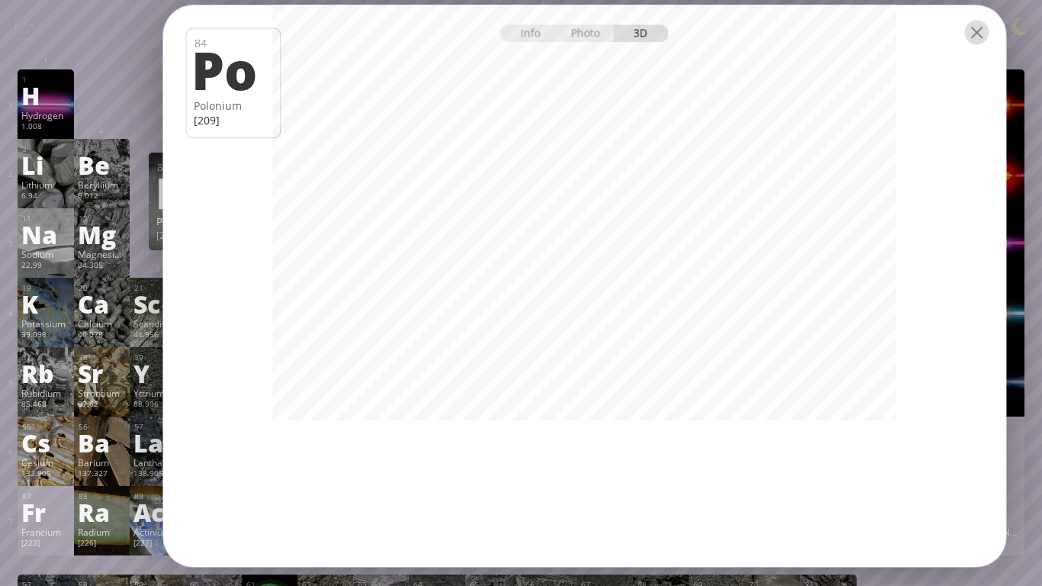
click at [978, 32] on div at bounding box center [976, 32] width 24 height 24
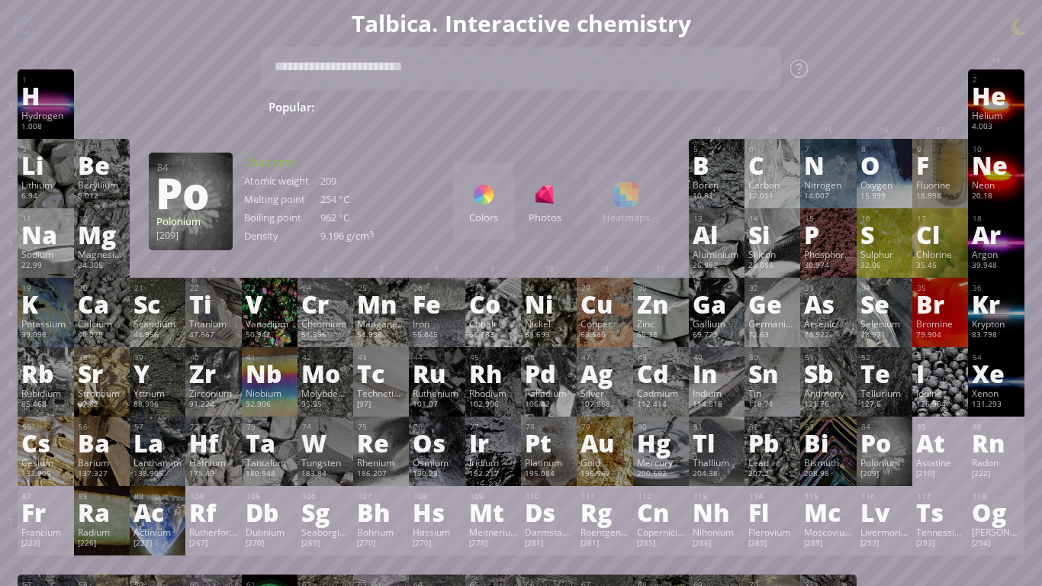
click at [947, 385] on div "53 I Iodine 126.904 −1, +1, +2, +3, +4, +5, +6, +7 −1, +1, +2, +3, +4, +5, +6, …" at bounding box center [940, 381] width 56 height 69
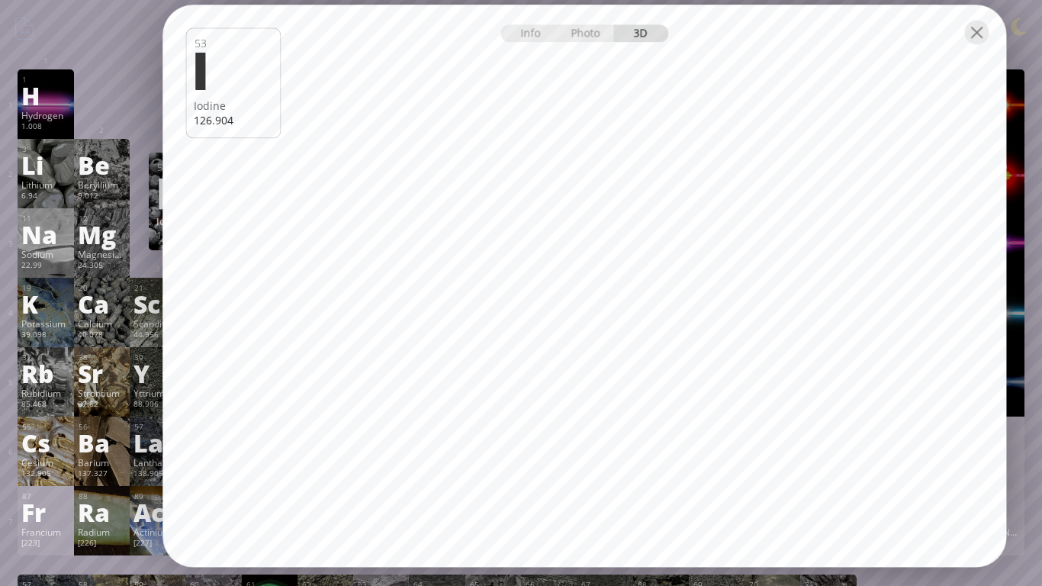
click at [997, 31] on div at bounding box center [583, 31] width 843 height 53
click at [981, 52] on div at bounding box center [583, 31] width 843 height 53
click at [990, 36] on div at bounding box center [583, 31] width 843 height 53
click at [985, 37] on div at bounding box center [976, 32] width 24 height 24
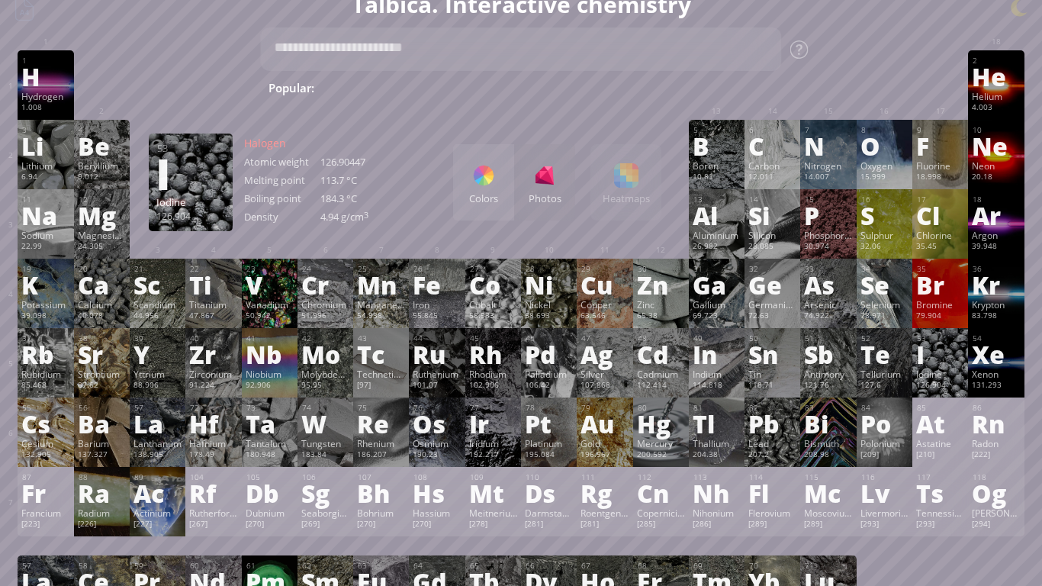
scroll to position [25, 0]
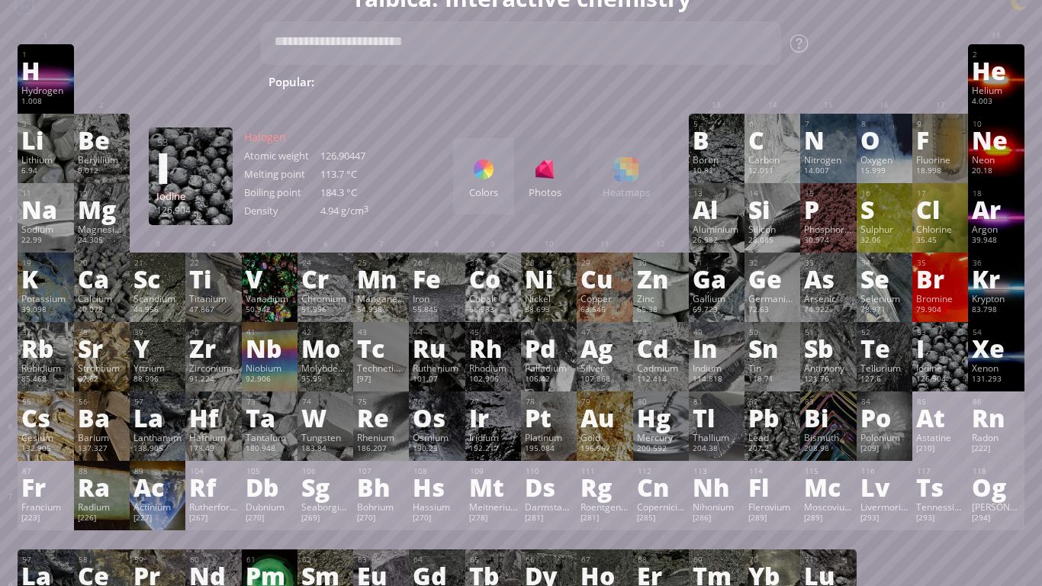
click at [928, 284] on div "Br" at bounding box center [940, 278] width 48 height 24
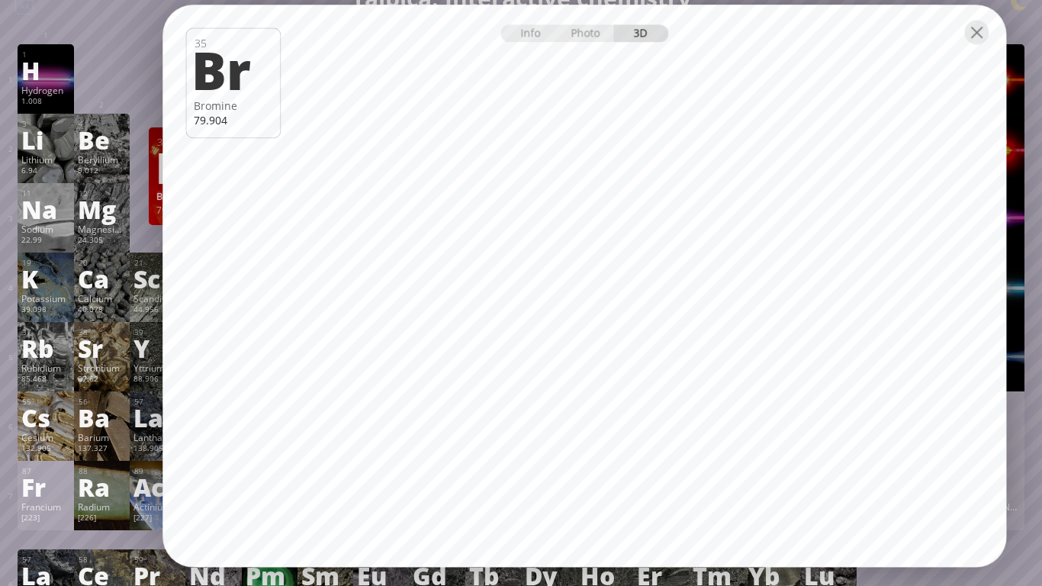
click at [989, 37] on div at bounding box center [583, 31] width 843 height 53
click at [990, 37] on div at bounding box center [583, 31] width 843 height 53
click at [993, 34] on div at bounding box center [583, 31] width 843 height 53
click at [975, 28] on div at bounding box center [976, 32] width 24 height 24
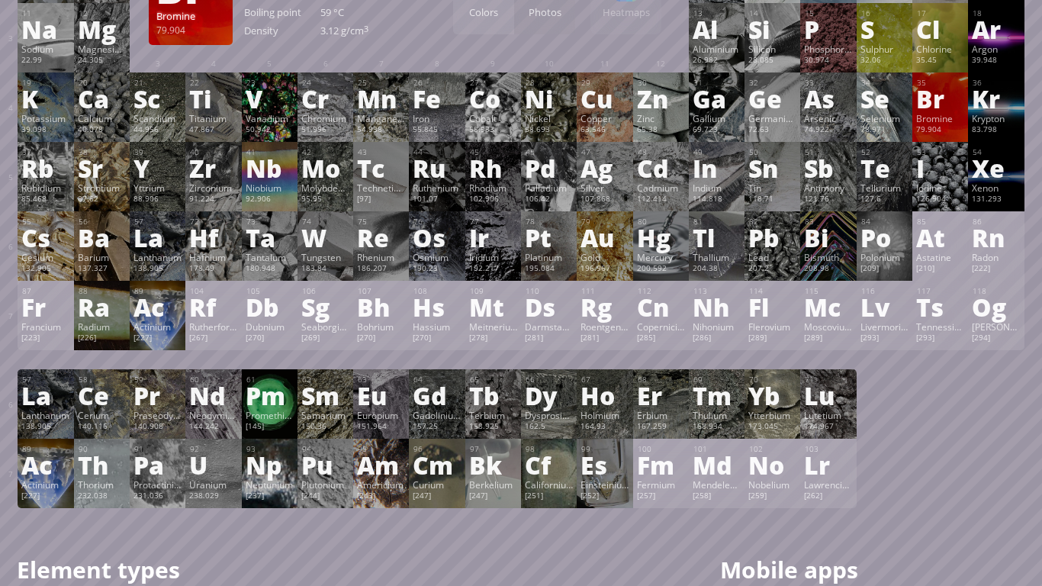
scroll to position [206, 0]
click at [146, 330] on div "Actinium" at bounding box center [157, 325] width 48 height 12
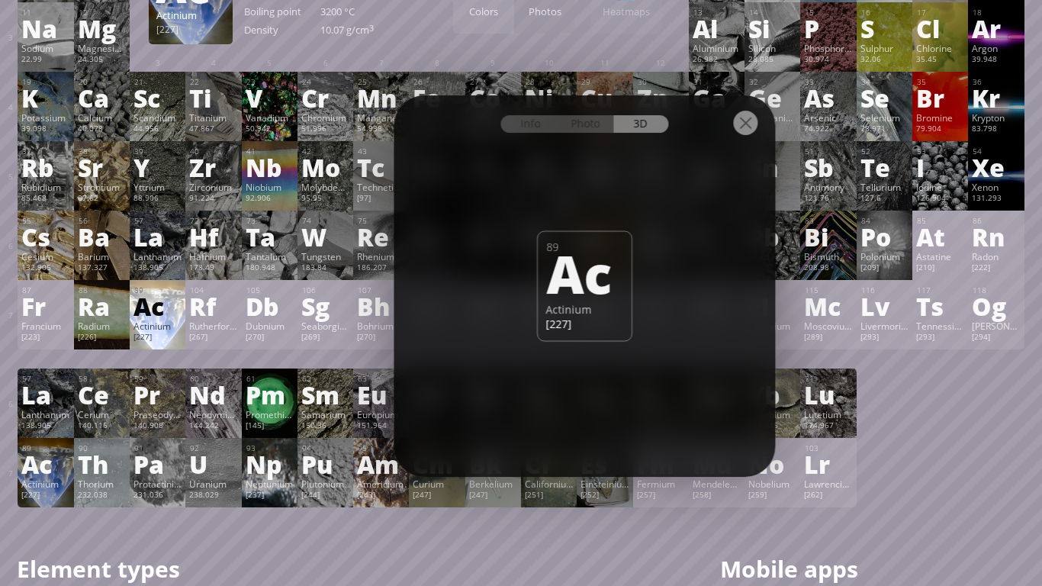
click at [127, 318] on div "88 Ra Radium [226] +2 +2 700 °C 1737 °C 5 g/cm 3 [Rn]7s 2" at bounding box center [102, 314] width 56 height 69
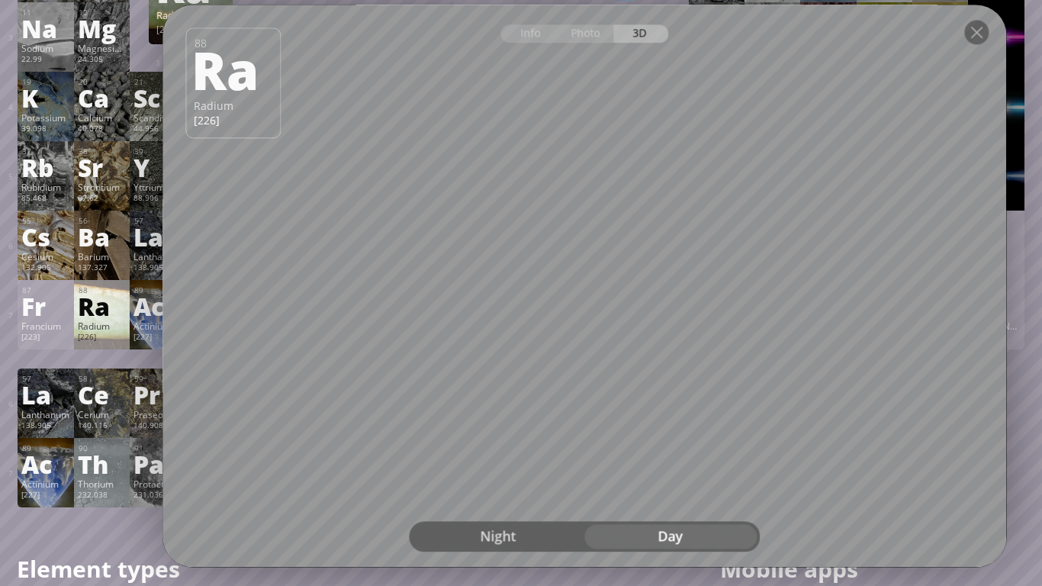
click at [541, 493] on div "Night" at bounding box center [498, 537] width 172 height 24
